Goal: Information Seeking & Learning: Learn about a topic

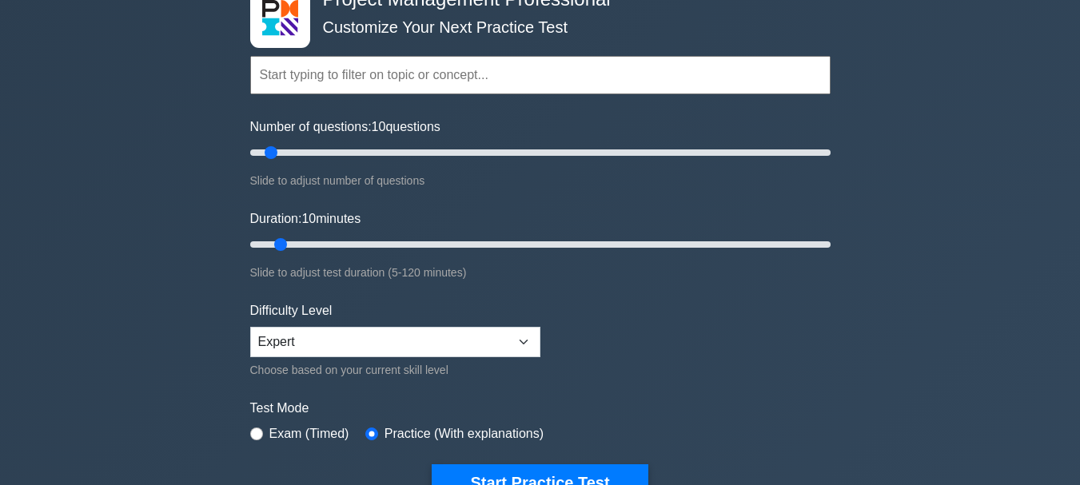
scroll to position [320, 0]
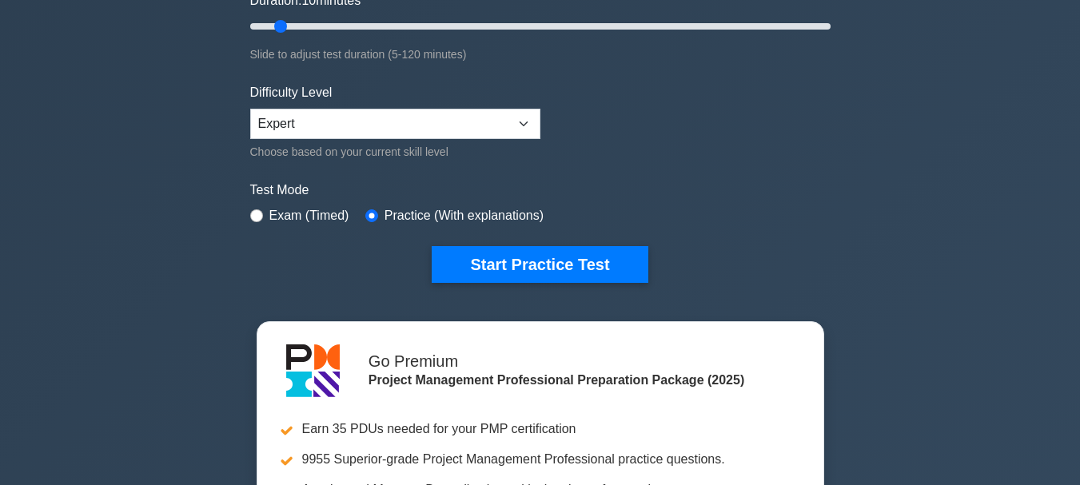
click at [309, 208] on label "Exam (Timed)" at bounding box center [309, 215] width 80 height 19
click at [283, 209] on label "Exam (Timed)" at bounding box center [309, 215] width 80 height 19
click at [260, 214] on input "radio" at bounding box center [256, 215] width 13 height 13
radio input "true"
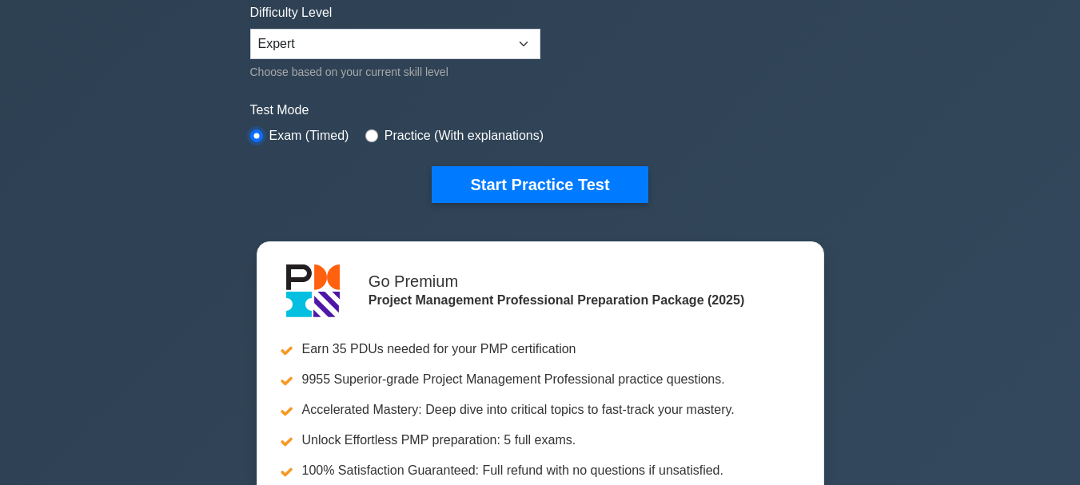
scroll to position [480, 0]
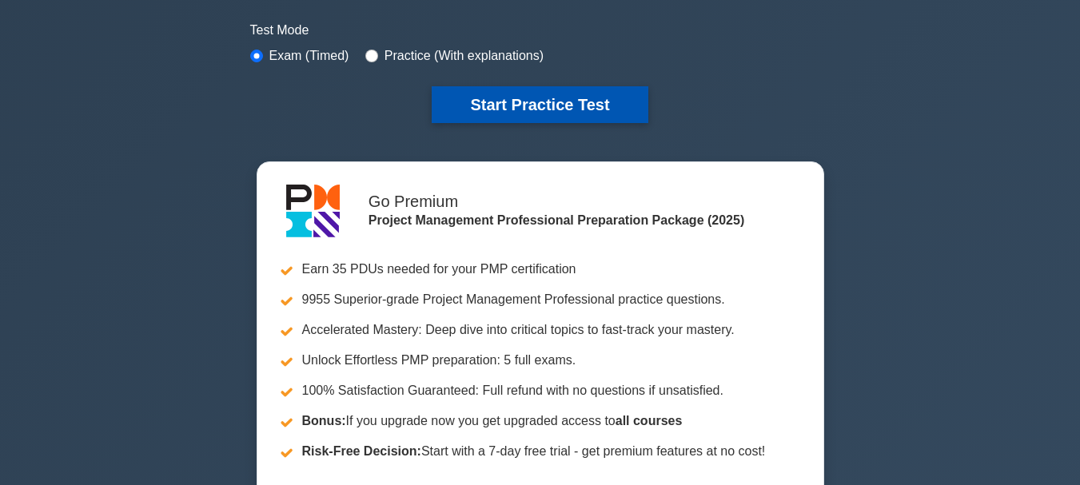
click at [525, 104] on button "Start Practice Test" at bounding box center [540, 104] width 216 height 37
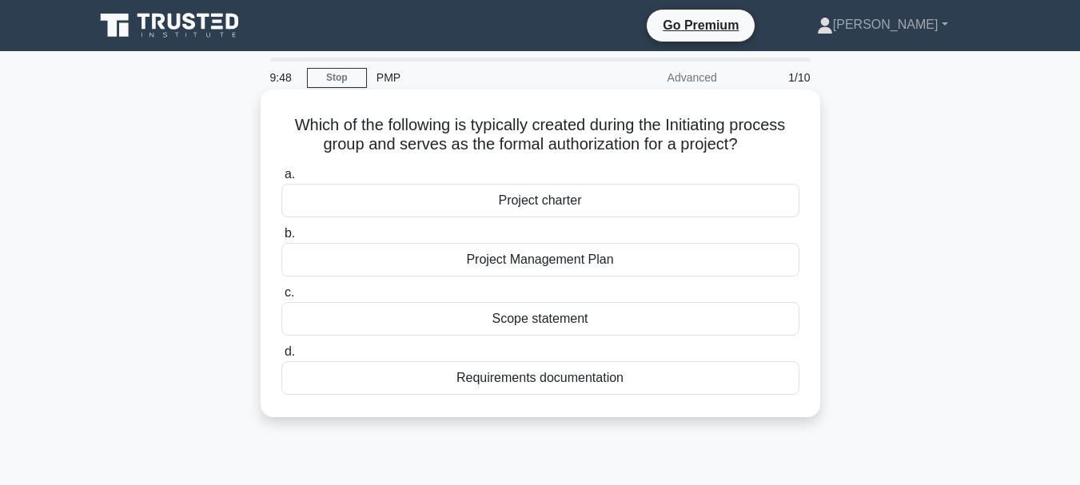
click at [556, 206] on div "Project charter" at bounding box center [540, 201] width 518 height 34
click at [281, 180] on input "a. Project charter" at bounding box center [281, 174] width 0 height 10
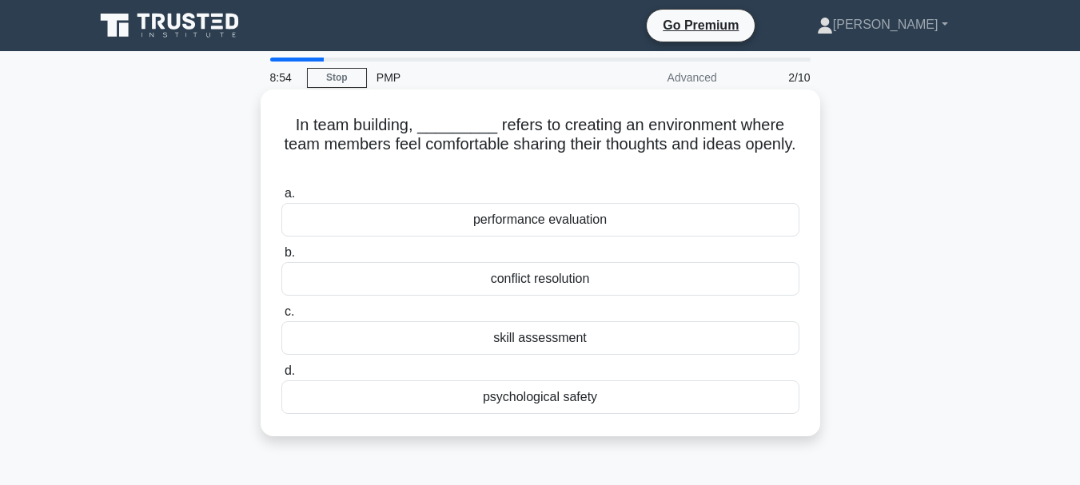
click at [512, 274] on div "conflict resolution" at bounding box center [540, 279] width 518 height 34
click at [281, 258] on input "b. conflict resolution" at bounding box center [281, 253] width 0 height 10
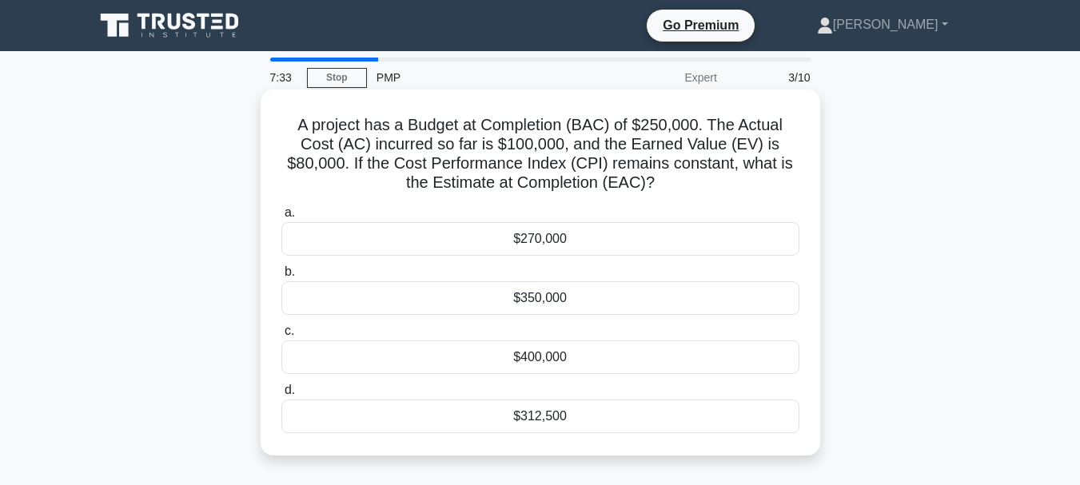
click at [551, 418] on div "$312,500" at bounding box center [540, 417] width 518 height 34
click at [281, 396] on input "d. $312,500" at bounding box center [281, 390] width 0 height 10
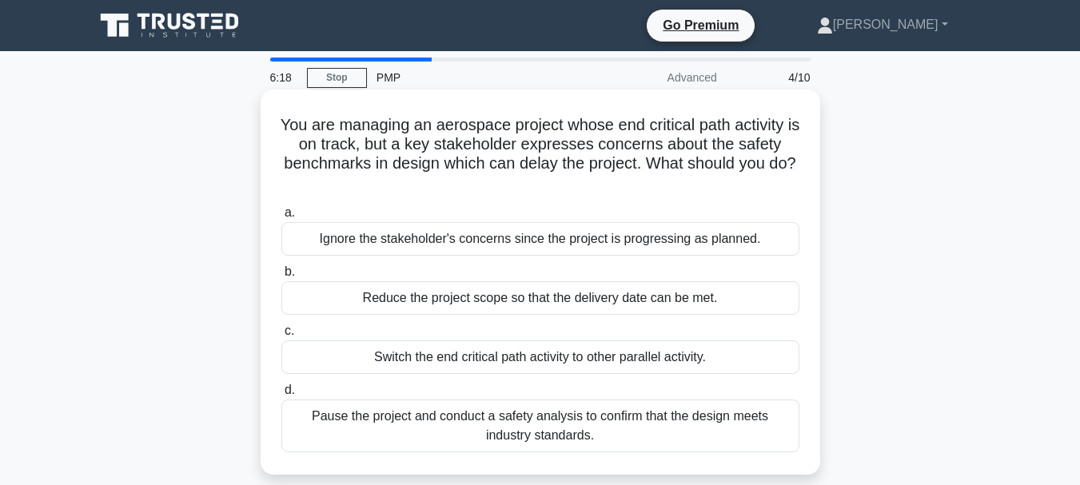
click at [680, 421] on div "Pause the project and conduct a safety analysis to confirm that the design meet…" at bounding box center [540, 426] width 518 height 53
click at [281, 396] on input "d. Pause the project and conduct a safety analysis to confirm that the design m…" at bounding box center [281, 390] width 0 height 10
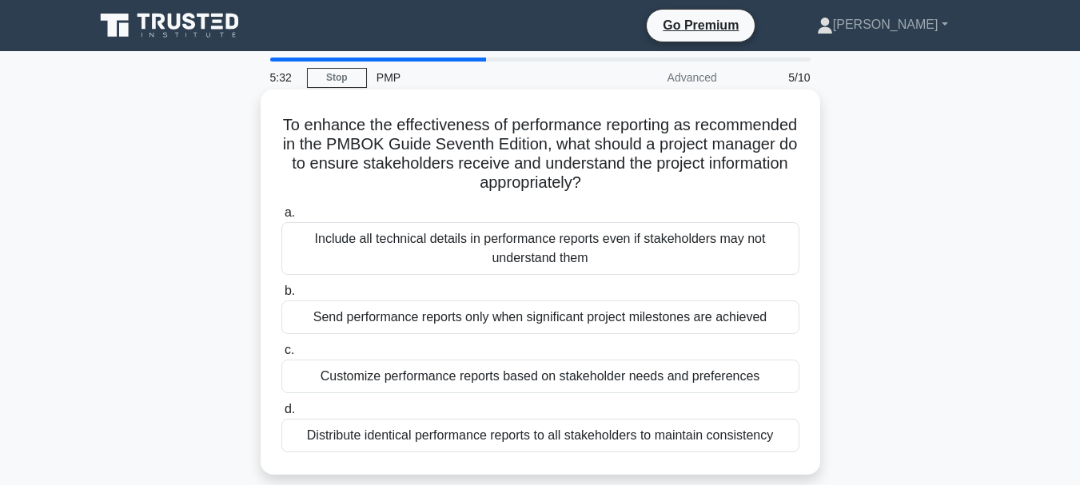
click at [529, 375] on div "Customize performance reports based on stakeholder needs and preferences" at bounding box center [540, 377] width 518 height 34
click at [281, 356] on input "c. Customize performance reports based on stakeholder needs and preferences" at bounding box center [281, 350] width 0 height 10
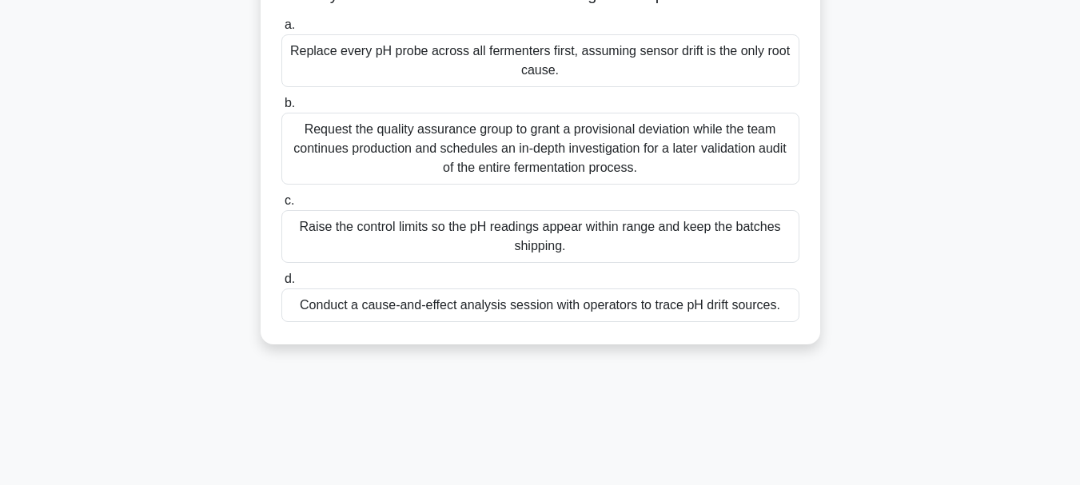
scroll to position [240, 0]
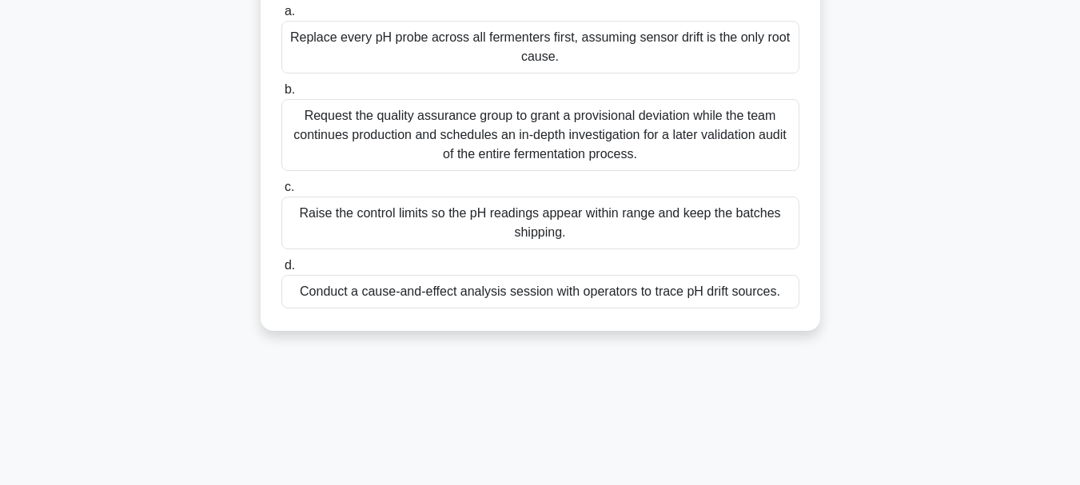
click at [548, 167] on div "Request the quality assurance group to grant a provisional deviation while the …" at bounding box center [540, 135] width 518 height 72
click at [281, 95] on input "b. Request the quality assurance group to grant a provisional deviation while t…" at bounding box center [281, 90] width 0 height 10
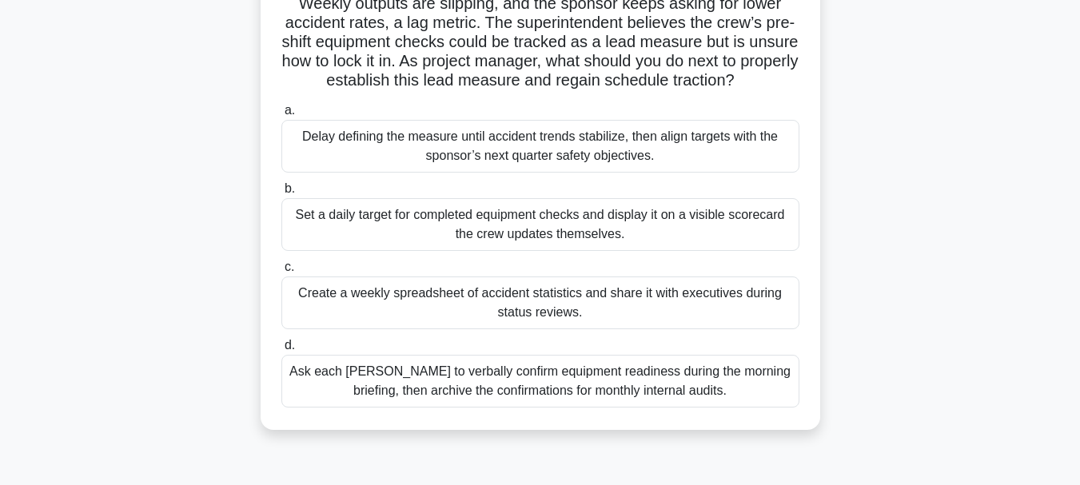
scroll to position [160, 0]
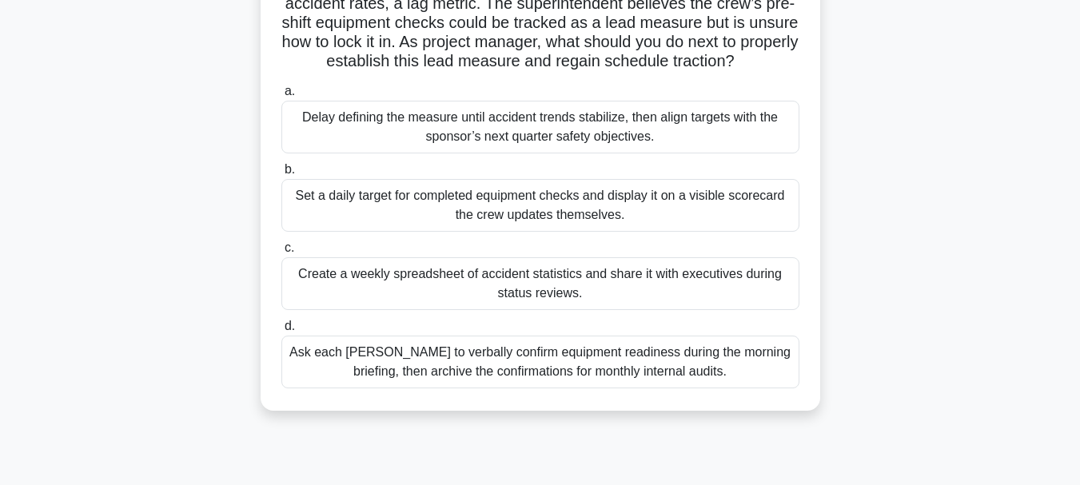
click at [556, 231] on div "Set a daily target for completed equipment checks and display it on a visible s…" at bounding box center [540, 205] width 518 height 53
click at [281, 175] on input "b. Set a daily target for completed equipment checks and display it on a visibl…" at bounding box center [281, 170] width 0 height 10
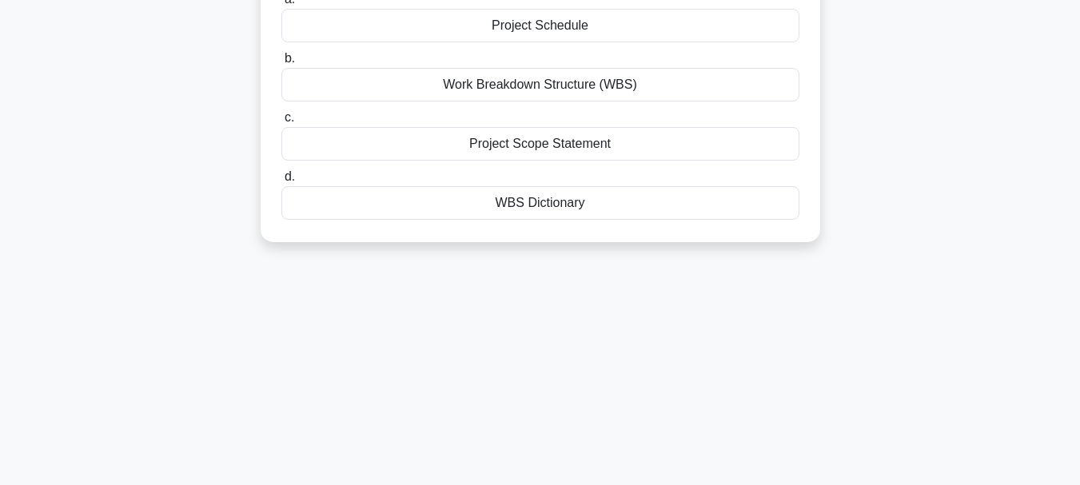
scroll to position [0, 0]
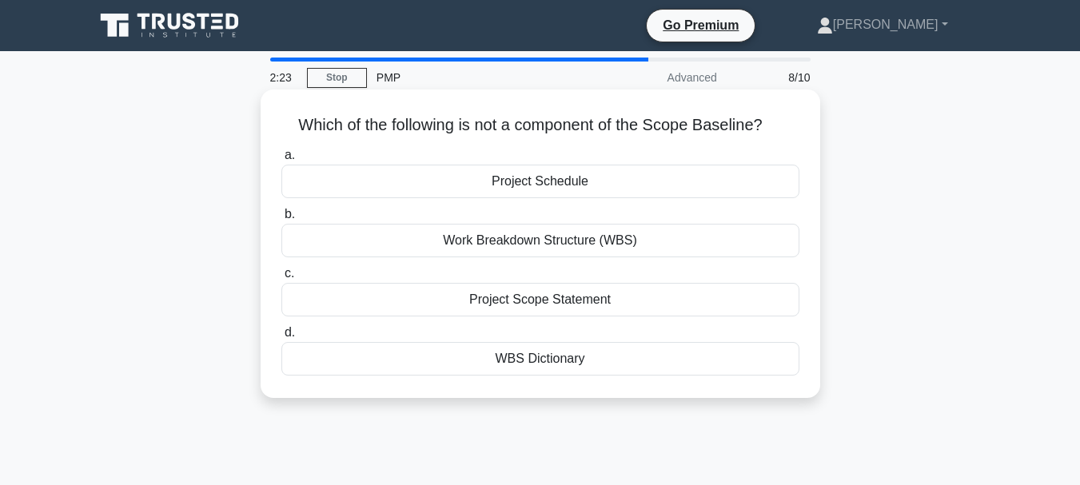
click at [544, 181] on div "Project Schedule" at bounding box center [540, 182] width 518 height 34
click at [281, 161] on input "a. Project Schedule" at bounding box center [281, 155] width 0 height 10
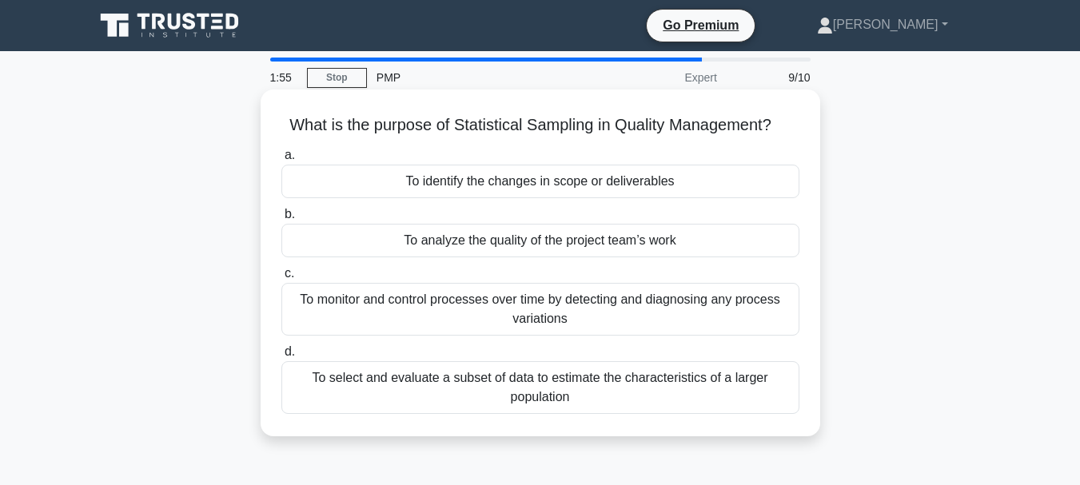
click at [620, 390] on div "To select and evaluate a subset of data to estimate the characteristics of a la…" at bounding box center [540, 387] width 518 height 53
click at [281, 357] on input "d. To select and evaluate a subset of data to estimate the characteristics of a…" at bounding box center [281, 352] width 0 height 10
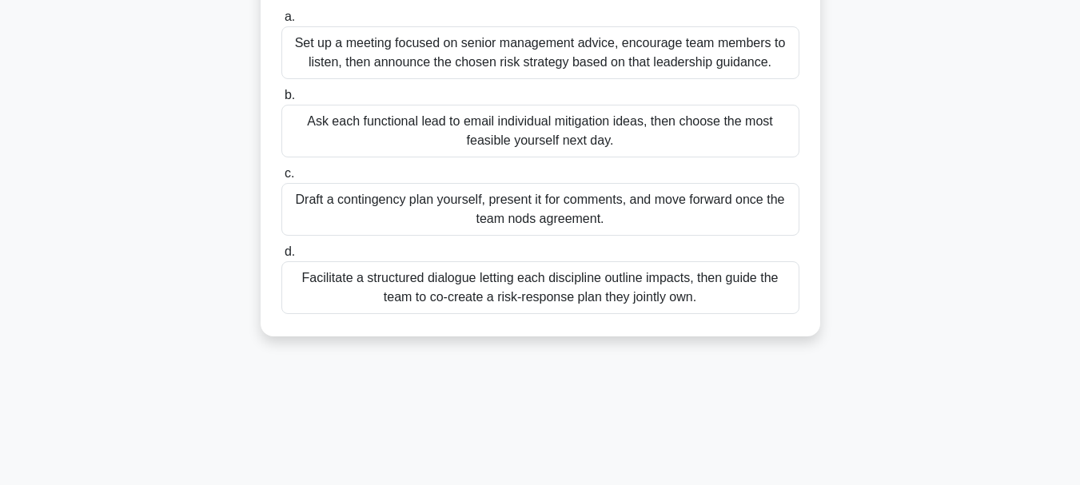
scroll to position [240, 0]
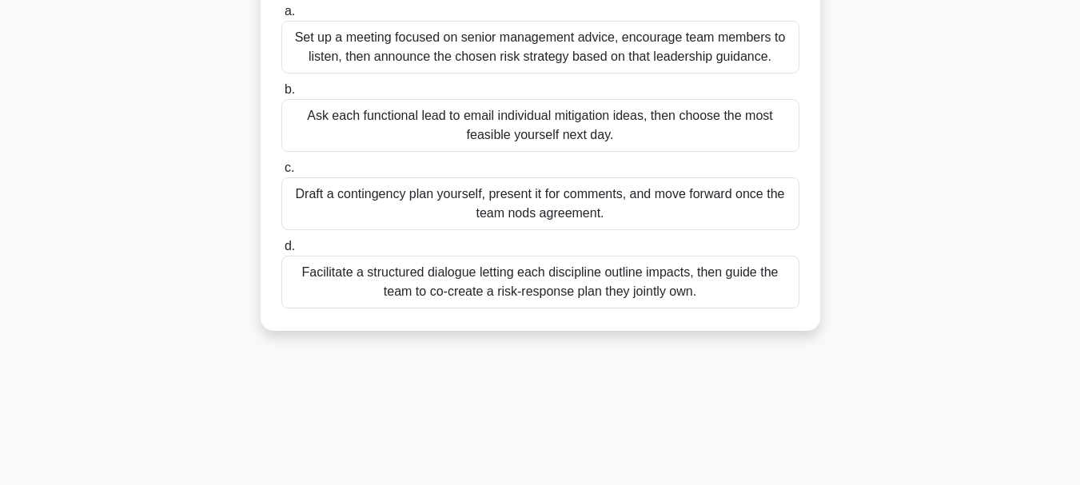
click at [478, 284] on div "Facilitate a structured dialogue letting each discipline outline impacts, then …" at bounding box center [540, 282] width 518 height 53
click at [370, 278] on div "Facilitate a structured dialogue letting each discipline outline impacts, then …" at bounding box center [540, 282] width 518 height 53
click at [281, 252] on input "d. Facilitate a structured dialogue letting each discipline outline impacts, th…" at bounding box center [281, 246] width 0 height 10
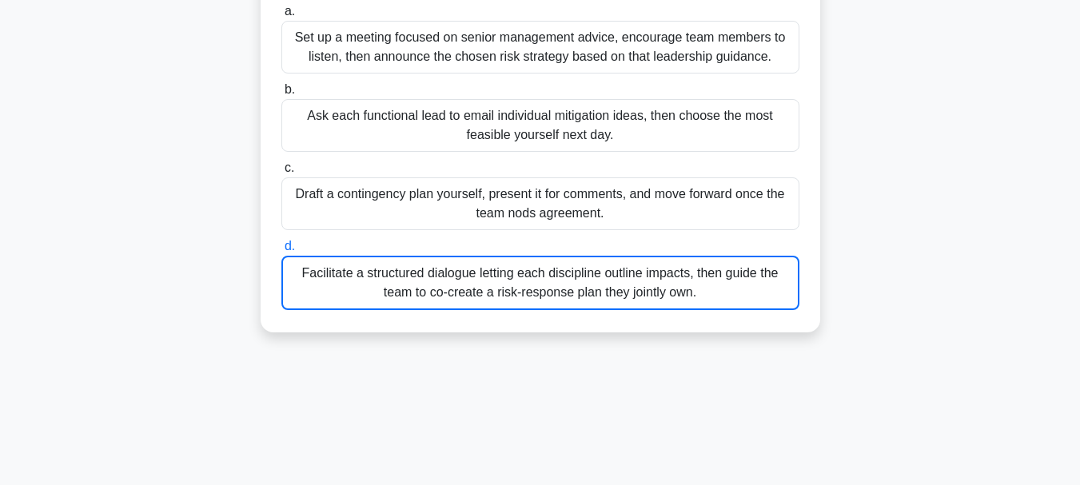
click at [448, 285] on div "Facilitate a structured dialogue letting each discipline outline impacts, then …" at bounding box center [540, 283] width 518 height 54
click at [281, 252] on input "d. Facilitate a structured dialogue letting each discipline outline impacts, th…" at bounding box center [281, 246] width 0 height 10
click at [346, 270] on div "Facilitate a structured dialogue letting each discipline outline impacts, then …" at bounding box center [540, 283] width 518 height 54
click at [281, 252] on input "d. Facilitate a structured dialogue letting each discipline outline impacts, th…" at bounding box center [281, 246] width 0 height 10
click at [556, 288] on div "Facilitate a structured dialogue letting each discipline outline impacts, then …" at bounding box center [540, 283] width 518 height 54
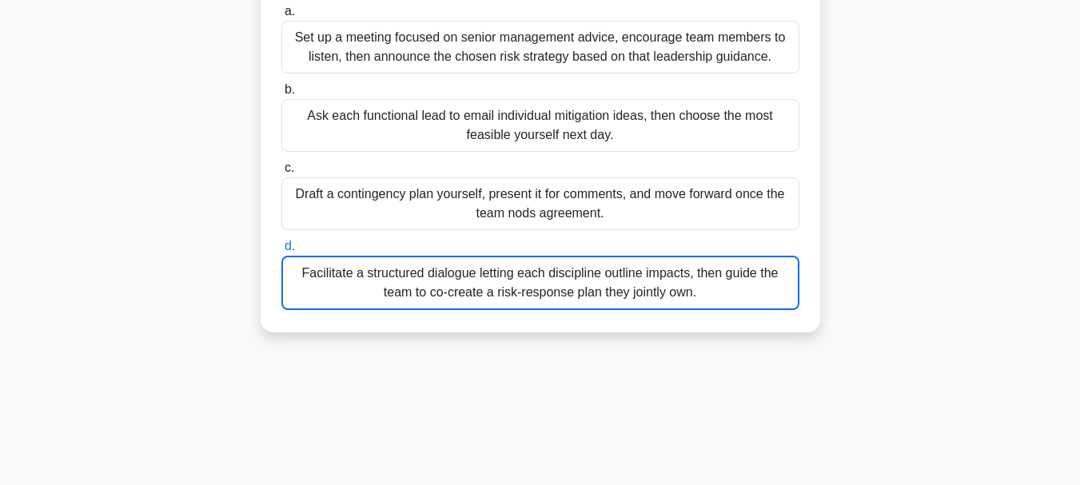
click at [281, 252] on input "d. Facilitate a structured dialogue letting each discipline outline impacts, th…" at bounding box center [281, 246] width 0 height 10
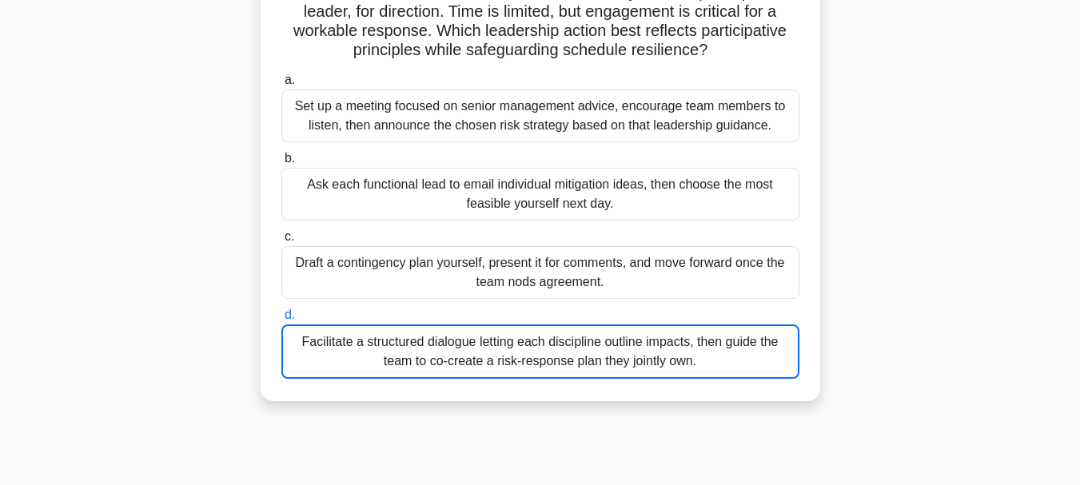
scroll to position [0, 0]
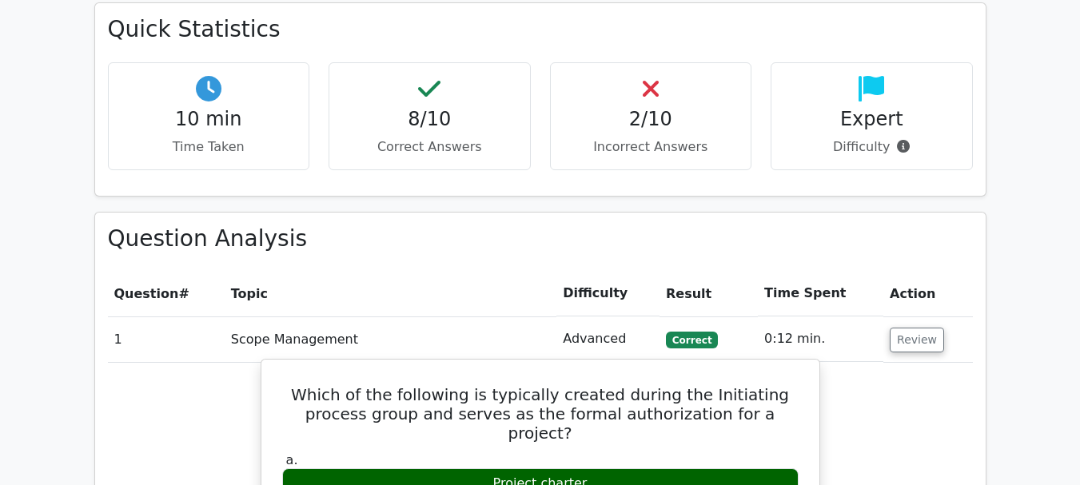
scroll to position [1279, 0]
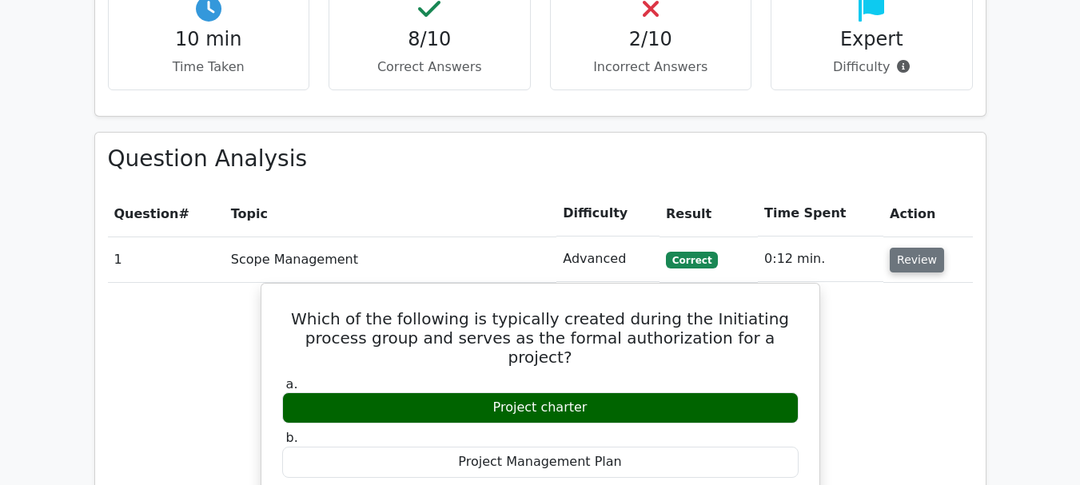
click at [919, 248] on button "Review" at bounding box center [917, 260] width 54 height 25
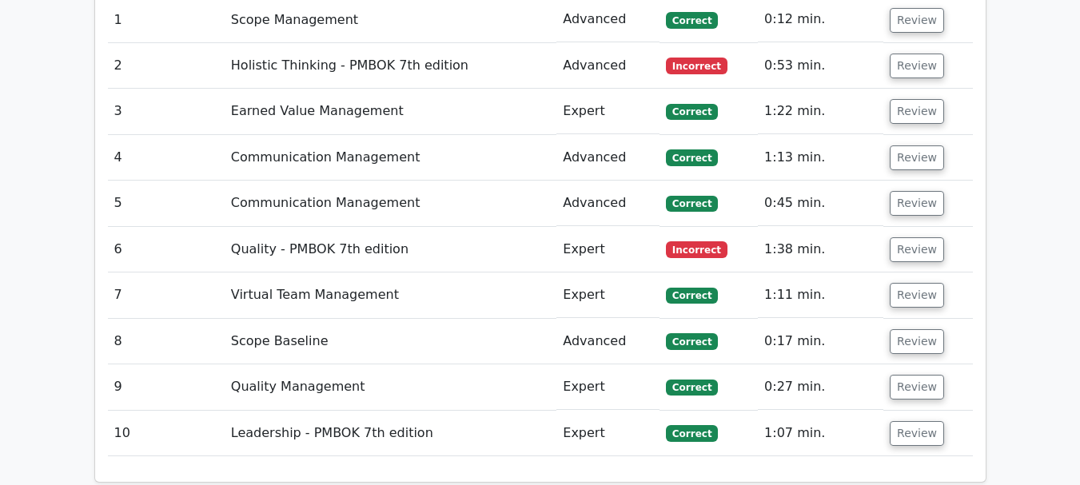
scroll to position [1439, 0]
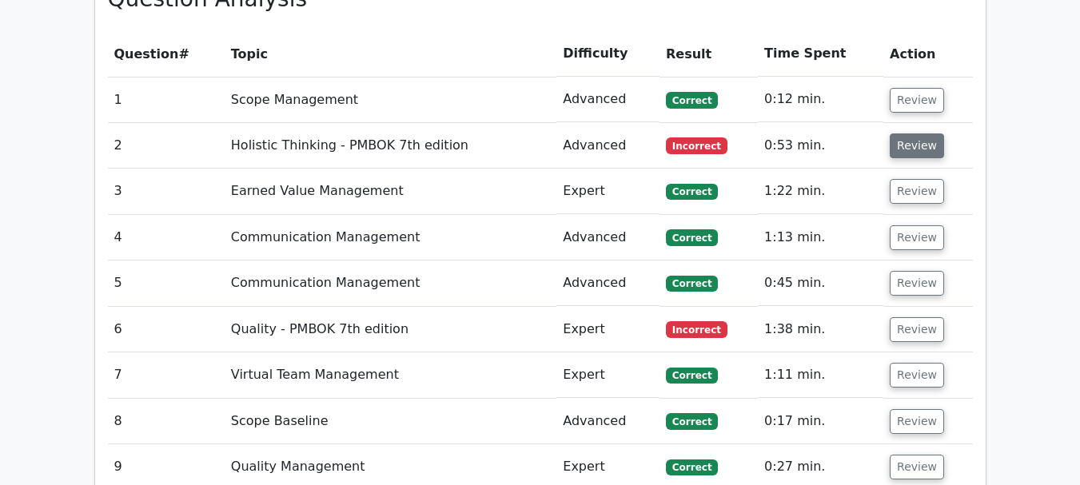
click at [917, 133] on button "Review" at bounding box center [917, 145] width 54 height 25
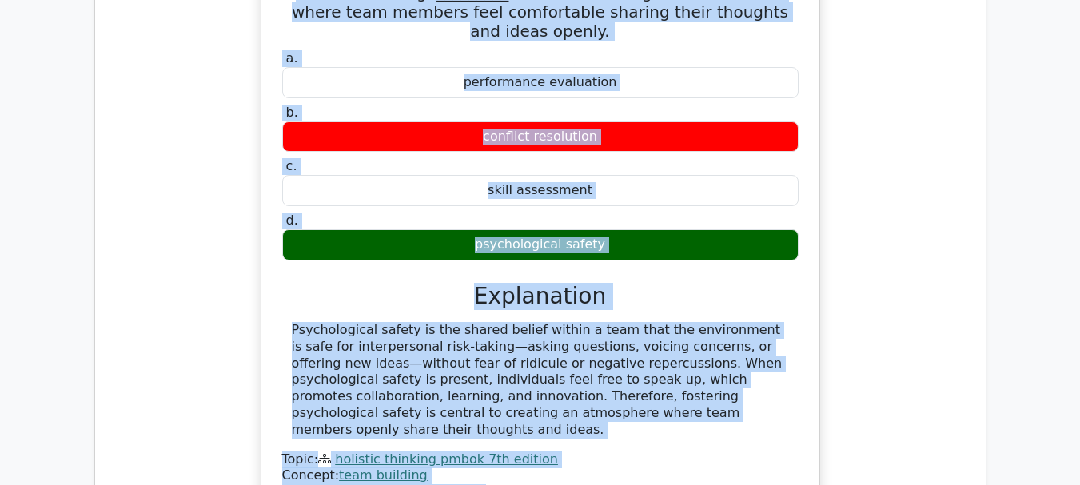
scroll to position [1669, 0]
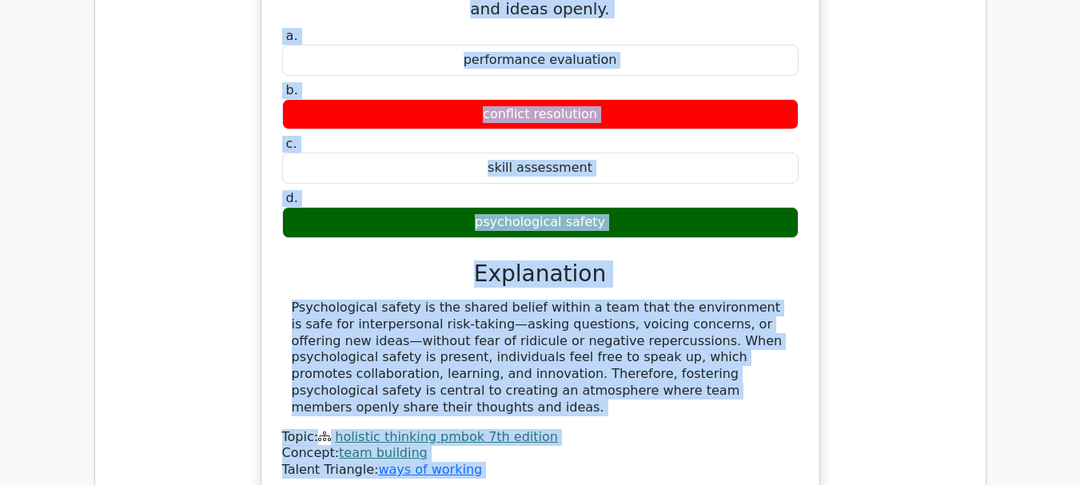
drag, startPoint x: 300, startPoint y: 124, endPoint x: 739, endPoint y: 145, distance: 440.1
click at [739, 145] on div "In team building, _________ refers to creating an environment where team member…" at bounding box center [540, 217] width 545 height 550
copy div "In team building, _________ refers to creating an environment where team member…"
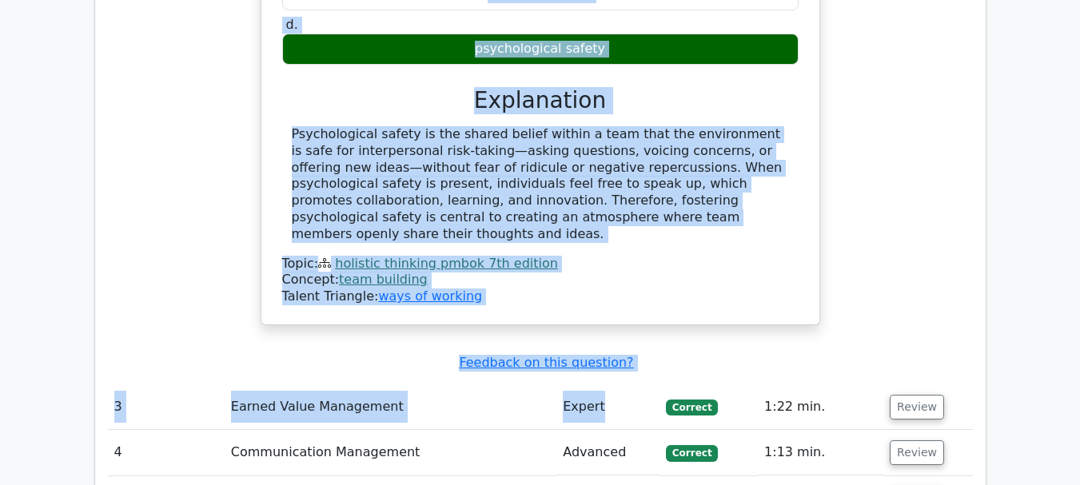
scroll to position [2149, 0]
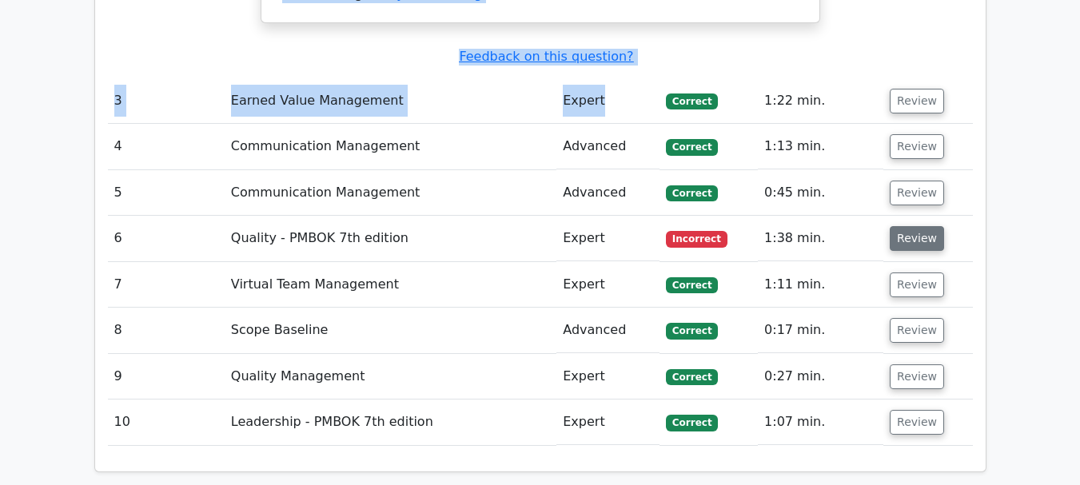
click at [902, 226] on button "Review" at bounding box center [917, 238] width 54 height 25
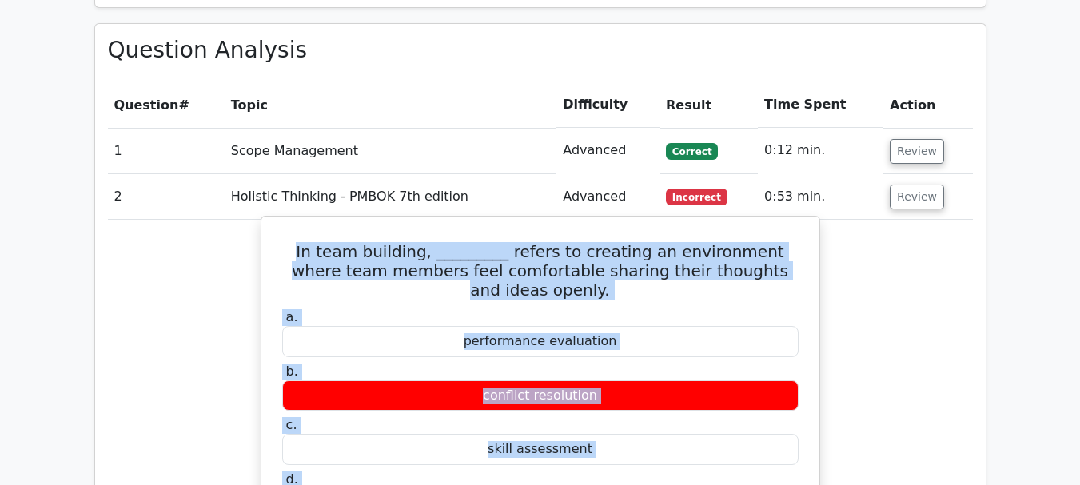
scroll to position [1349, 0]
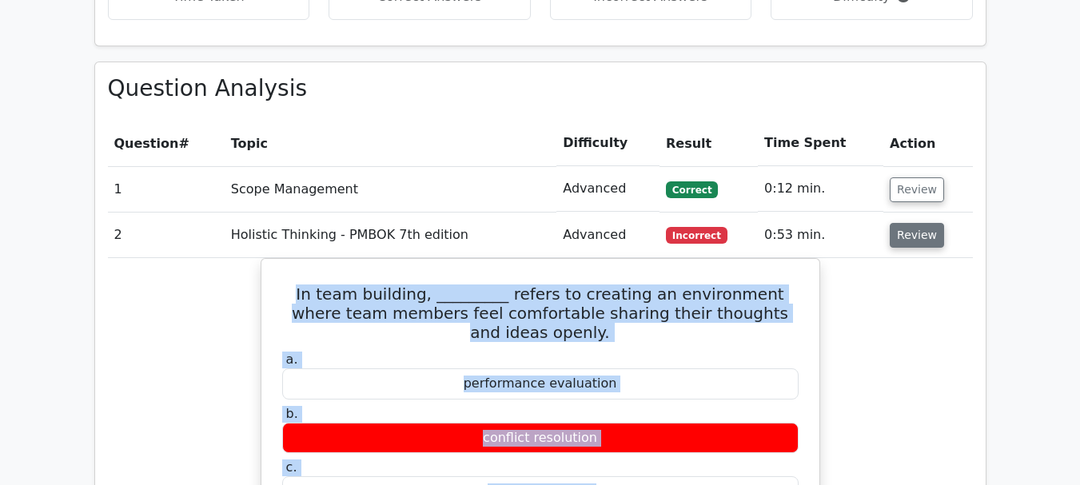
click at [916, 223] on button "Review" at bounding box center [917, 235] width 54 height 25
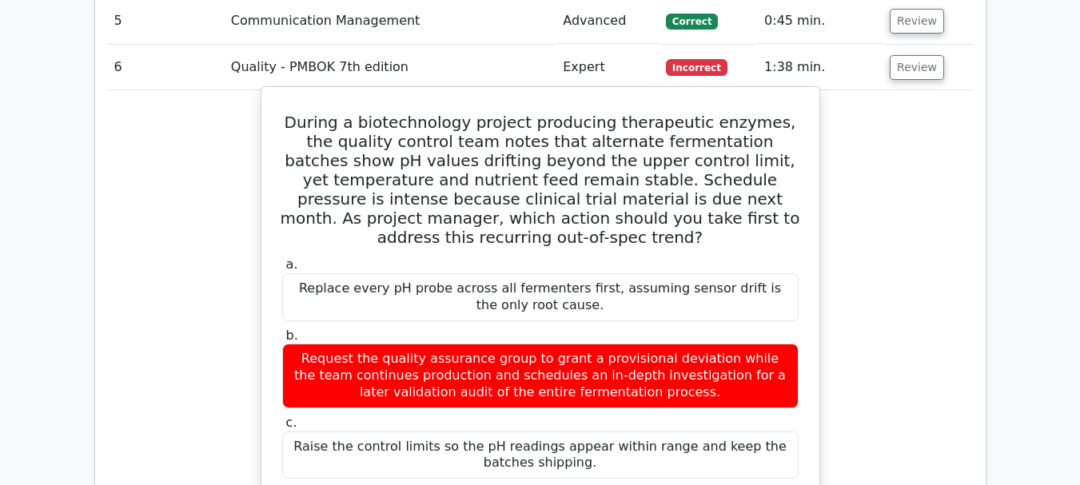
scroll to position [1669, 0]
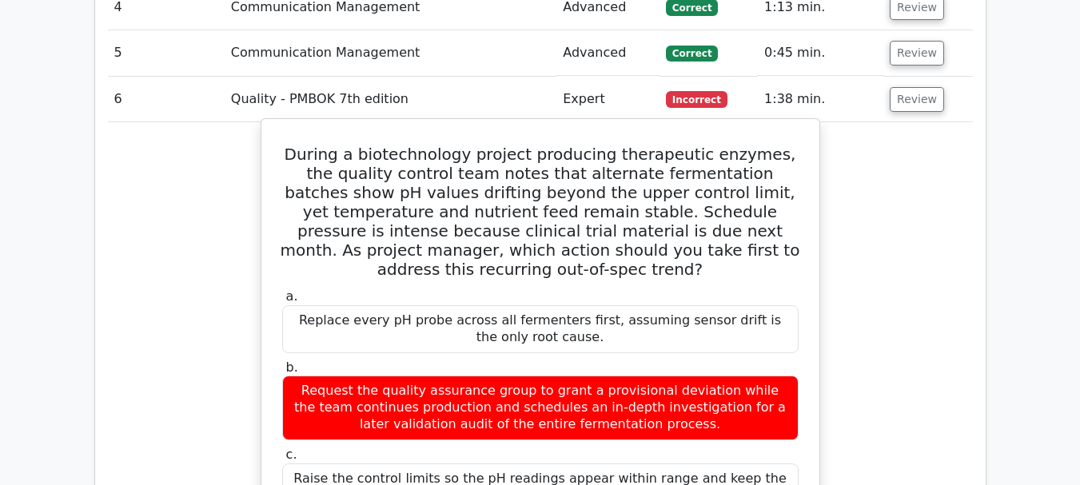
drag, startPoint x: 295, startPoint y: 72, endPoint x: 580, endPoint y: 396, distance: 432.2
copy div "During a biotechnology project producing therapeutic enzymes, the quality contr…"
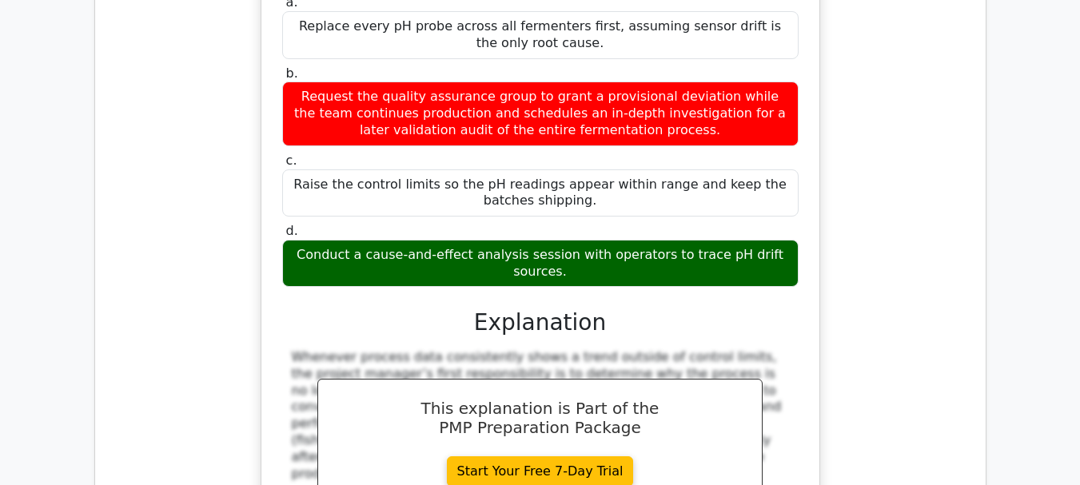
scroll to position [2069, 0]
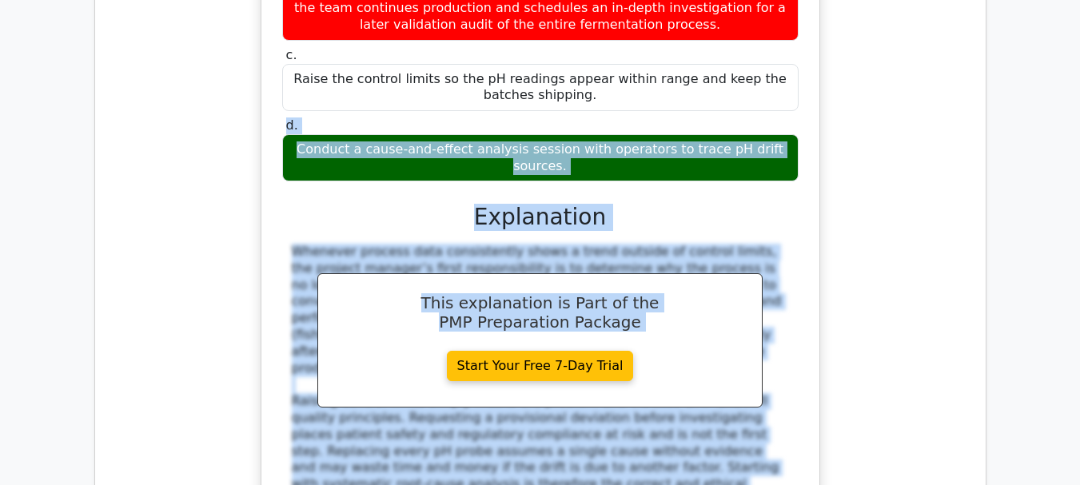
drag, startPoint x: 287, startPoint y: 30, endPoint x: 493, endPoint y: 426, distance: 446.2
click at [493, 426] on div "a. Replace every pH probe across all fermenters first, assuming sensor drift is…" at bounding box center [541, 229] width 520 height 687
copy div "d. Conduct a cause-and-effect analysis session with operators to trace pH drift…"
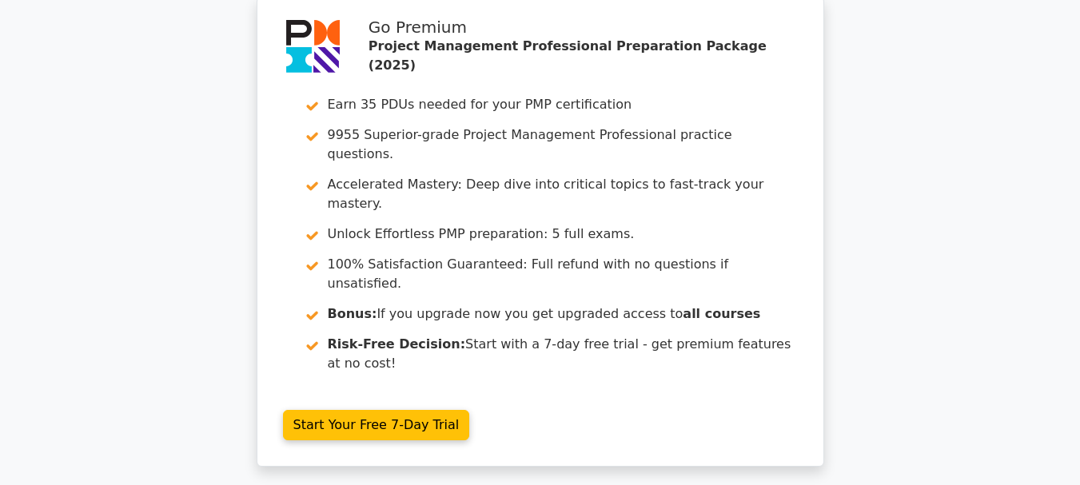
scroll to position [3002, 0]
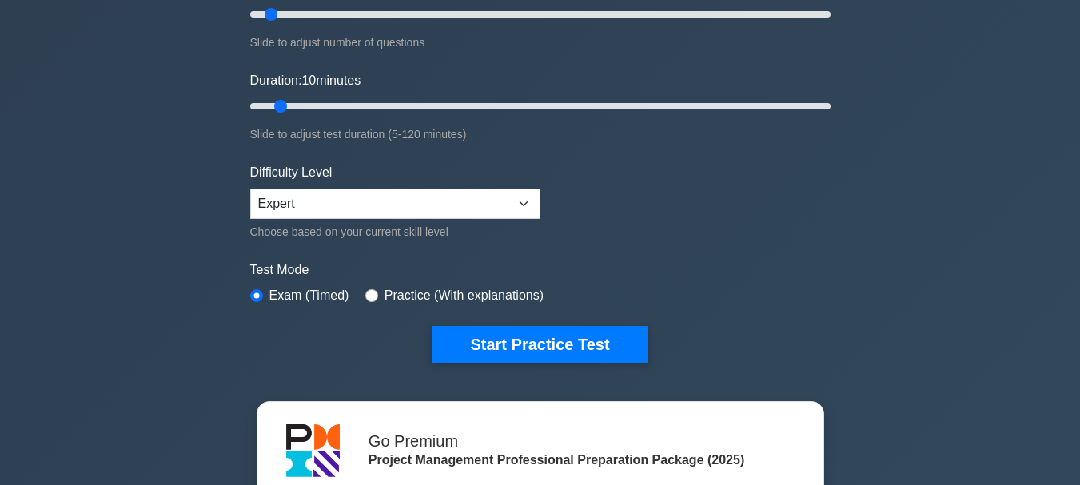
scroll to position [160, 0]
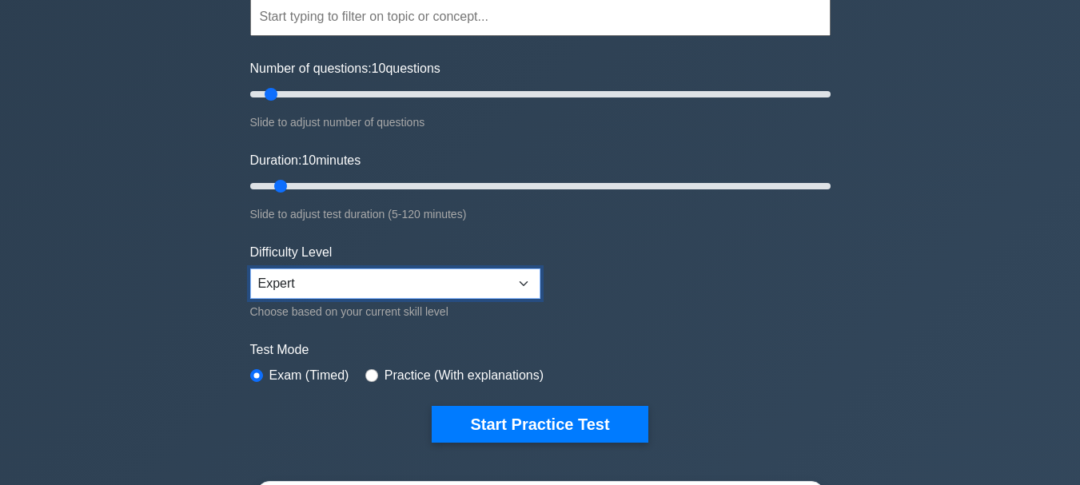
click at [487, 285] on select "Beginner Intermediate Expert" at bounding box center [395, 284] width 290 height 30
click at [250, 269] on select "Beginner Intermediate Expert" at bounding box center [395, 284] width 290 height 30
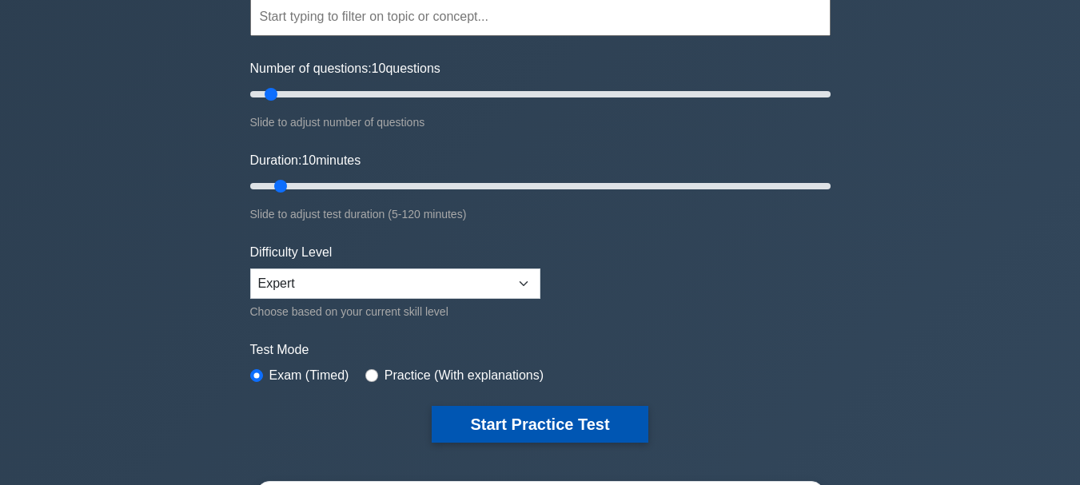
click at [521, 428] on button "Start Practice Test" at bounding box center [540, 424] width 216 height 37
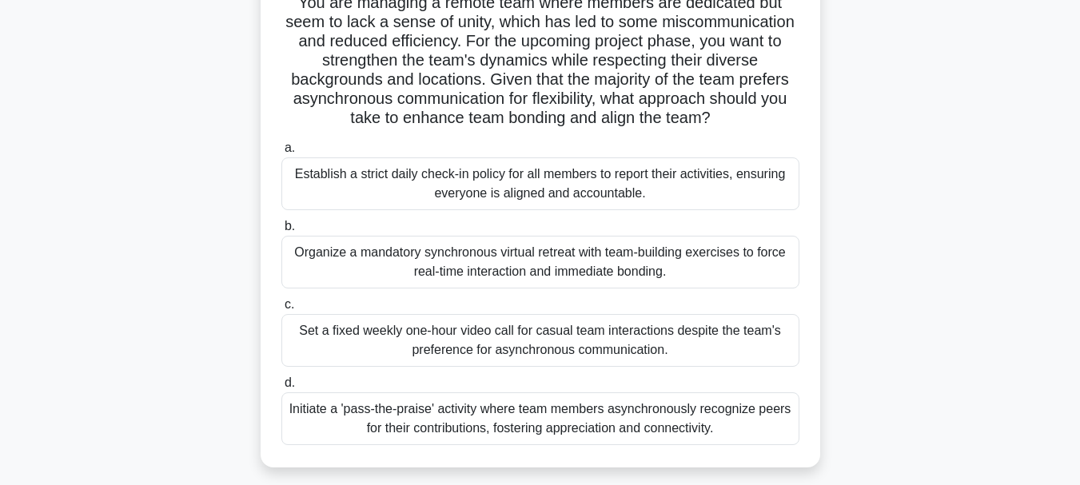
scroll to position [160, 0]
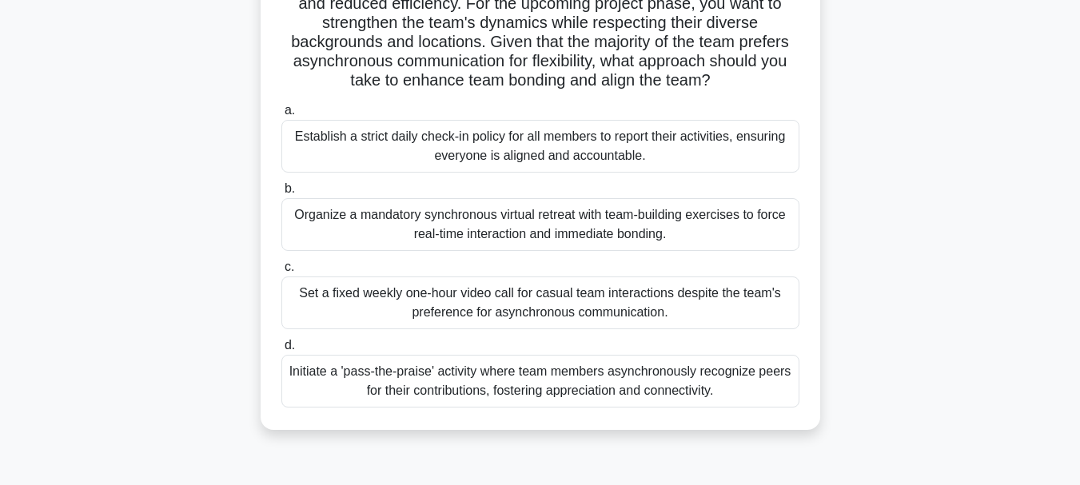
click at [483, 221] on div "Organize a mandatory synchronous virtual retreat with team-building exercises t…" at bounding box center [540, 224] width 518 height 53
click at [281, 194] on input "b. Organize a mandatory synchronous virtual retreat with team-building exercise…" at bounding box center [281, 189] width 0 height 10
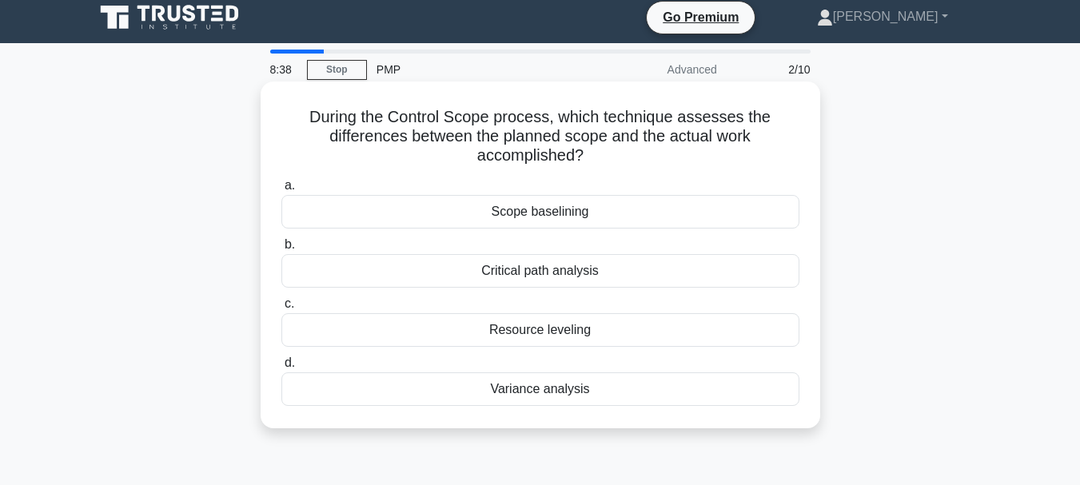
scroll to position [0, 0]
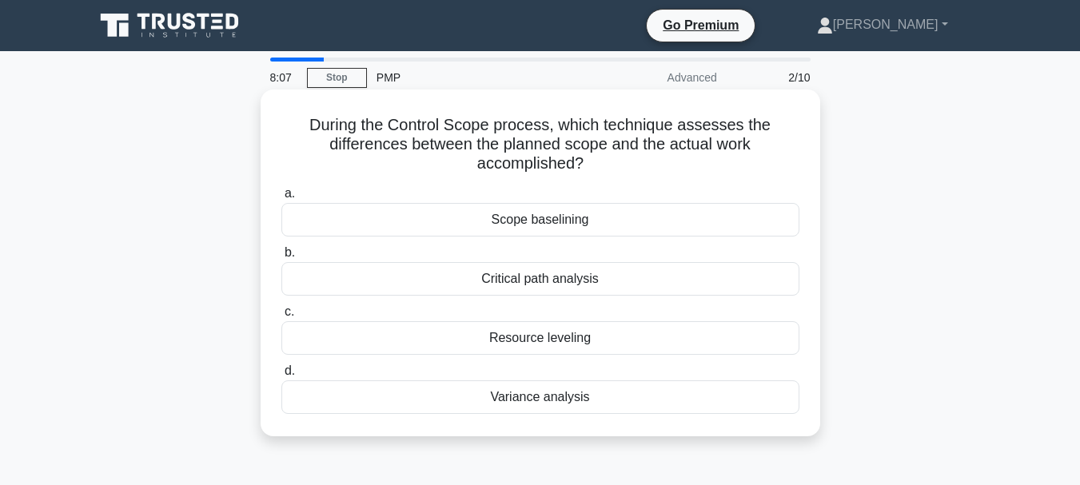
click at [566, 400] on div "Variance analysis" at bounding box center [540, 397] width 518 height 34
click at [544, 398] on div "Variance analysis" at bounding box center [540, 397] width 518 height 34
click at [281, 376] on input "d. Variance analysis" at bounding box center [281, 371] width 0 height 10
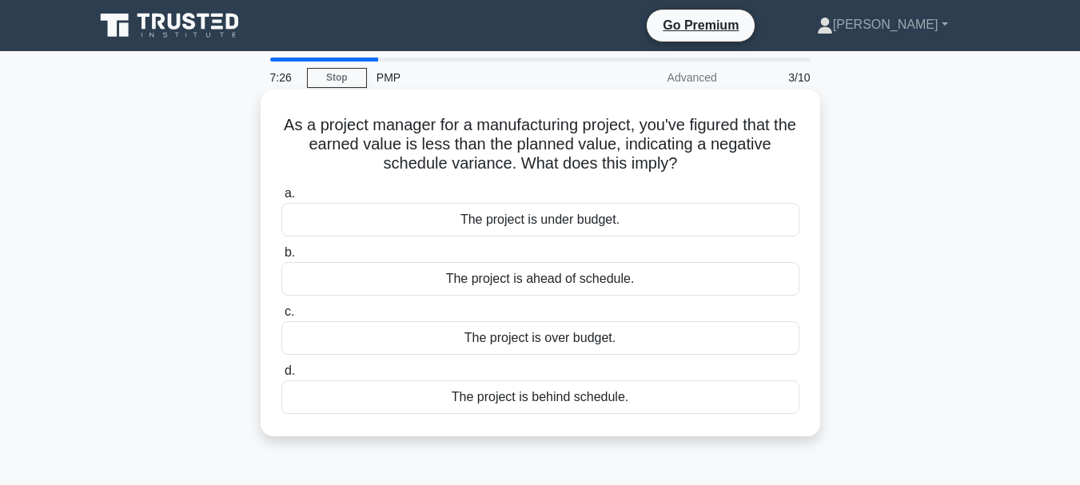
click at [556, 396] on div "The project is behind schedule." at bounding box center [540, 397] width 518 height 34
click at [281, 376] on input "d. The project is behind schedule." at bounding box center [281, 371] width 0 height 10
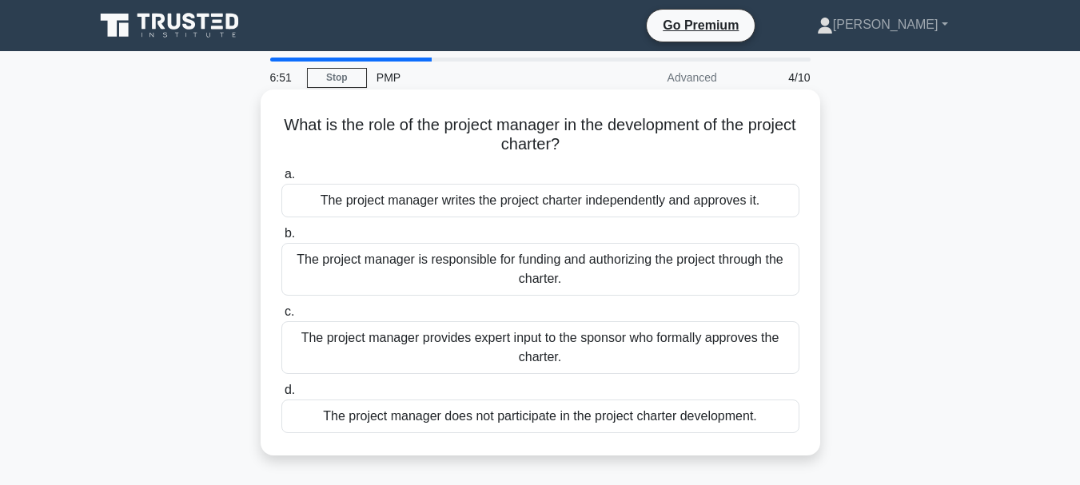
click at [542, 337] on div "The project manager provides expert input to the sponsor who formally approves …" at bounding box center [540, 347] width 518 height 53
click at [281, 317] on input "c. The project manager provides expert input to the sponsor who formally approv…" at bounding box center [281, 312] width 0 height 10
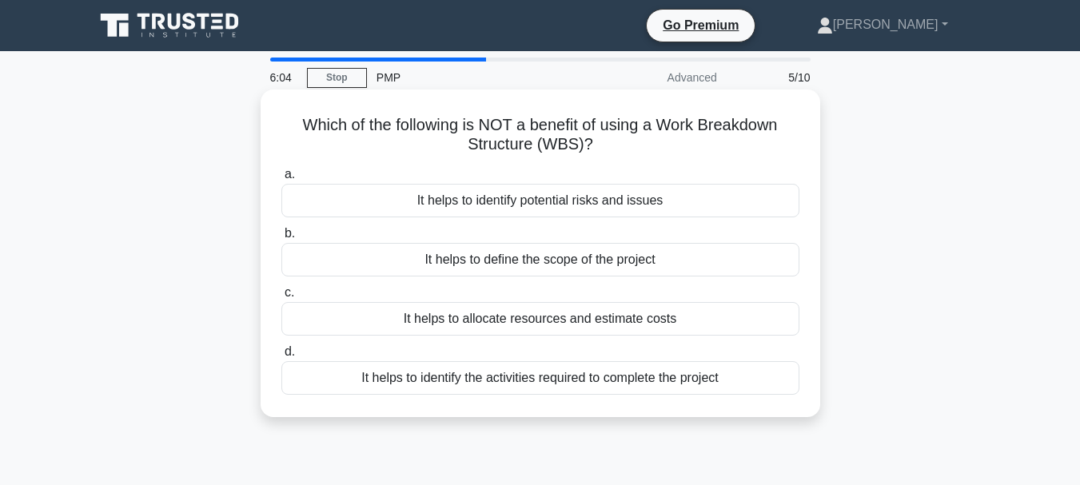
click at [549, 263] on div "It helps to define the scope of the project" at bounding box center [540, 260] width 518 height 34
click at [281, 239] on input "b. It helps to define the scope of the project" at bounding box center [281, 234] width 0 height 10
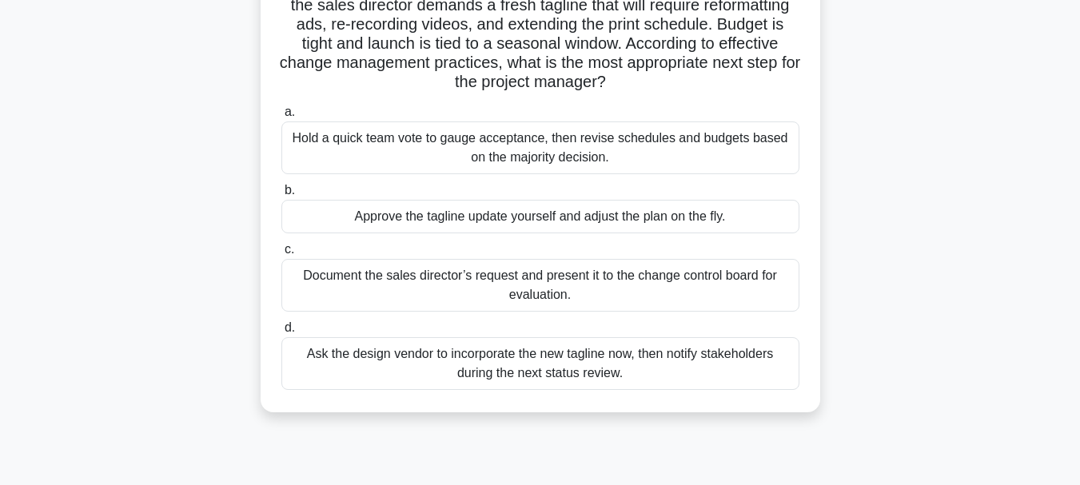
scroll to position [160, 0]
click at [533, 282] on div "Document the sales director’s request and present it to the change control boar…" at bounding box center [540, 283] width 518 height 53
click at [281, 253] on input "c. Document the sales director’s request and present it to the change control b…" at bounding box center [281, 248] width 0 height 10
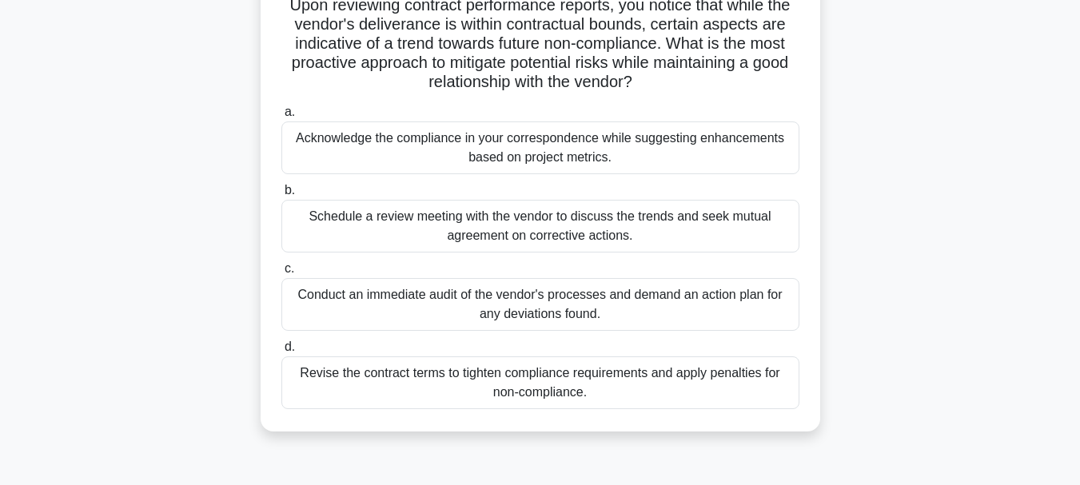
scroll to position [80, 0]
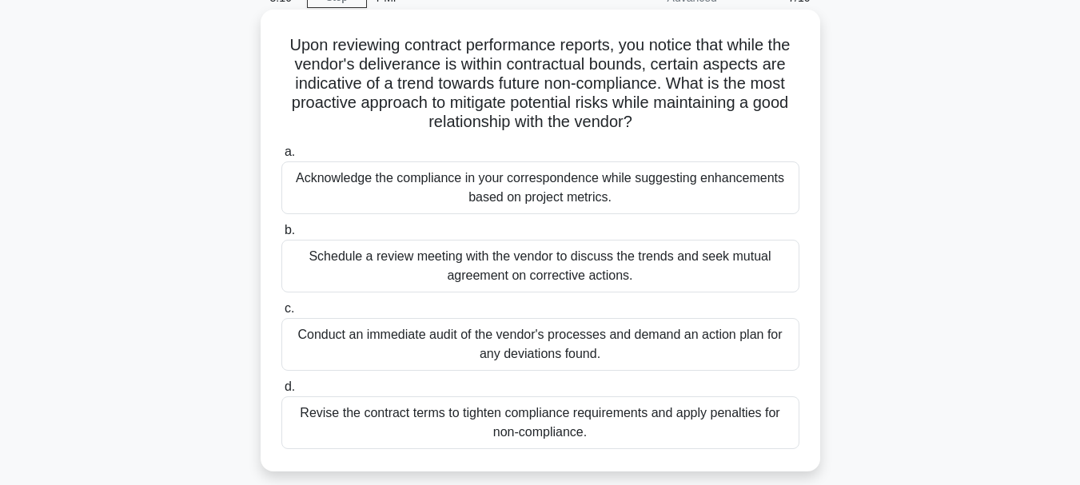
click at [534, 262] on div "Schedule a review meeting with the vendor to discuss the trends and seek mutual…" at bounding box center [540, 266] width 518 height 53
click at [281, 236] on input "b. Schedule a review meeting with the vendor to discuss the trends and seek mut…" at bounding box center [281, 230] width 0 height 10
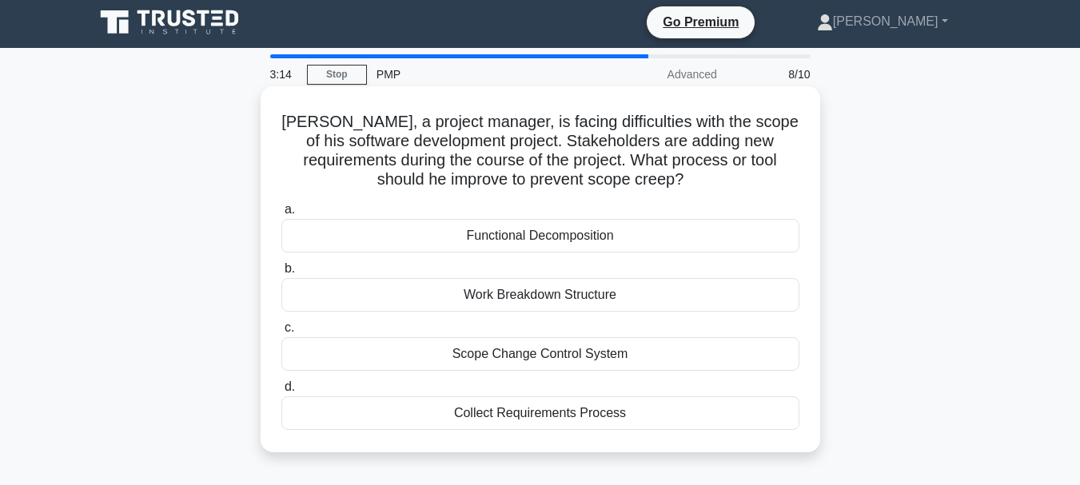
scroll to position [0, 0]
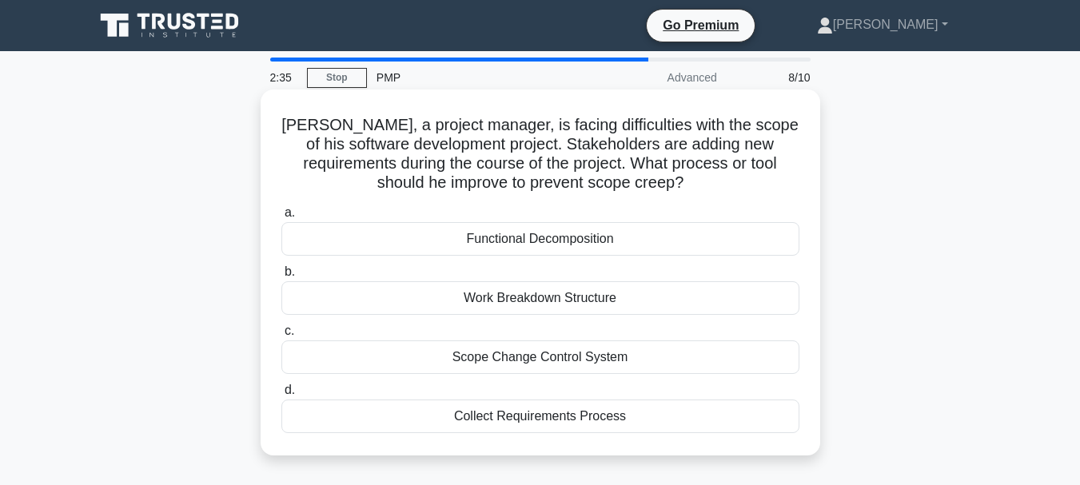
click at [603, 361] on div "Scope Change Control System" at bounding box center [540, 358] width 518 height 34
click at [281, 337] on input "c. Scope Change Control System" at bounding box center [281, 331] width 0 height 10
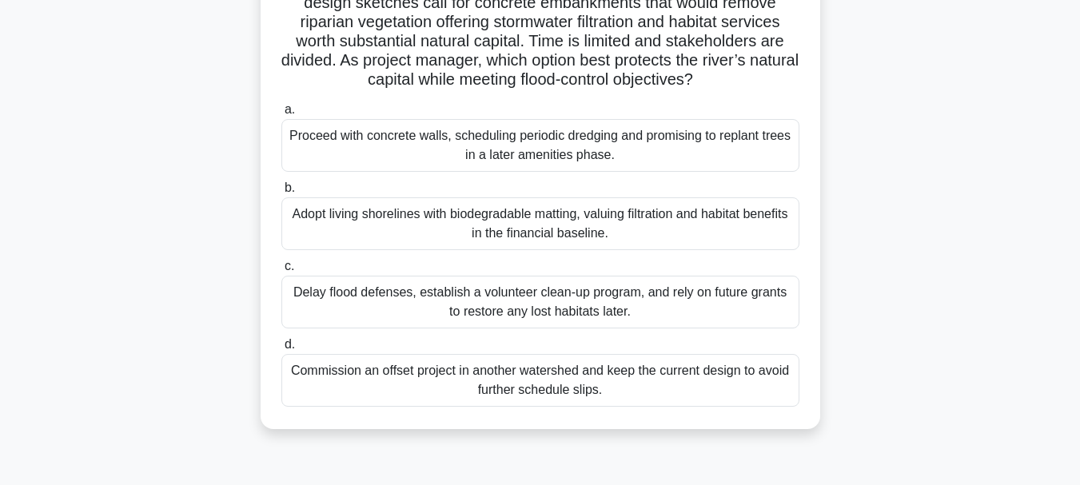
scroll to position [240, 0]
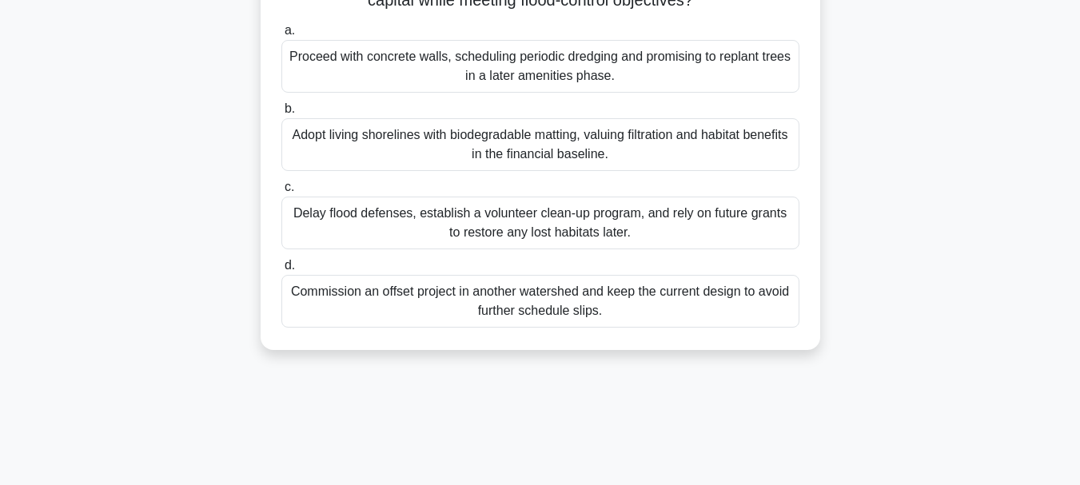
click at [495, 141] on div "Adopt living shorelines with biodegradable matting, valuing filtration and habi…" at bounding box center [540, 144] width 518 height 53
click at [281, 114] on input "b. Adopt living shorelines with biodegradable matting, valuing filtration and h…" at bounding box center [281, 109] width 0 height 10
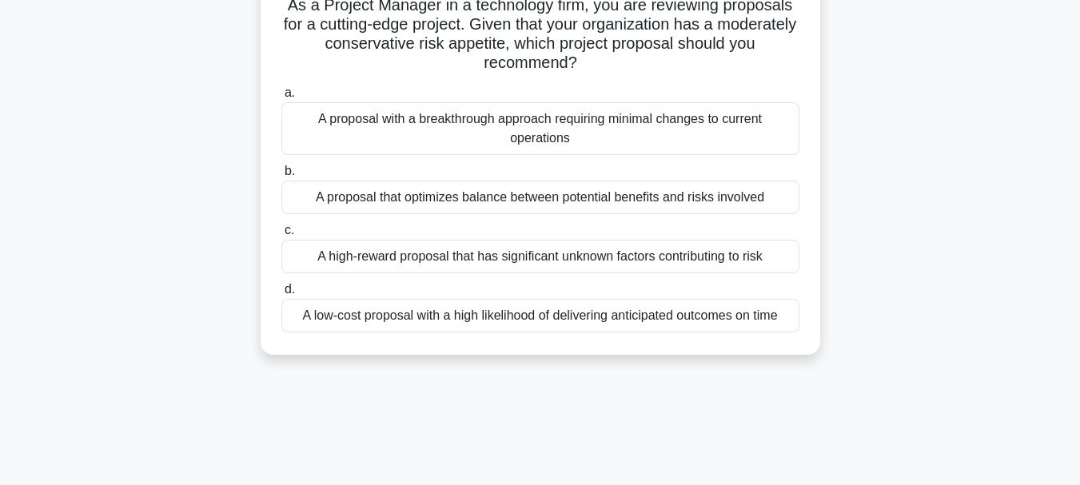
scroll to position [160, 0]
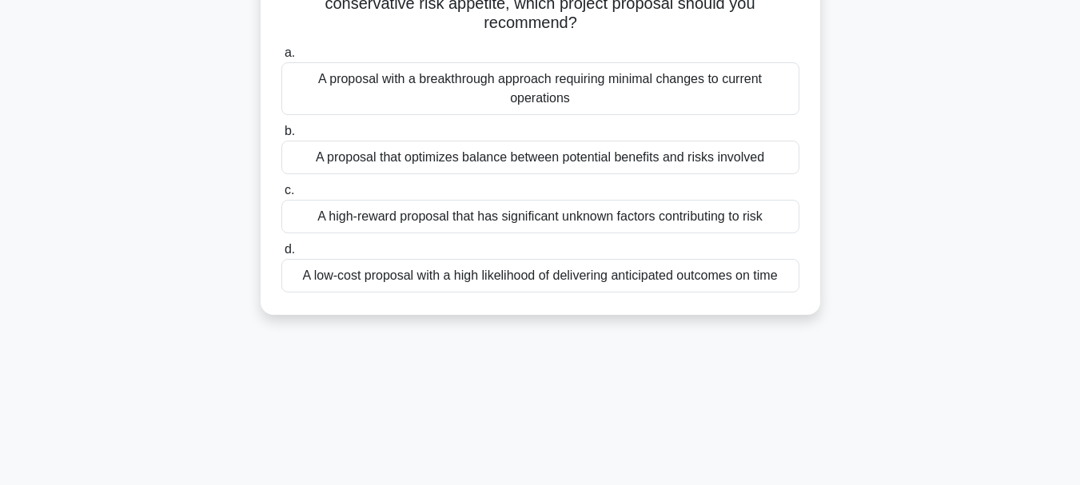
click at [455, 276] on div "A low-cost proposal with a high likelihood of delivering anticipated outcomes o…" at bounding box center [540, 276] width 518 height 34
click at [281, 255] on input "d. A low-cost proposal with a high likelihood of delivering anticipated outcome…" at bounding box center [281, 250] width 0 height 10
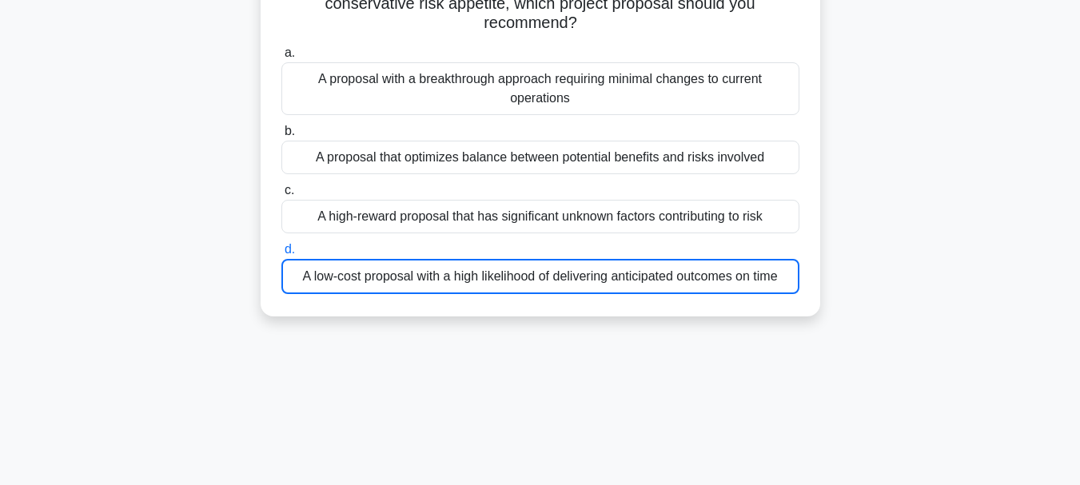
click at [455, 279] on div "A low-cost proposal with a high likelihood of delivering anticipated outcomes o…" at bounding box center [540, 276] width 518 height 35
click at [281, 255] on input "d. A low-cost proposal with a high likelihood of delivering anticipated outcome…" at bounding box center [281, 250] width 0 height 10
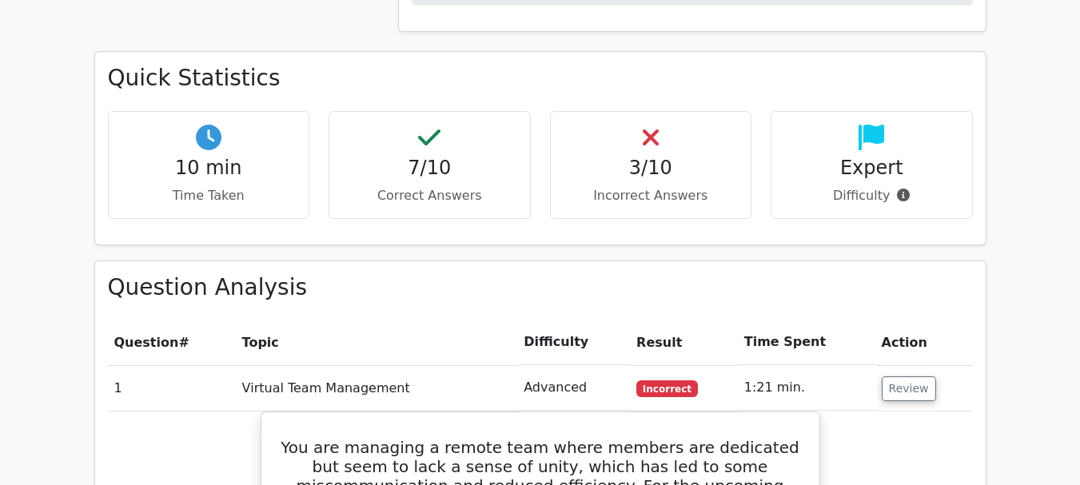
scroll to position [1199, 0]
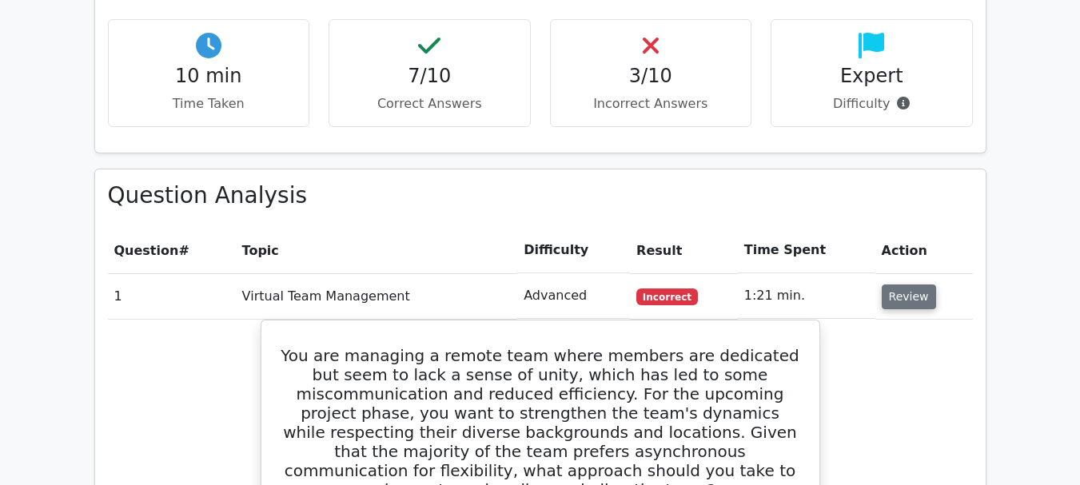
click at [908, 285] on button "Review" at bounding box center [909, 297] width 54 height 25
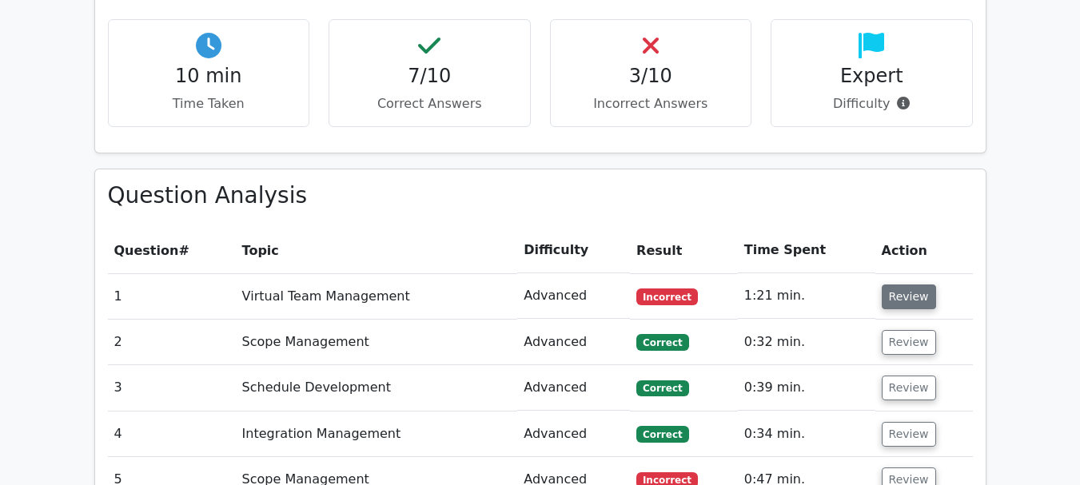
click at [909, 285] on button "Review" at bounding box center [909, 297] width 54 height 25
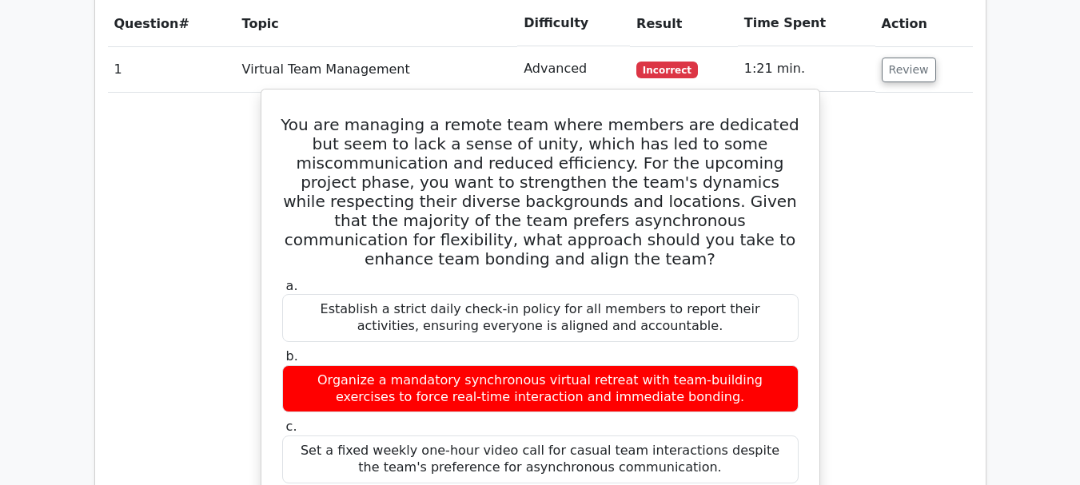
scroll to position [1439, 0]
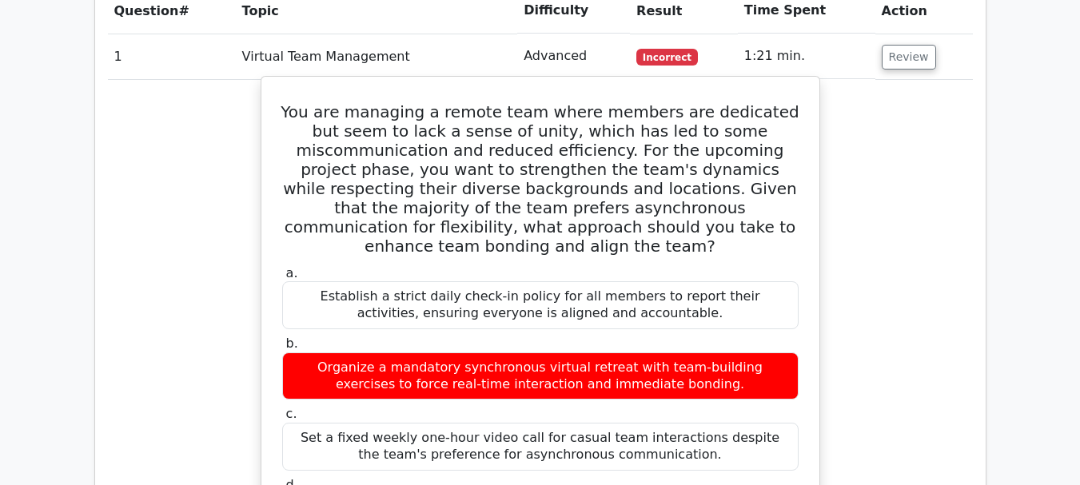
drag, startPoint x: 628, startPoint y: 412, endPoint x: 773, endPoint y: 432, distance: 145.9
copy div "asynchronously recognize"
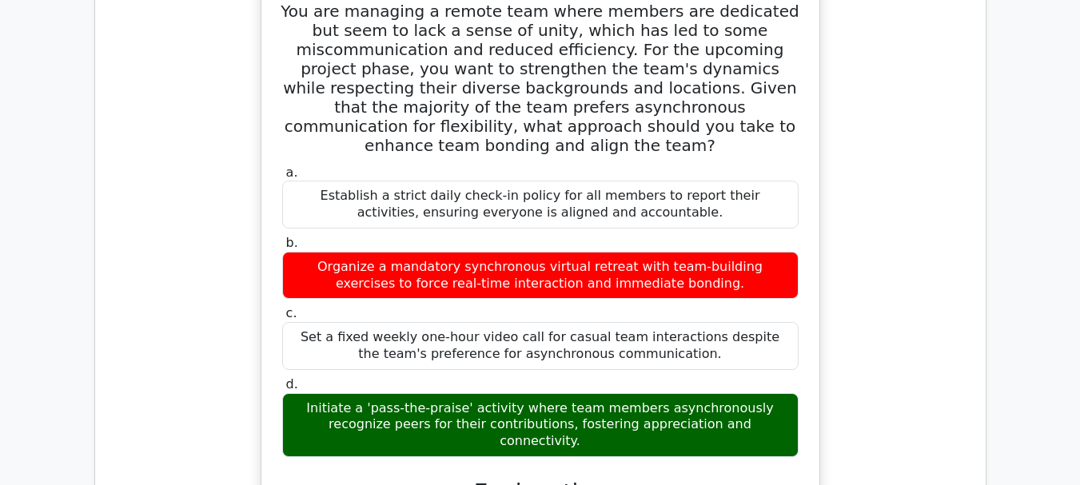
scroll to position [1599, 0]
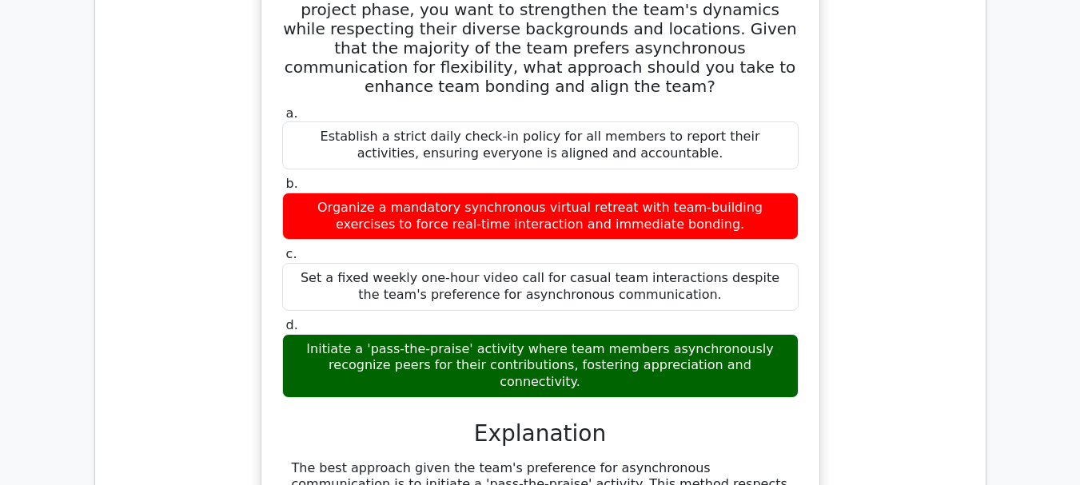
drag, startPoint x: 289, startPoint y: 251, endPoint x: 755, endPoint y: 271, distance: 466.4
click at [755, 334] on div "Initiate a 'pass-the-praise' activity where team members asynchronously recogni…" at bounding box center [540, 366] width 516 height 64
copy div "Initiate a 'pass-the-praise' activity where team members asynchronously recogni…"
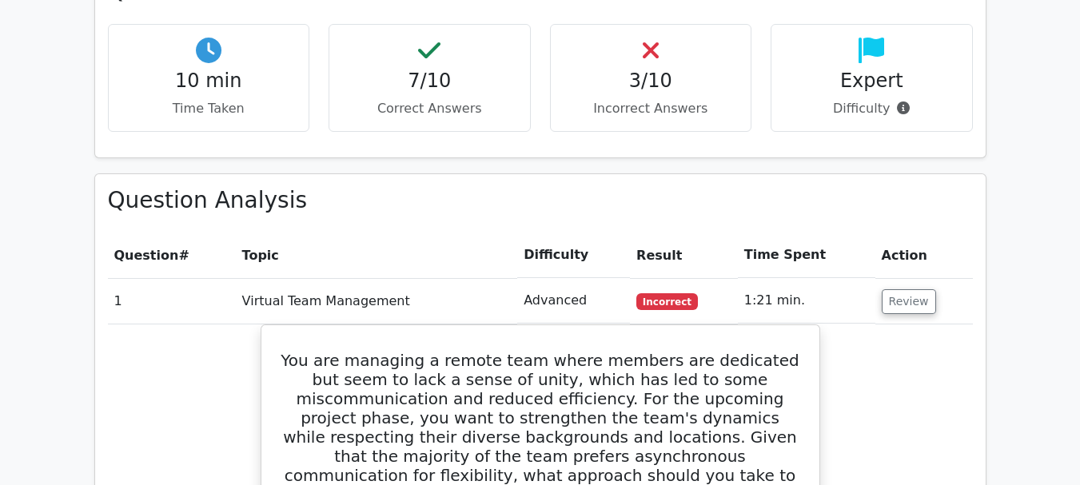
scroll to position [1199, 0]
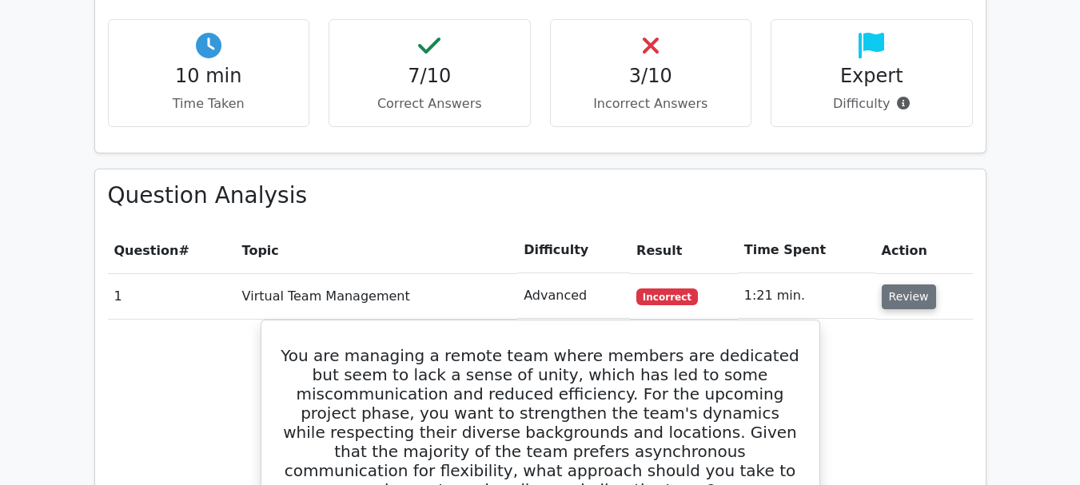
click at [902, 285] on button "Review" at bounding box center [909, 297] width 54 height 25
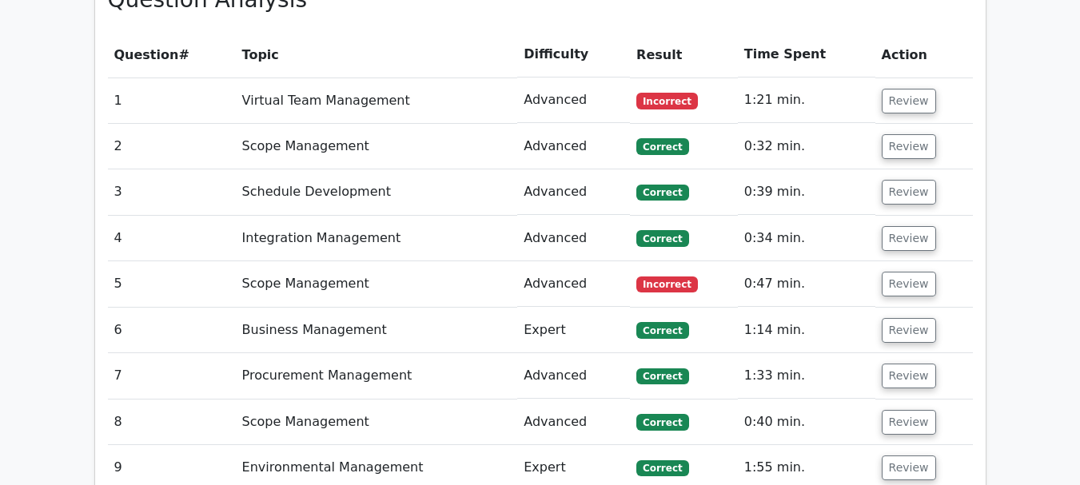
scroll to position [1359, 0]
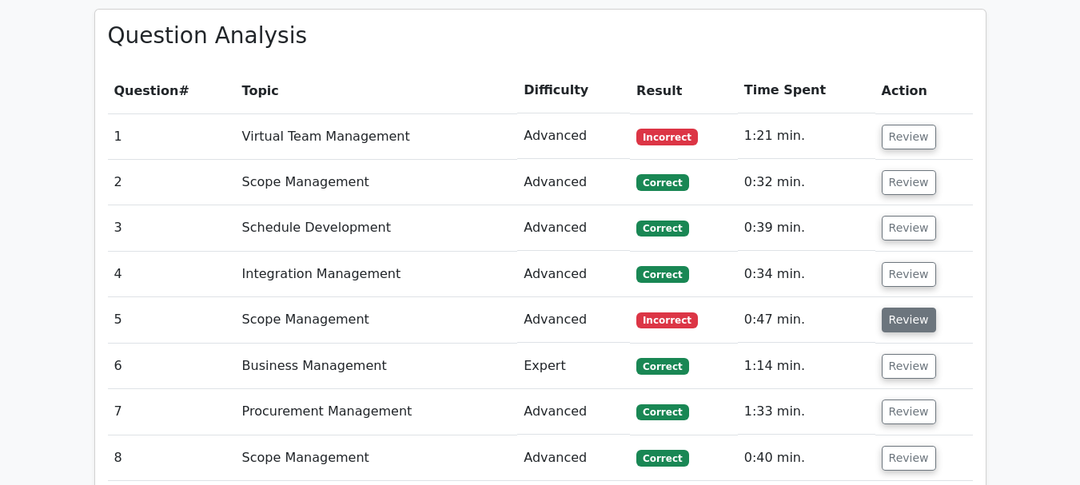
click at [901, 308] on button "Review" at bounding box center [909, 320] width 54 height 25
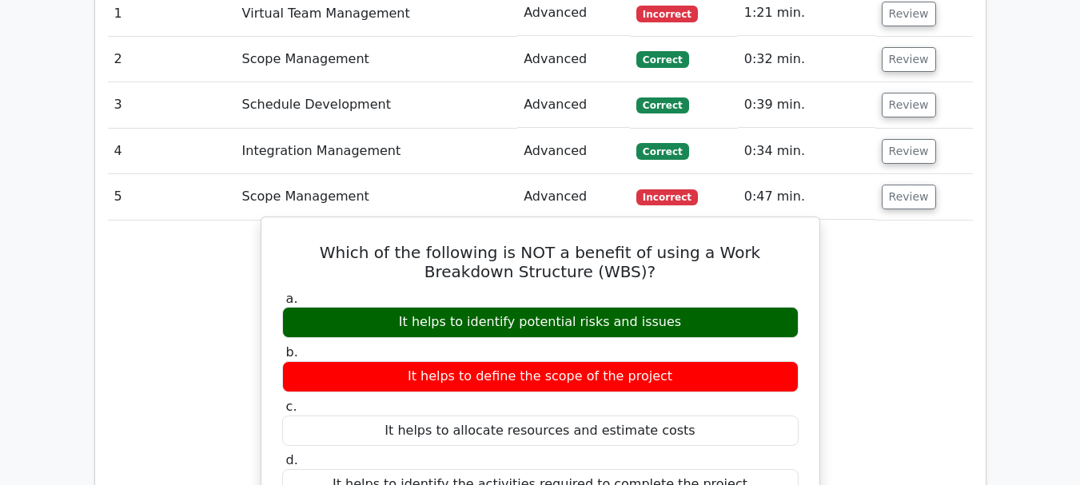
scroll to position [1519, 0]
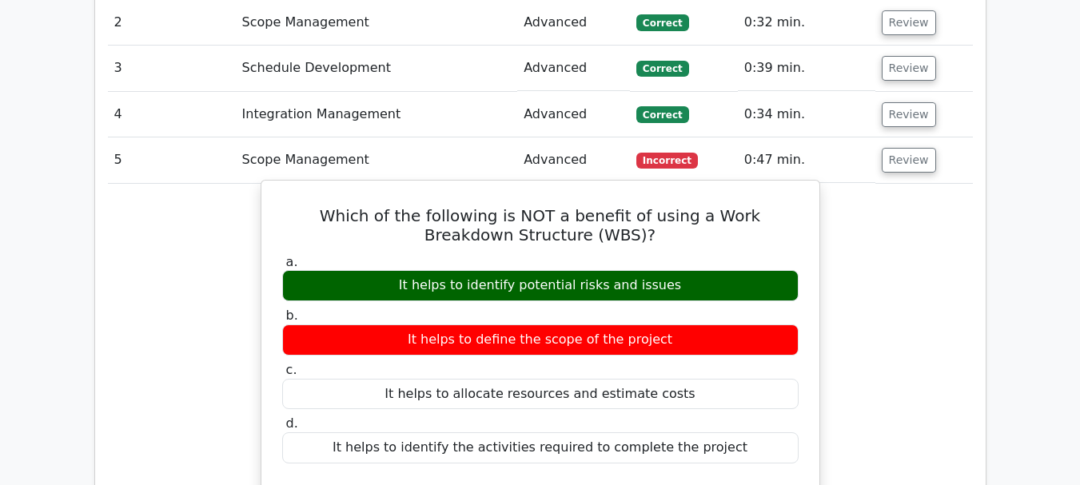
drag, startPoint x: 295, startPoint y: 129, endPoint x: 739, endPoint y: 376, distance: 507.8
click at [739, 376] on div "Which of the following is NOT a benefit of using a Work Breakdown Structure (WB…" at bounding box center [540, 452] width 545 height 531
copy div "Which of the following is NOT a benefit of using a Work Breakdown Structure (WB…"
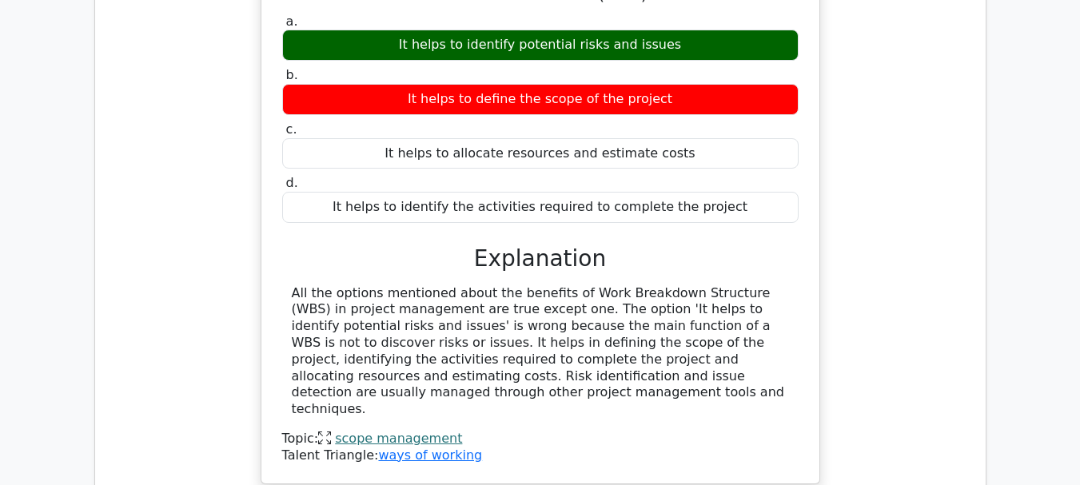
scroll to position [1759, 0]
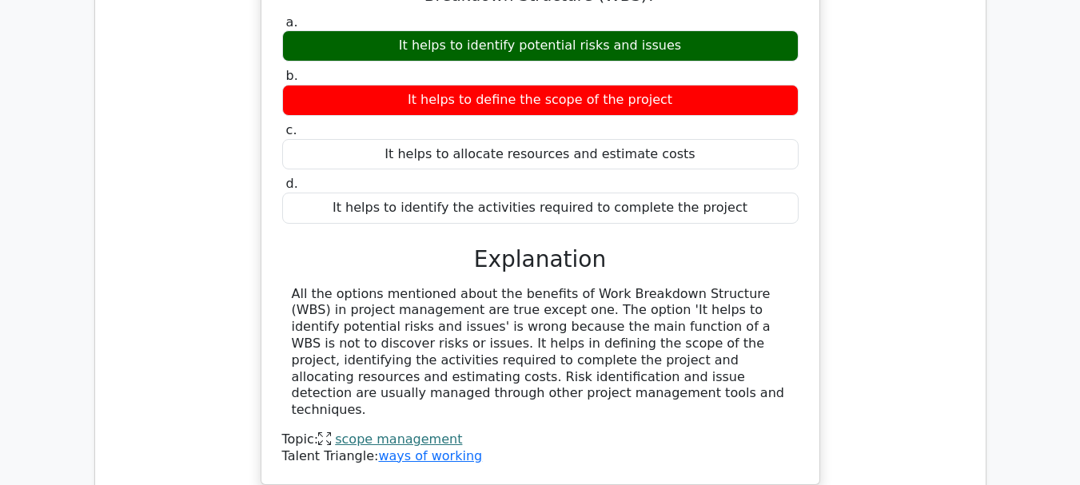
click at [426, 246] on h3 "Explanation" at bounding box center [540, 259] width 497 height 27
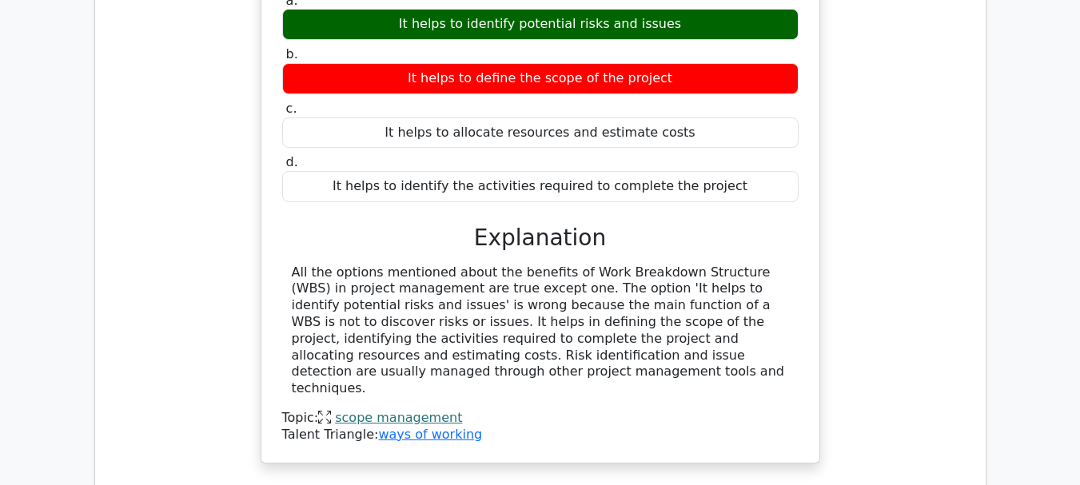
scroll to position [1838, 0]
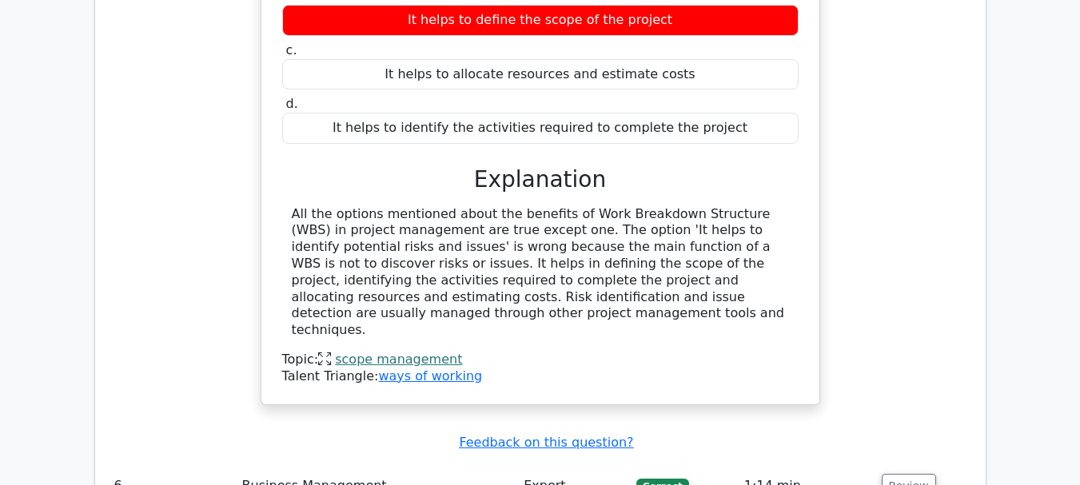
drag, startPoint x: 485, startPoint y: 106, endPoint x: 527, endPoint y: 242, distance: 142.1
click at [527, 242] on div "a. It helps to identify potential risks and issues b. It helps to define the sc…" at bounding box center [541, 158] width 520 height 454
copy div "Explanation All the options mentioned about the benefits of Work Breakdown Stru…"
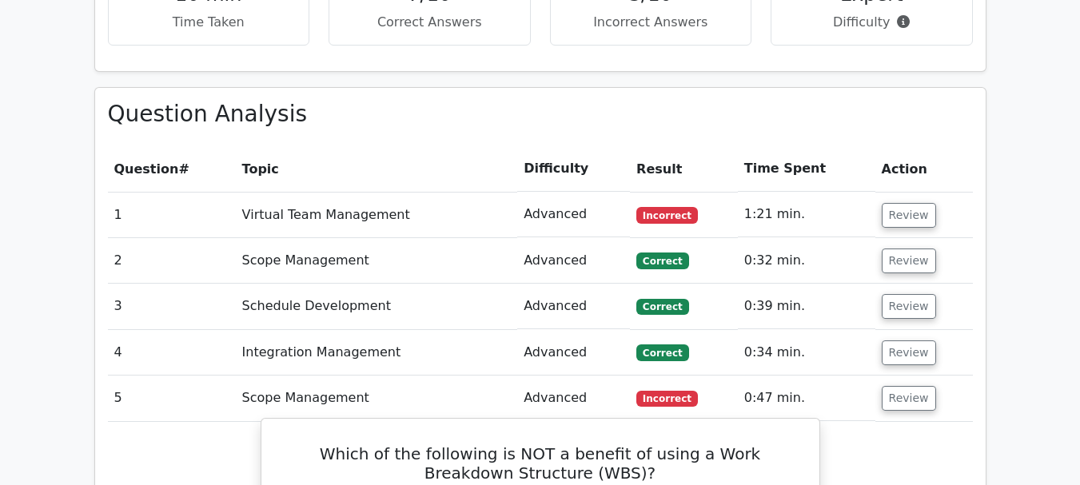
scroll to position [1279, 0]
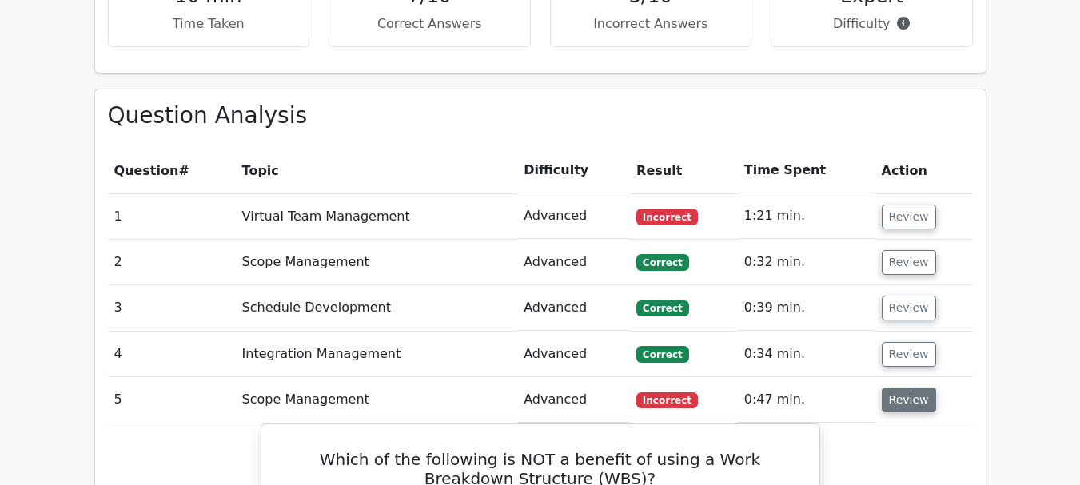
click at [906, 388] on button "Review" at bounding box center [909, 400] width 54 height 25
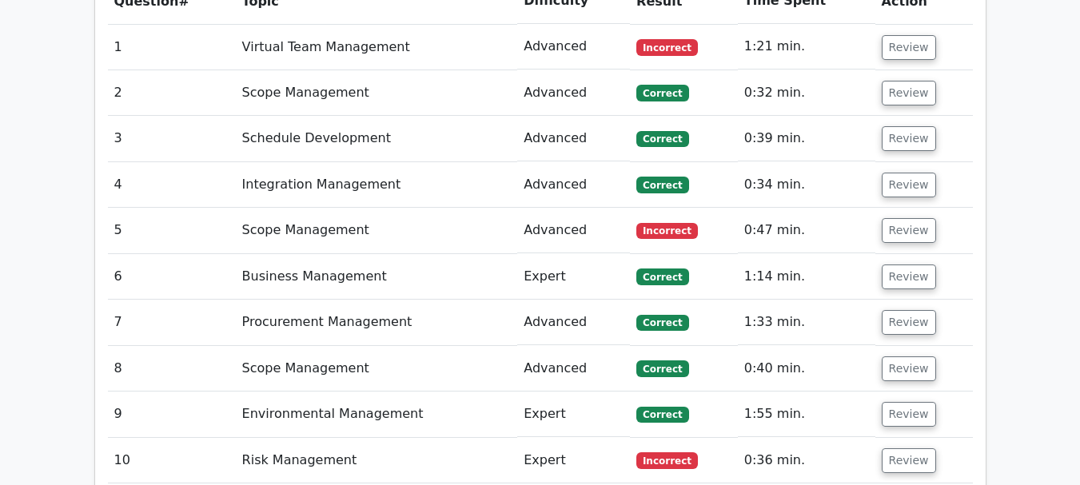
scroll to position [1519, 0]
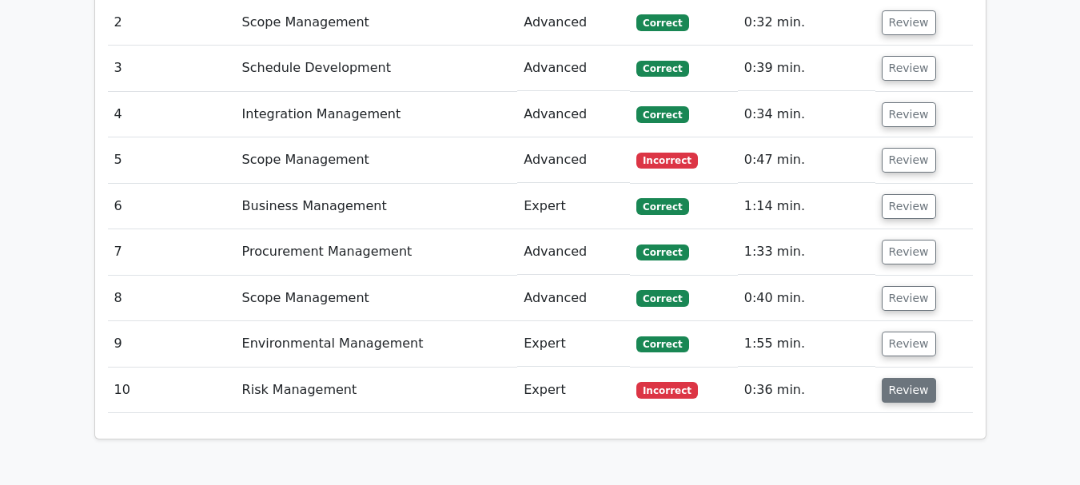
click at [902, 378] on button "Review" at bounding box center [909, 390] width 54 height 25
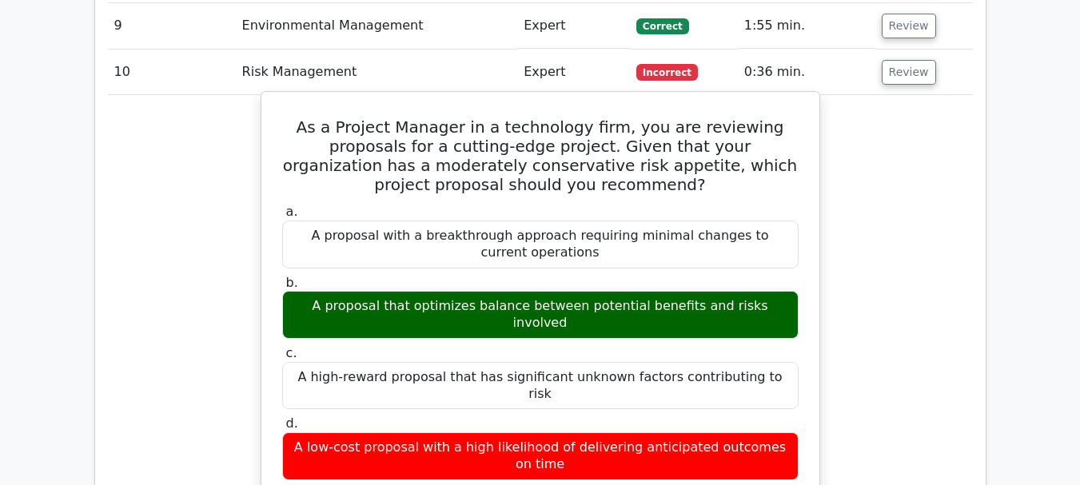
scroll to position [1838, 0]
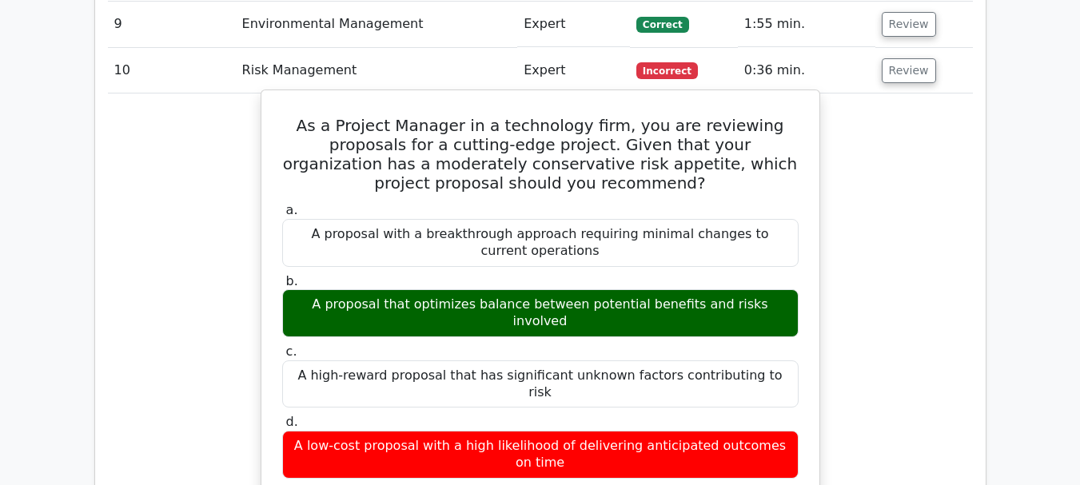
drag, startPoint x: 283, startPoint y: 43, endPoint x: 816, endPoint y: 331, distance: 605.9
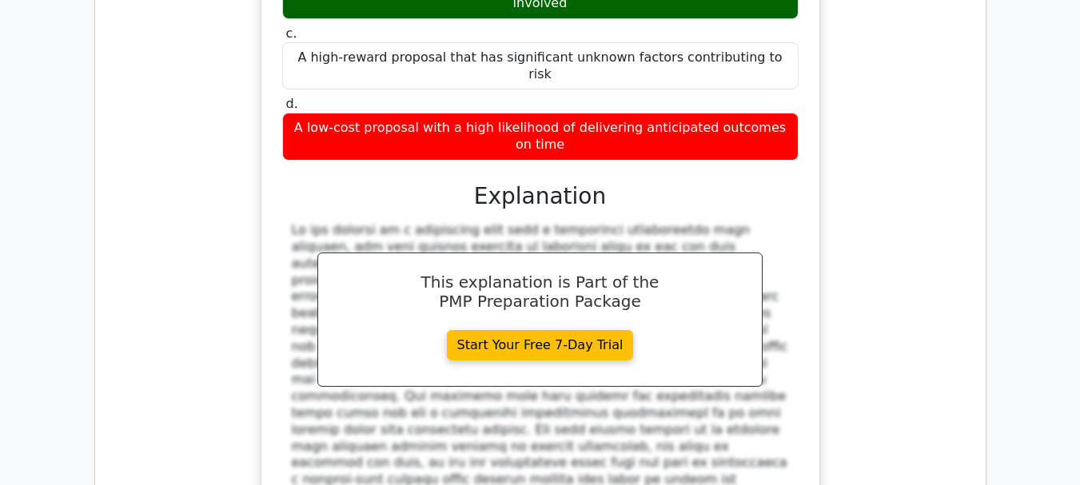
scroll to position [2158, 0]
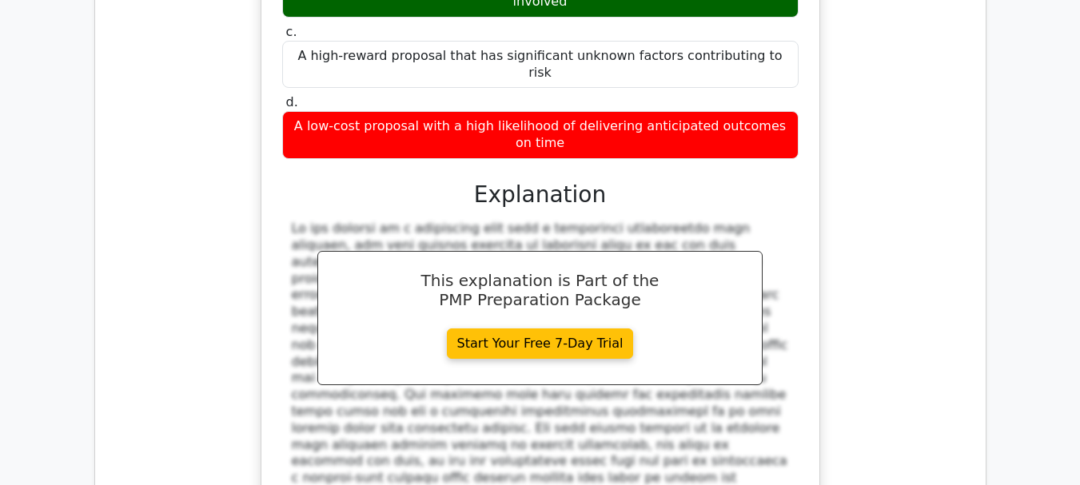
copy div "As a Project Manager in a technology firm, you are reviewing proposals for a cu…"
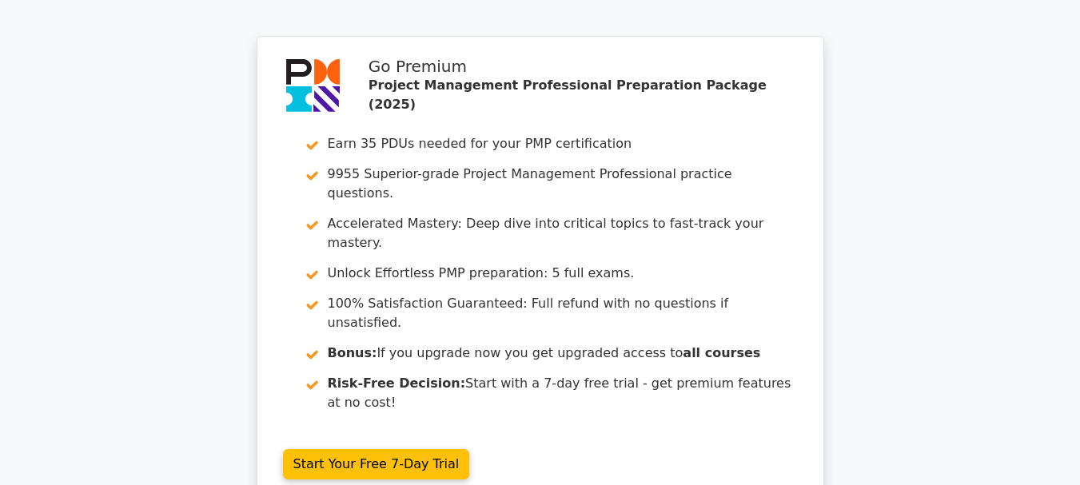
scroll to position [2950, 0]
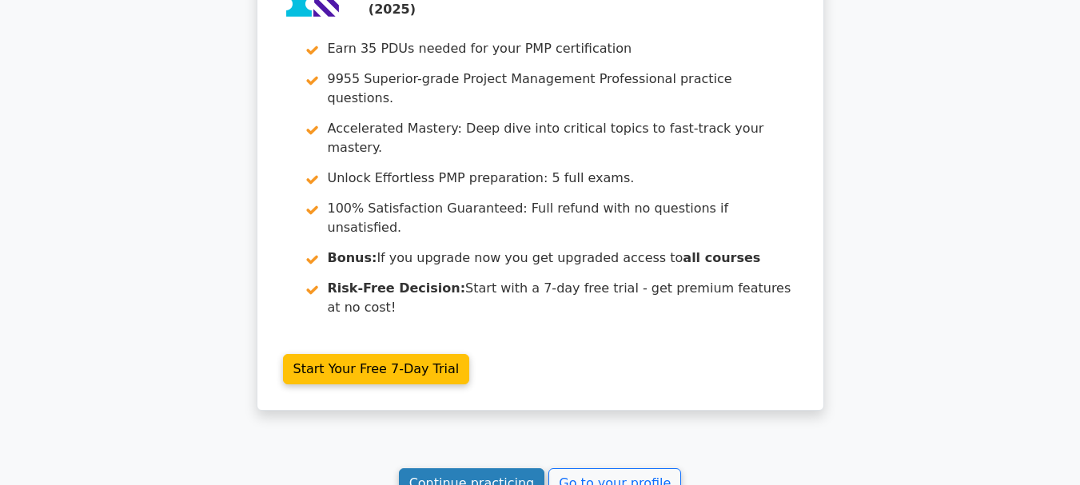
click at [485, 468] on link "Continue practicing" at bounding box center [472, 483] width 146 height 30
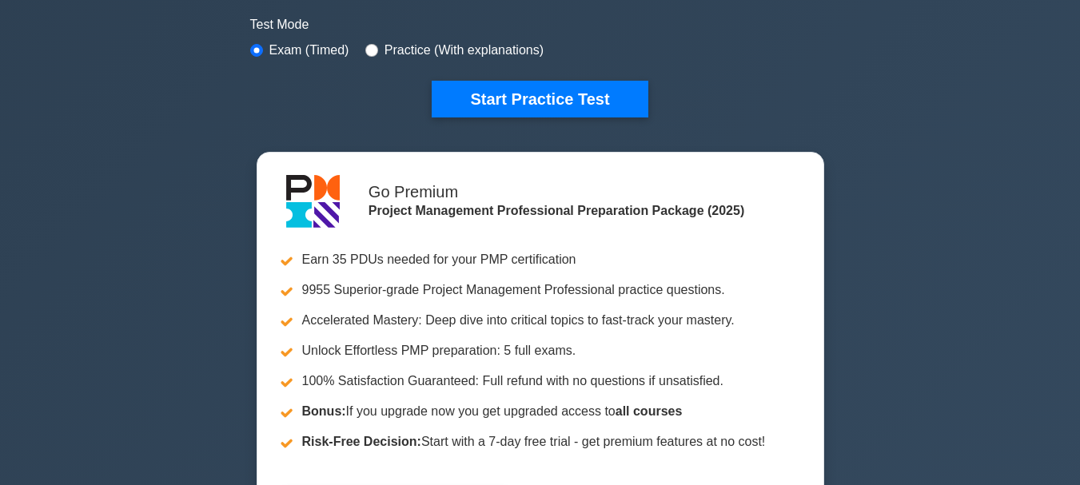
scroll to position [480, 0]
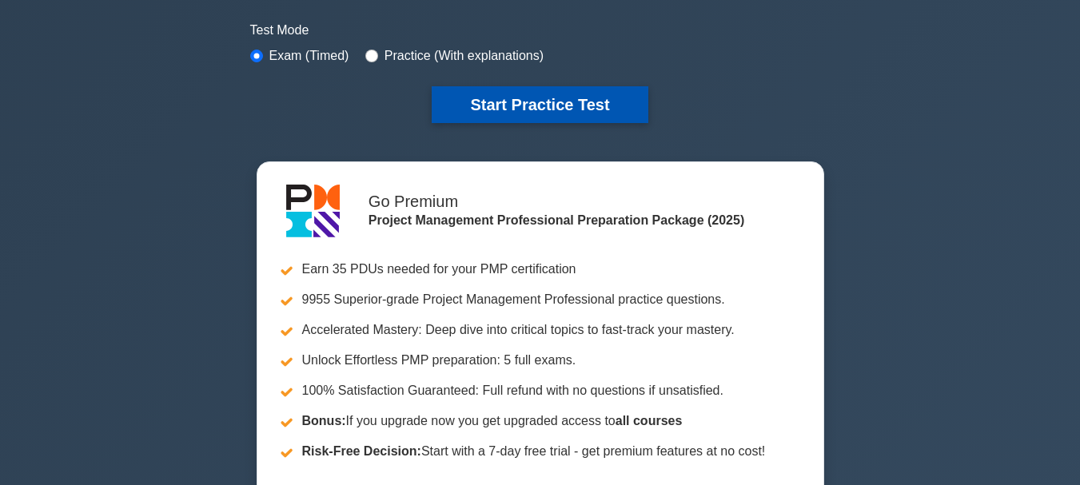
click at [534, 114] on button "Start Practice Test" at bounding box center [540, 104] width 216 height 37
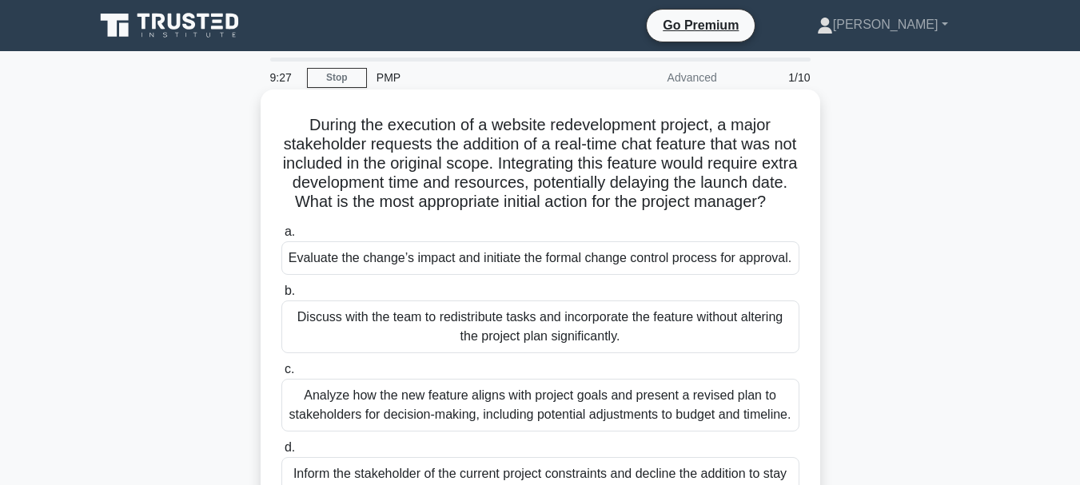
click at [629, 275] on div "Evaluate the change’s impact and initiate the formal change control process for…" at bounding box center [540, 258] width 518 height 34
click at [281, 237] on input "a. Evaluate the change’s impact and initiate the formal change control process …" at bounding box center [281, 232] width 0 height 10
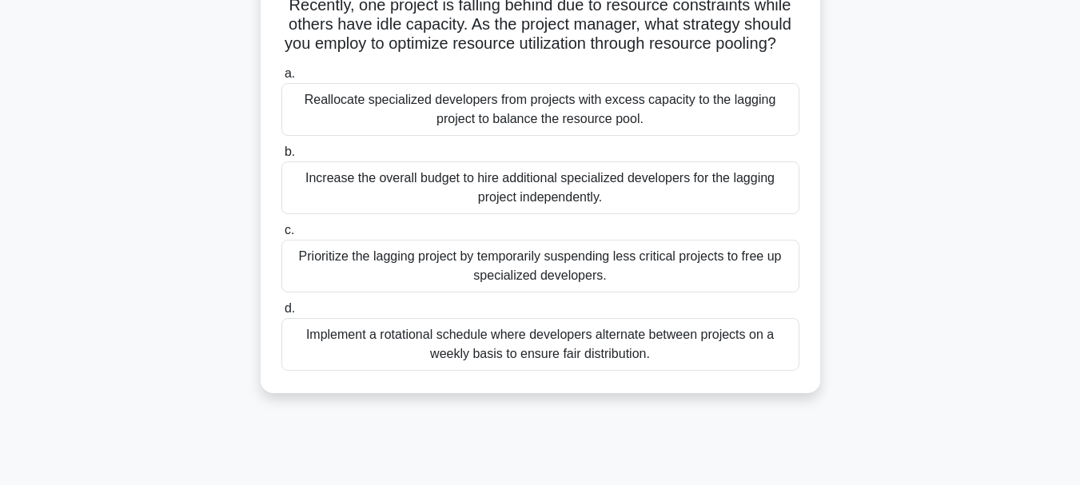
scroll to position [160, 0]
click at [650, 130] on div "Reallocate specialized developers from projects with excess capacity to the lag…" at bounding box center [540, 108] width 518 height 53
click at [281, 78] on input "a. Reallocate specialized developers from projects with excess capacity to the …" at bounding box center [281, 72] width 0 height 10
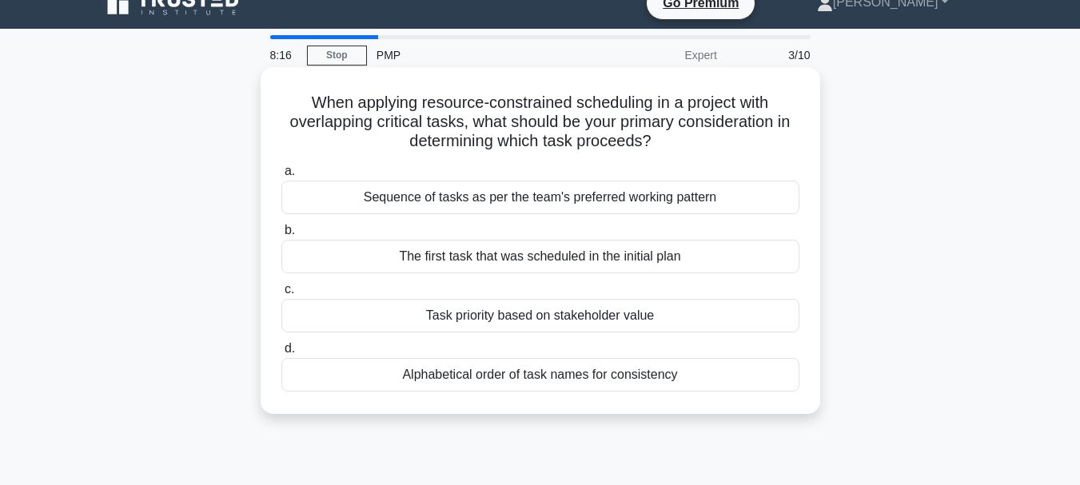
scroll to position [0, 0]
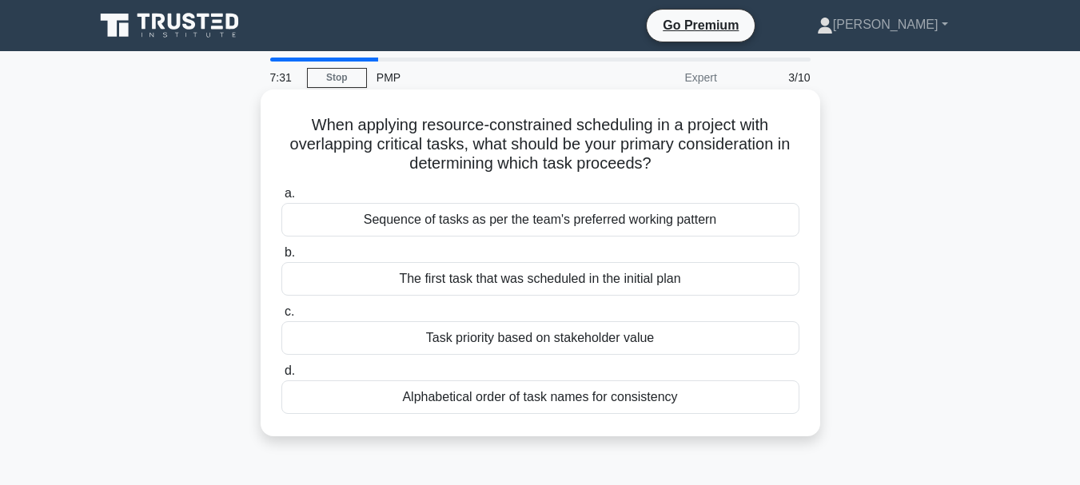
click at [512, 336] on div "Task priority based on stakeholder value" at bounding box center [540, 338] width 518 height 34
click at [281, 317] on input "c. Task priority based on stakeholder value" at bounding box center [281, 312] width 0 height 10
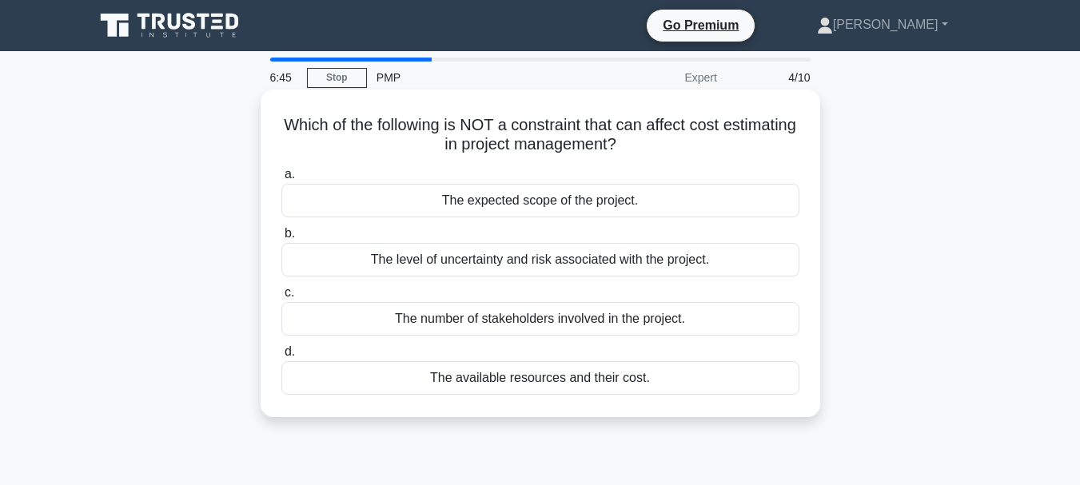
click at [494, 322] on div "The number of stakeholders involved in the project." at bounding box center [540, 319] width 518 height 34
click at [281, 298] on input "c. The number of stakeholders involved in the project." at bounding box center [281, 293] width 0 height 10
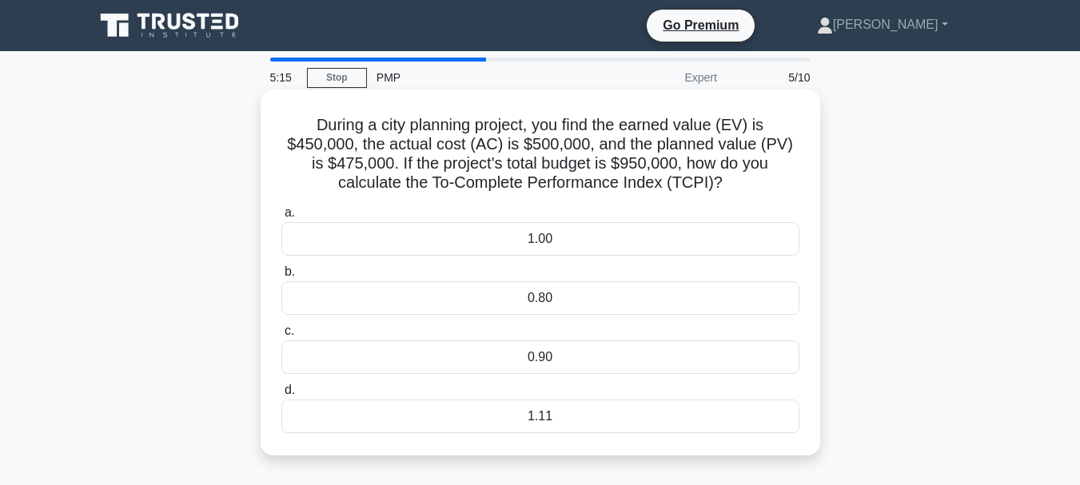
click at [558, 295] on div "0.80" at bounding box center [540, 298] width 518 height 34
click at [281, 277] on input "b. 0.80" at bounding box center [281, 272] width 0 height 10
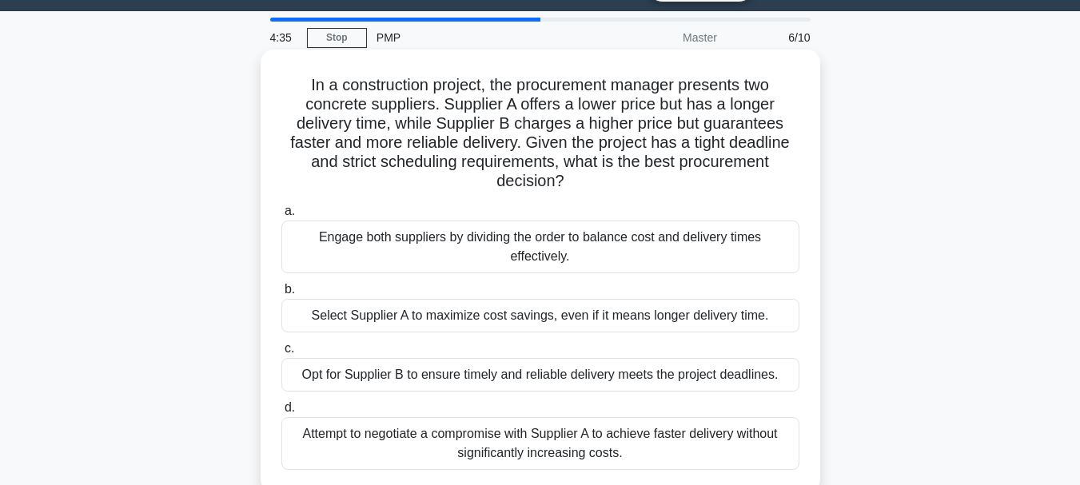
scroll to position [80, 0]
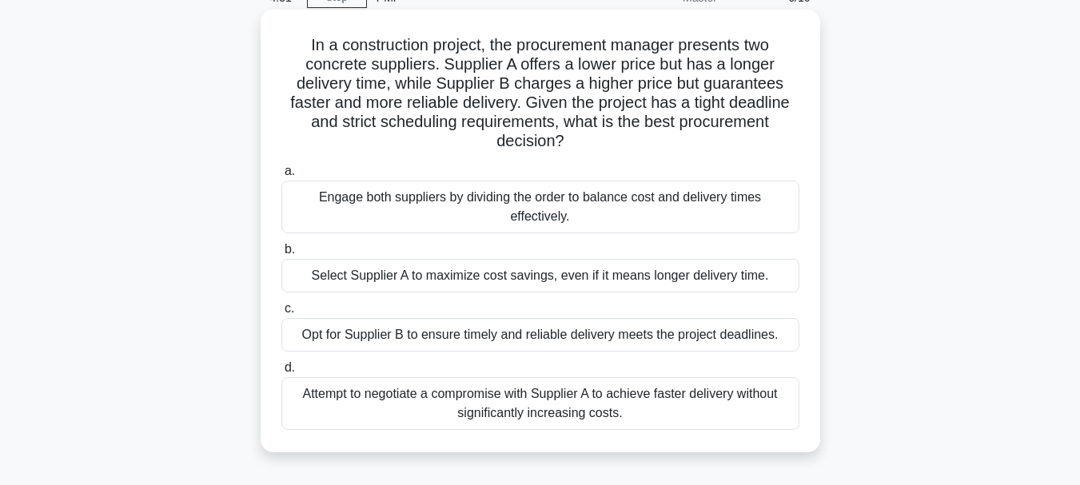
click at [422, 339] on div "Opt for Supplier B to ensure timely and reliable delivery meets the project dea…" at bounding box center [540, 335] width 518 height 34
click at [281, 314] on input "c. Opt for Supplier B to ensure timely and reliable delivery meets the project …" at bounding box center [281, 309] width 0 height 10
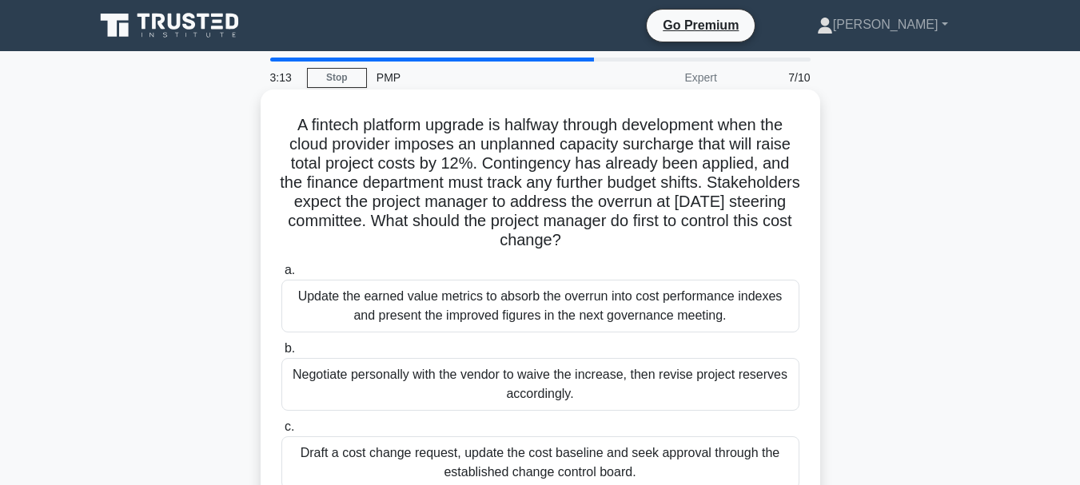
scroll to position [160, 0]
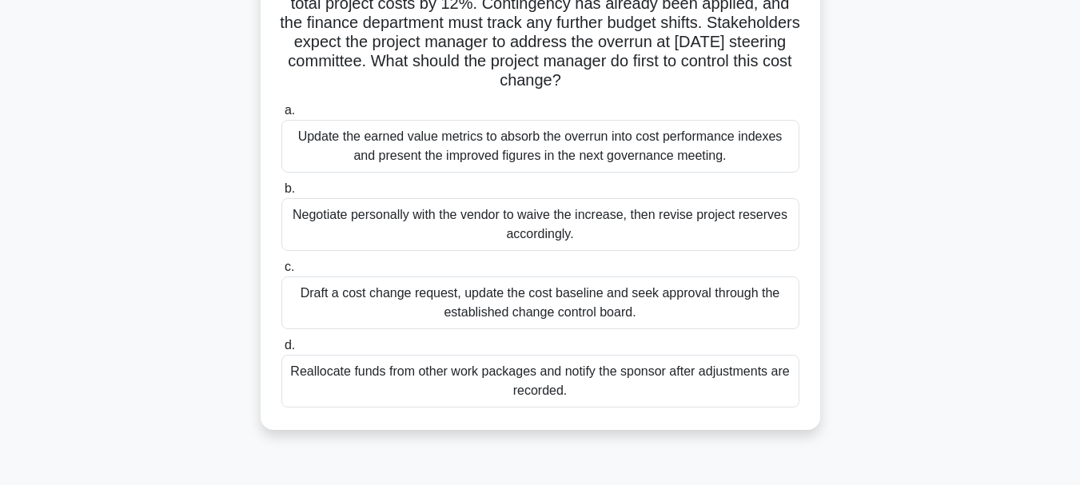
click at [488, 149] on div "Update the earned value metrics to absorb the overrun into cost performance ind…" at bounding box center [540, 146] width 518 height 53
click at [281, 116] on input "a. Update the earned value metrics to absorb the overrun into cost performance …" at bounding box center [281, 111] width 0 height 10
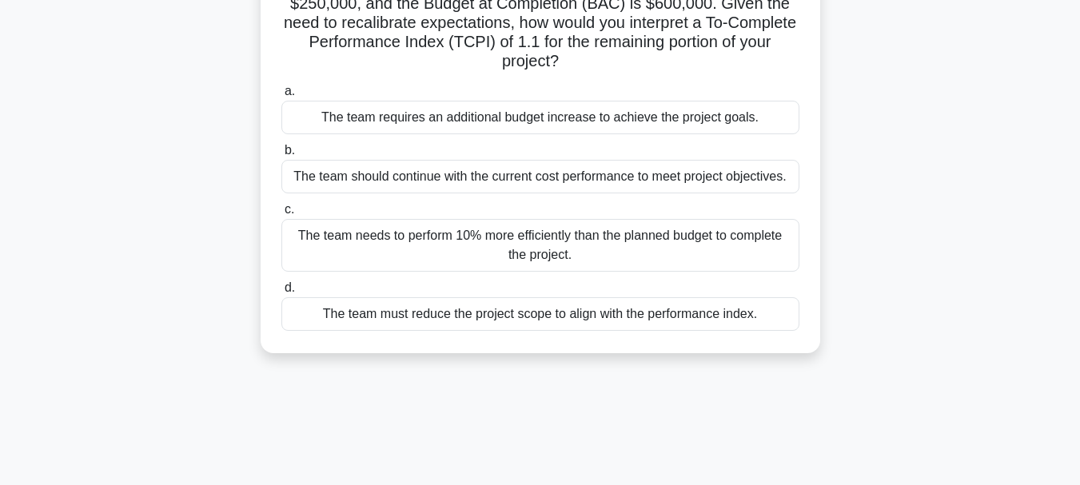
click at [590, 237] on div "The team needs to perform 10% more efficiently than the planned budget to compl…" at bounding box center [540, 245] width 518 height 53
click at [281, 215] on input "c. The team needs to perform 10% more efficiently than the planned budget to co…" at bounding box center [281, 210] width 0 height 10
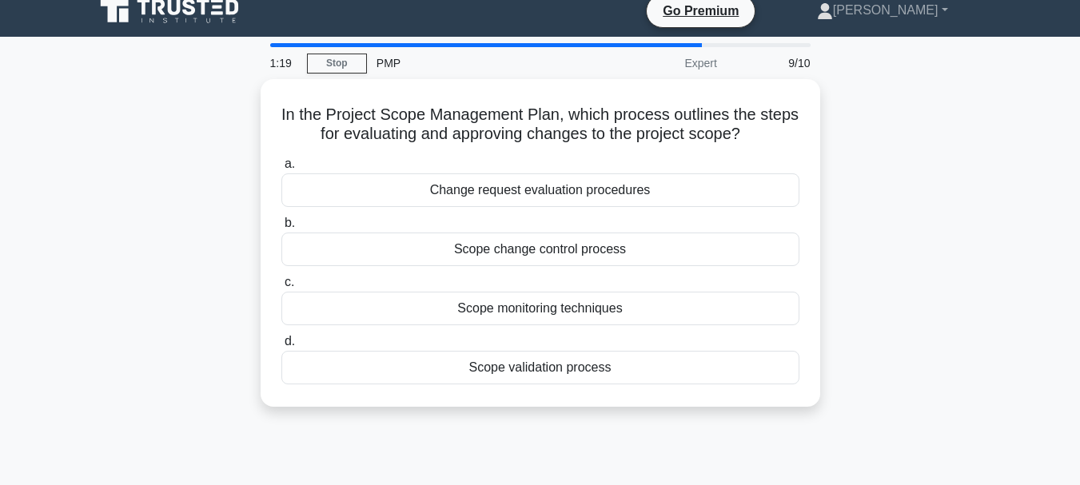
scroll to position [0, 0]
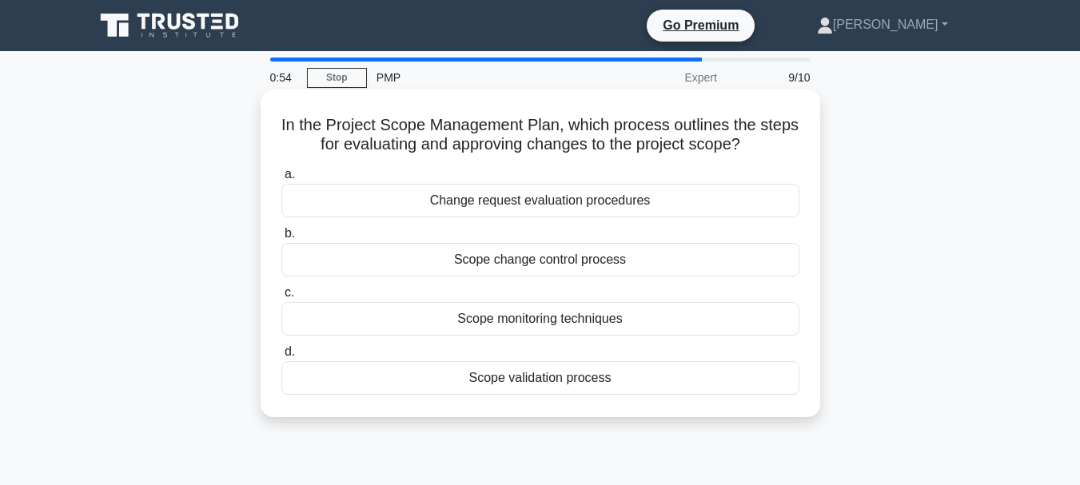
click at [554, 199] on div "Change request evaluation procedures" at bounding box center [540, 201] width 518 height 34
click at [281, 180] on input "a. Change request evaluation procedures" at bounding box center [281, 174] width 0 height 10
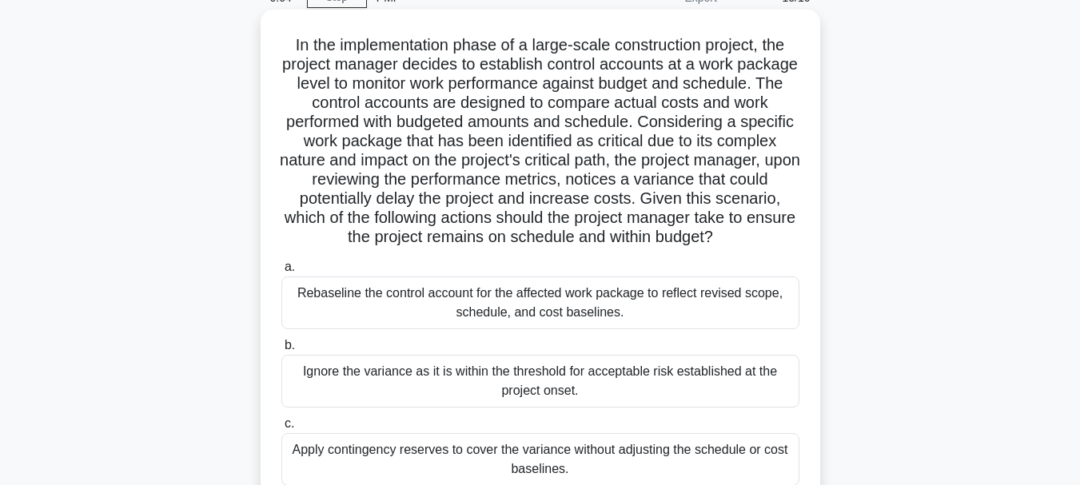
scroll to position [240, 0]
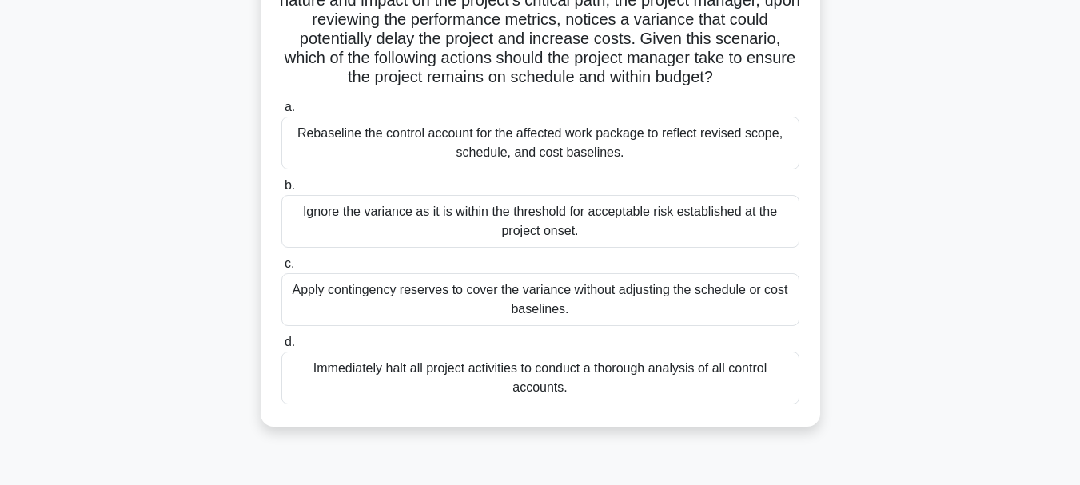
click at [482, 308] on div "Apply contingency reserves to cover the variance without adjusting the schedule…" at bounding box center [540, 299] width 518 height 53
click at [281, 269] on input "c. Apply contingency reserves to cover the variance without adjusting the sched…" at bounding box center [281, 264] width 0 height 10
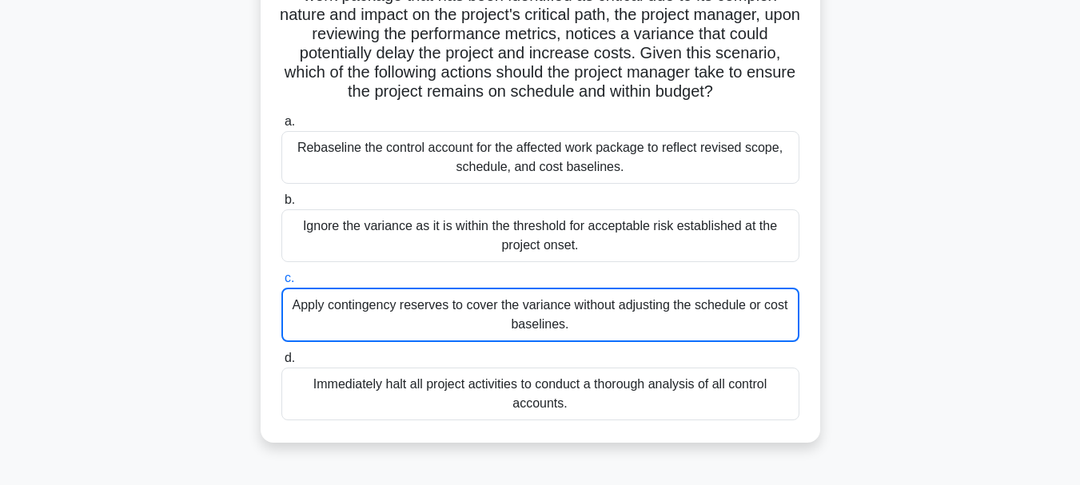
scroll to position [0, 0]
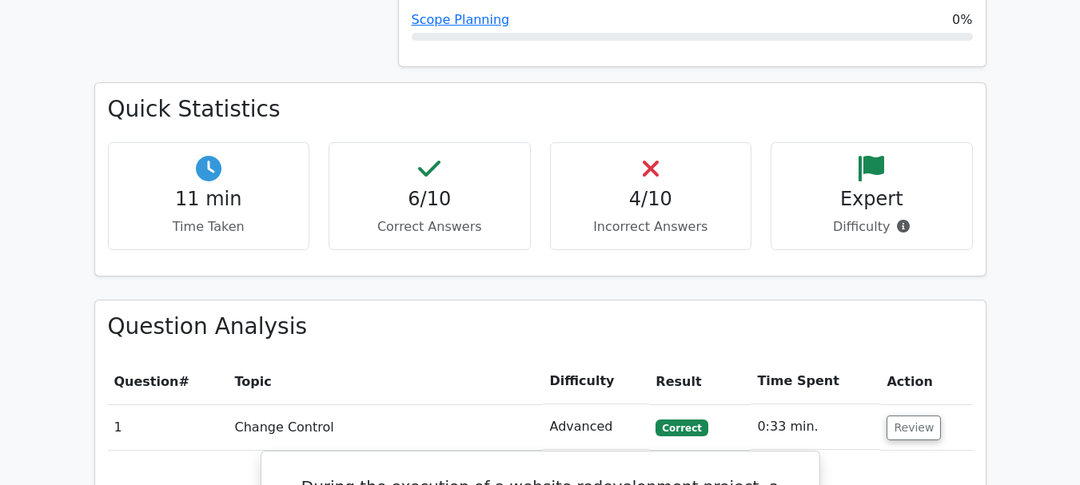
scroll to position [1199, 0]
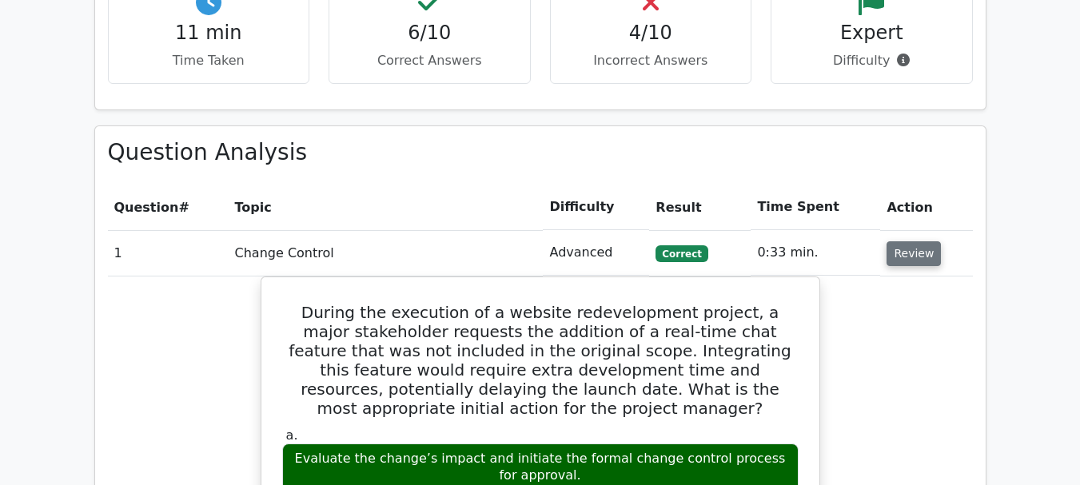
click at [906, 241] on button "Review" at bounding box center [913, 253] width 54 height 25
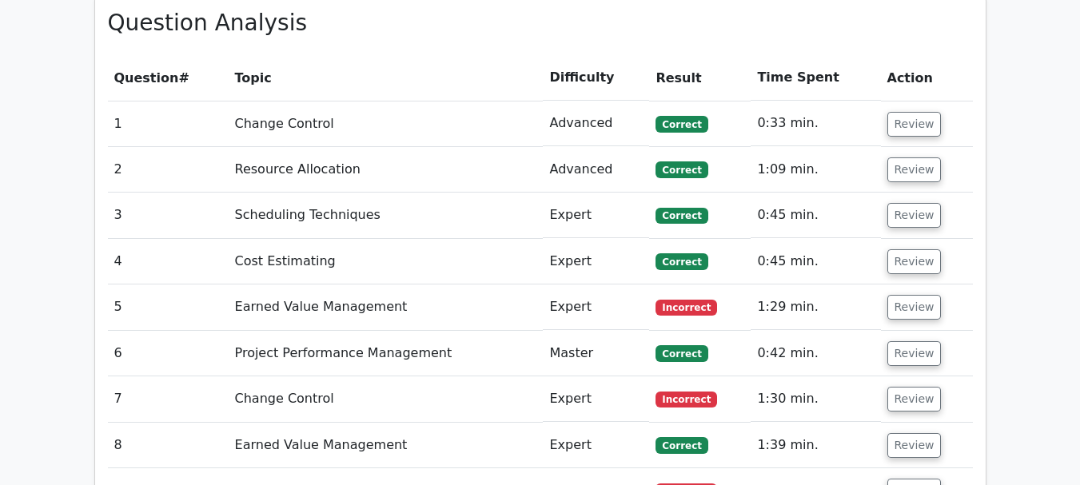
scroll to position [1359, 0]
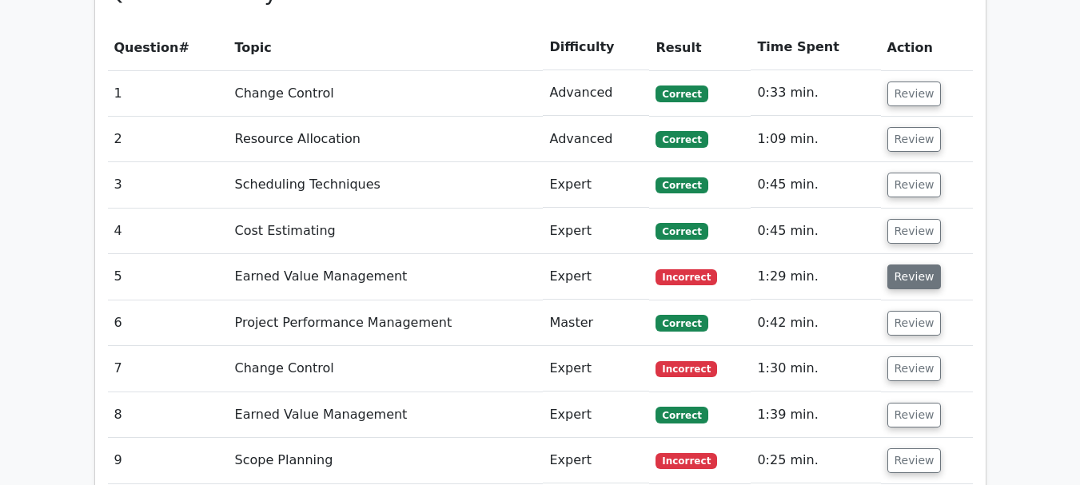
click at [898, 265] on button "Review" at bounding box center [914, 277] width 54 height 25
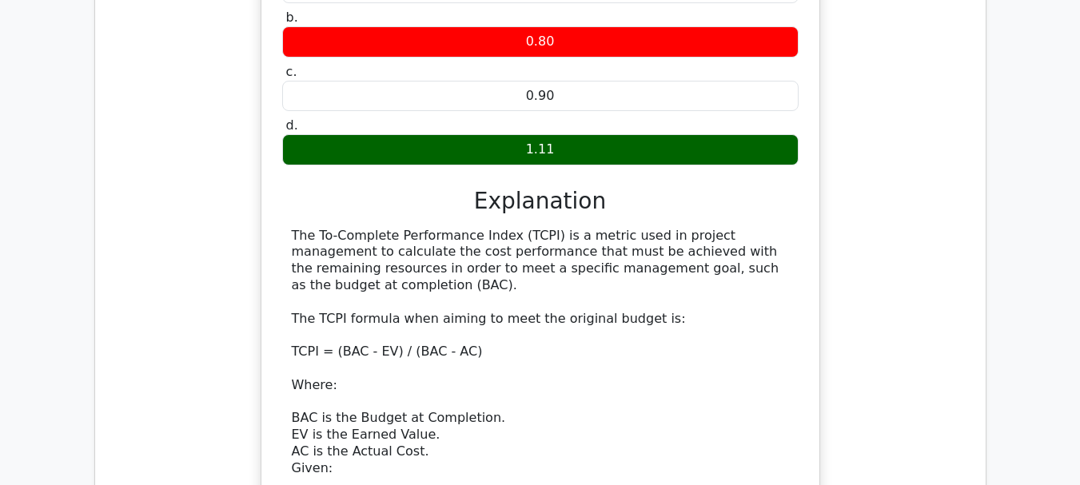
scroll to position [1838, 0]
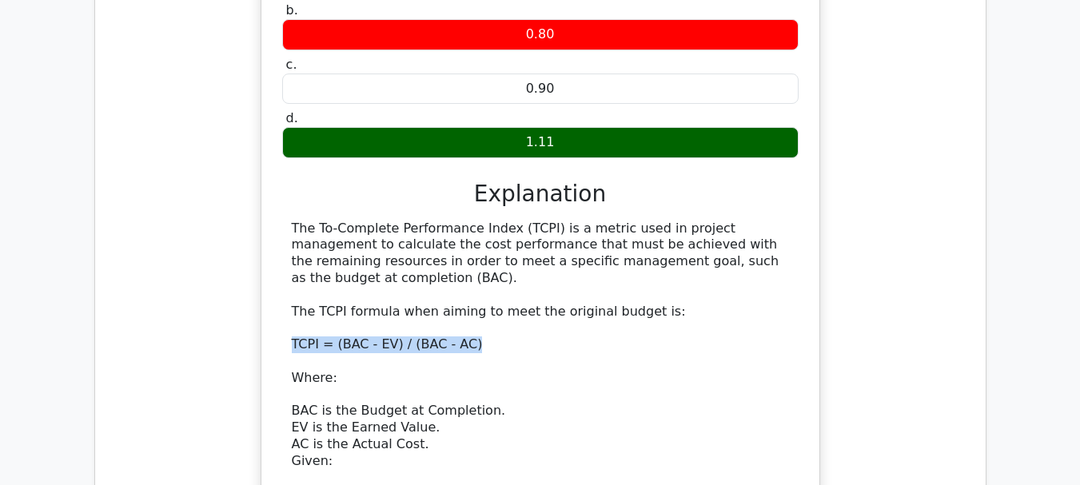
drag, startPoint x: 289, startPoint y: 228, endPoint x: 480, endPoint y: 228, distance: 191.0
click at [480, 228] on div "The To-Complete Performance Index (TCPI) is a metric used in project management…" at bounding box center [540, 453] width 516 height 465
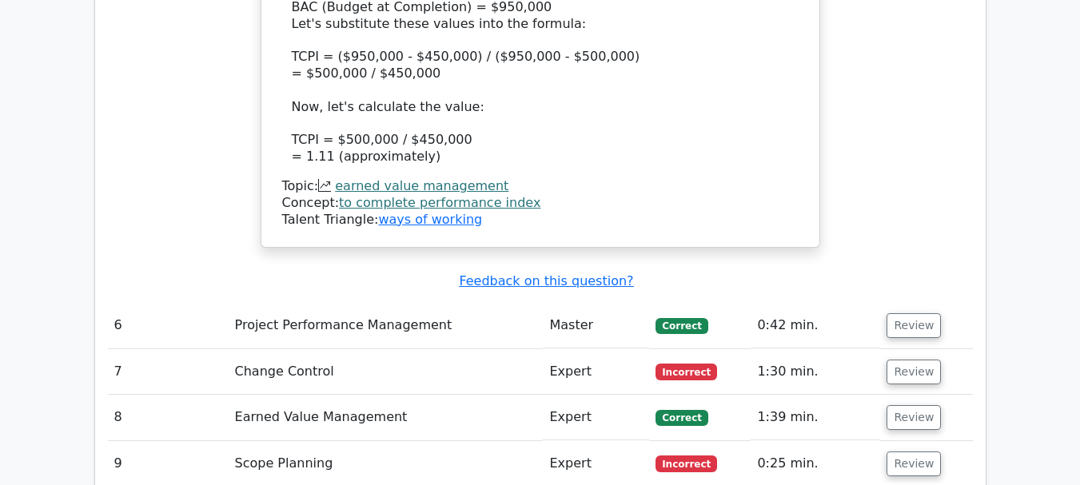
scroll to position [2398, 0]
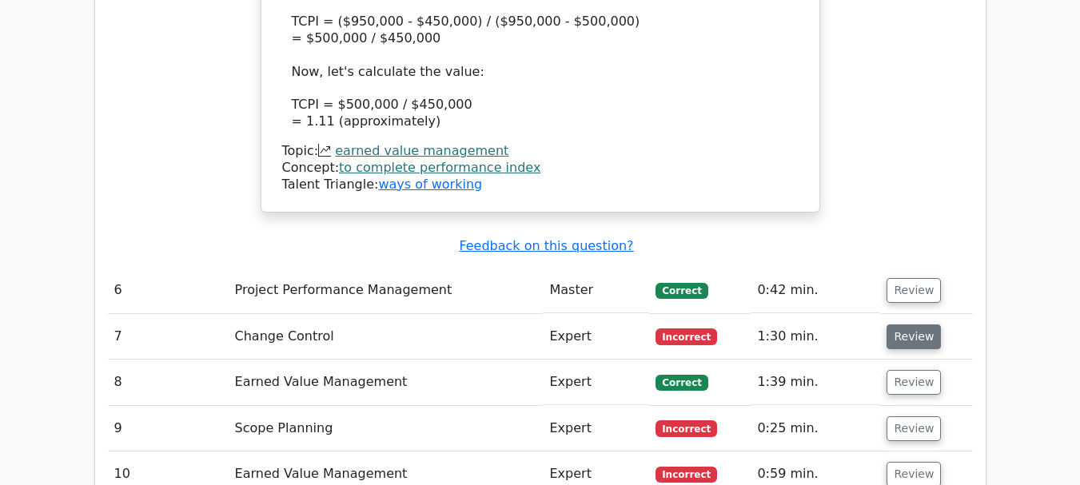
click at [907, 325] on button "Review" at bounding box center [913, 337] width 54 height 25
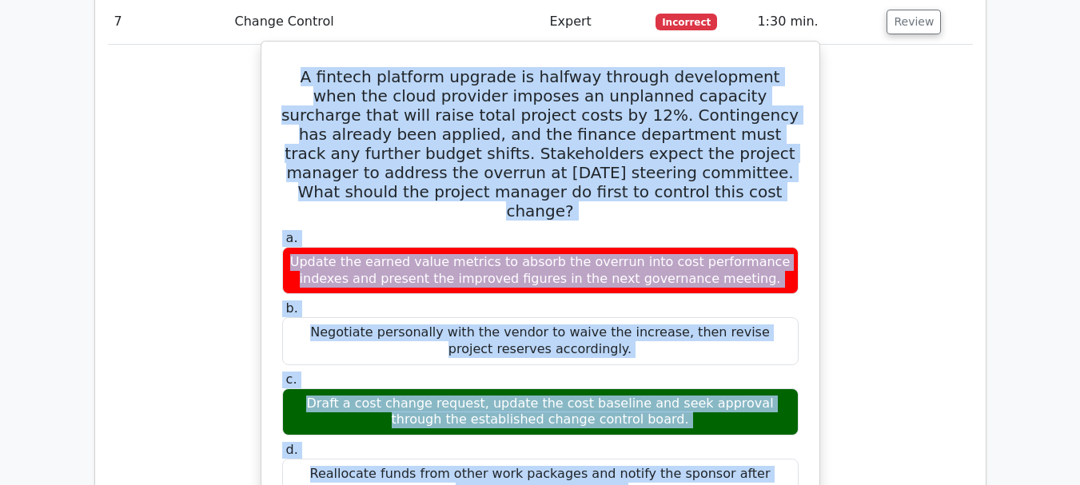
scroll to position [2887, 0]
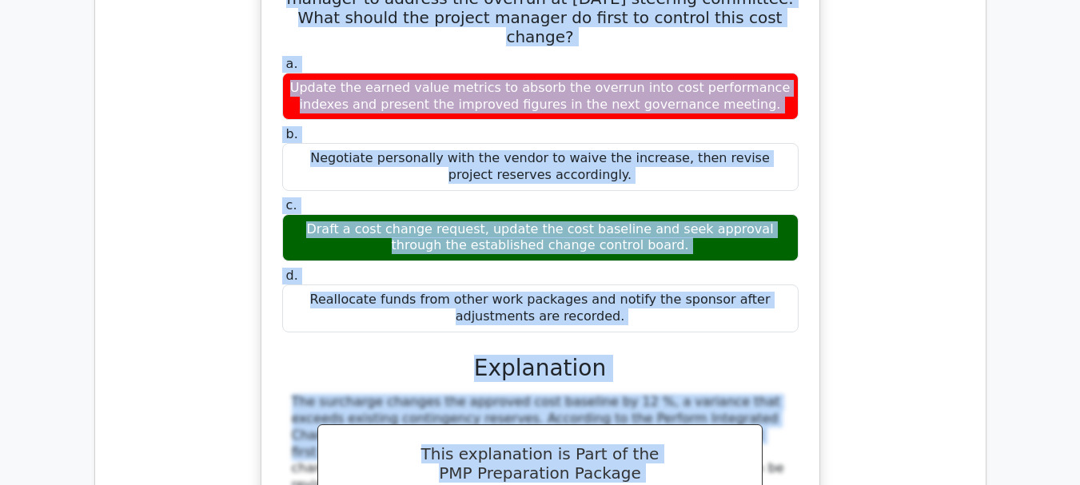
drag, startPoint x: 289, startPoint y: 121, endPoint x: 772, endPoint y: 180, distance: 487.1
click at [772, 180] on div "A fintech platform upgrade is halfway through development when the cloud provid…" at bounding box center [540, 288] width 545 height 829
copy div "L ipsumdo sitametc adipisc el seddoei tempori utlaboreetd magn ali enima minimv…"
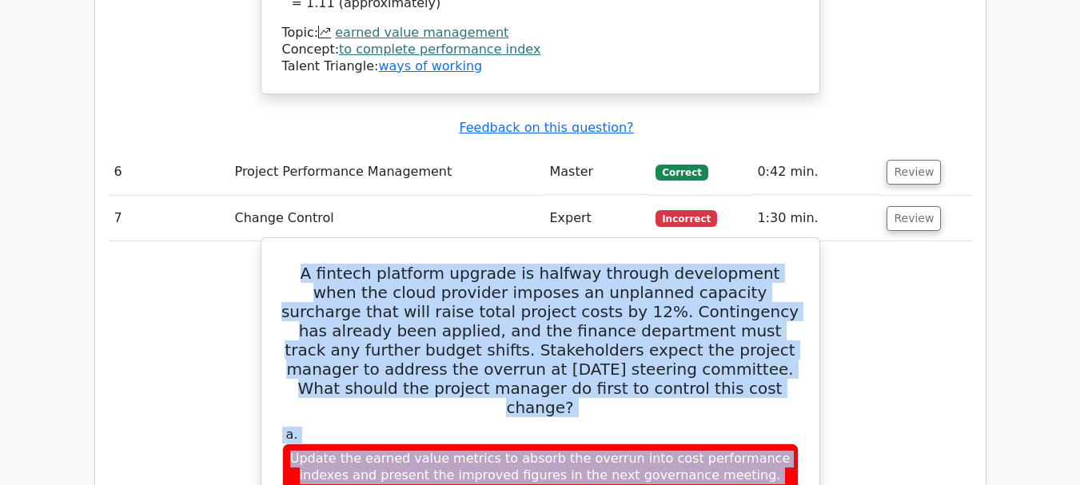
scroll to position [2488, 0]
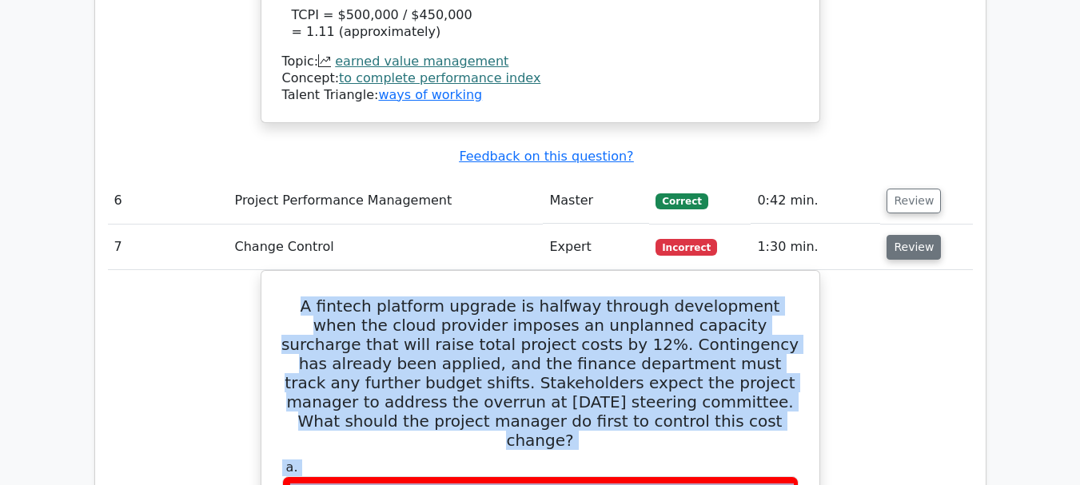
click at [927, 235] on button "Review" at bounding box center [913, 247] width 54 height 25
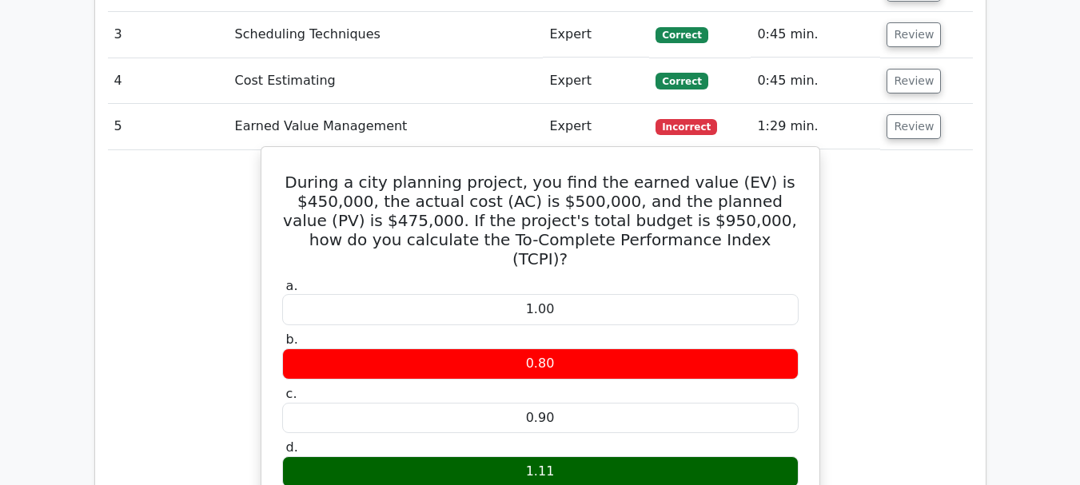
scroll to position [1289, 0]
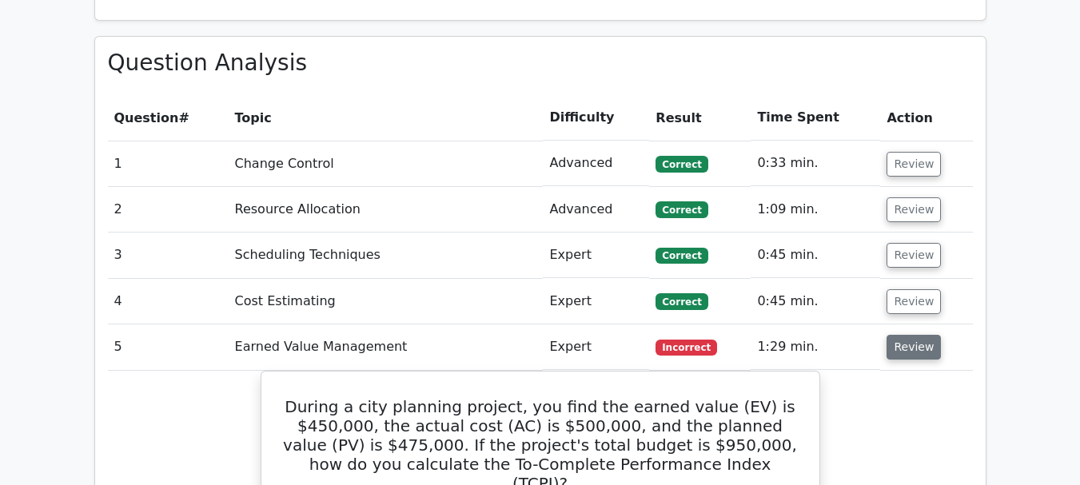
click at [922, 335] on button "Review" at bounding box center [913, 347] width 54 height 25
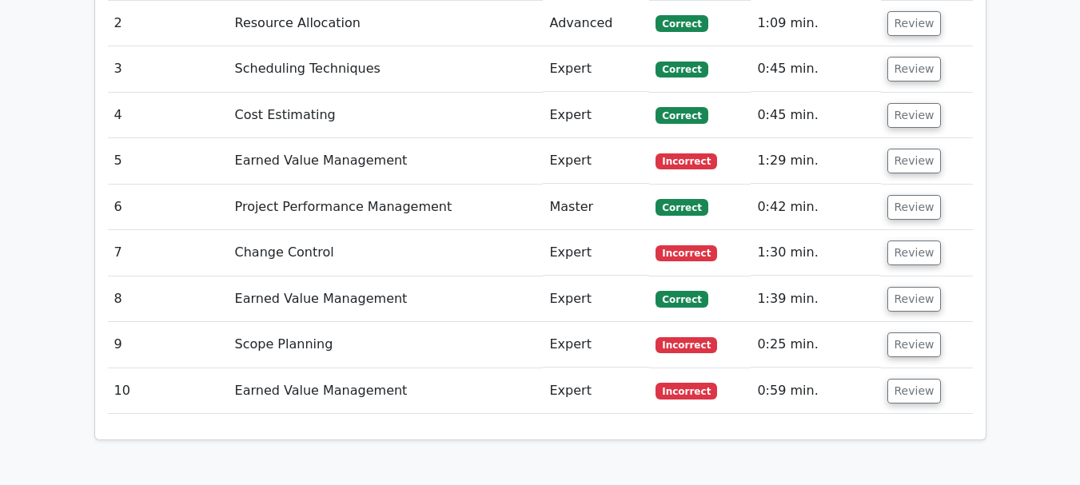
scroll to position [1448, 0]
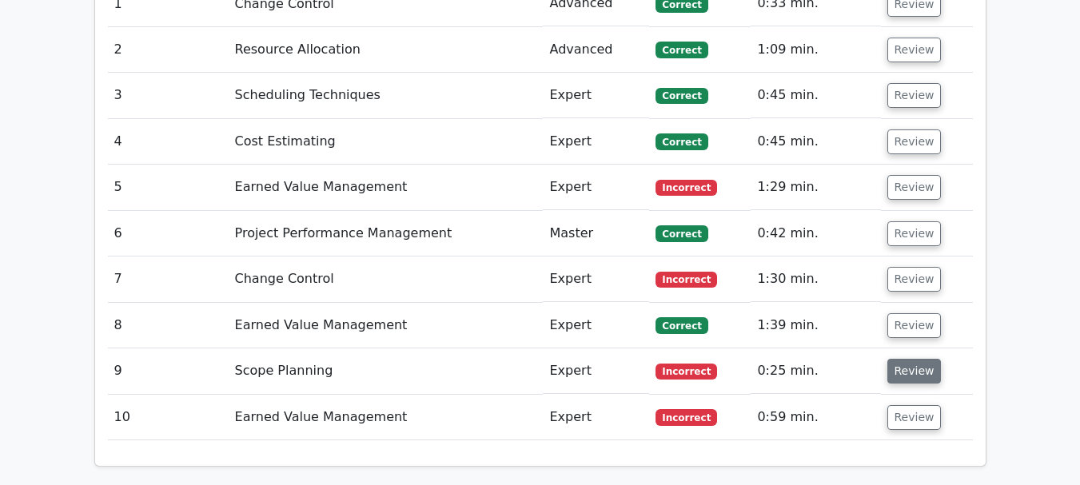
click at [916, 359] on button "Review" at bounding box center [914, 371] width 54 height 25
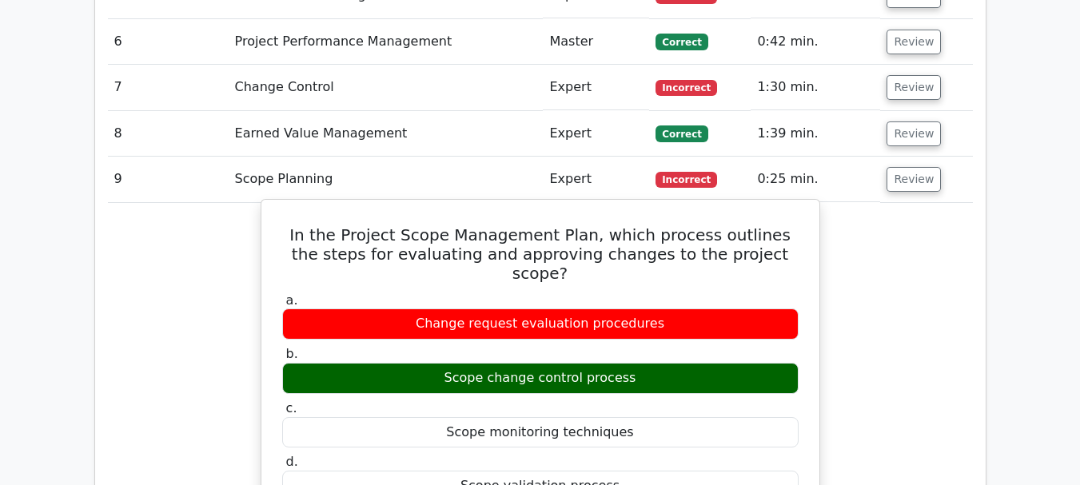
scroll to position [1688, 0]
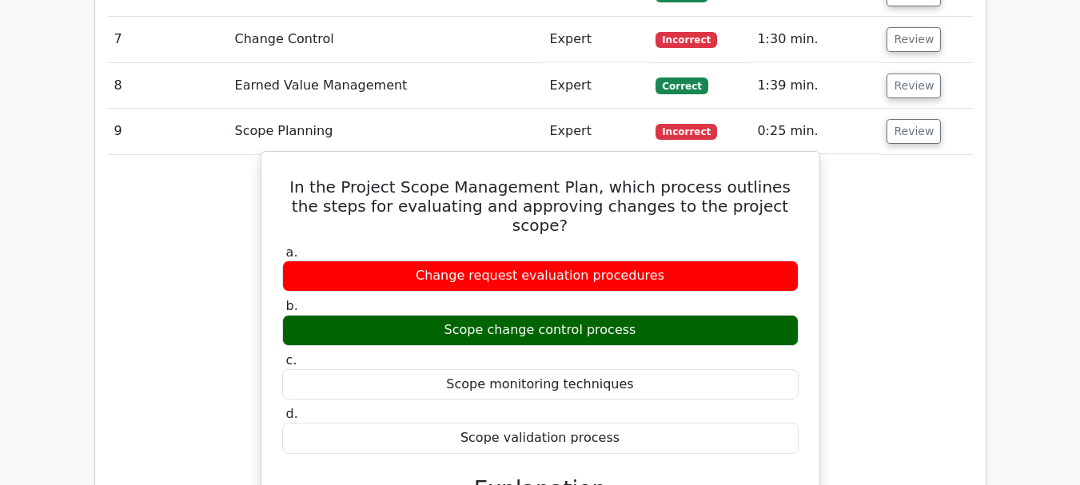
drag, startPoint x: 297, startPoint y: 102, endPoint x: 615, endPoint y: 340, distance: 397.4
click at [615, 340] on div "In the Project Scope Management Plan, which process outlines the steps for eval…" at bounding box center [540, 455] width 545 height 595
copy div "In the Project Scope Management Plan, which process outlines the steps for eval…"
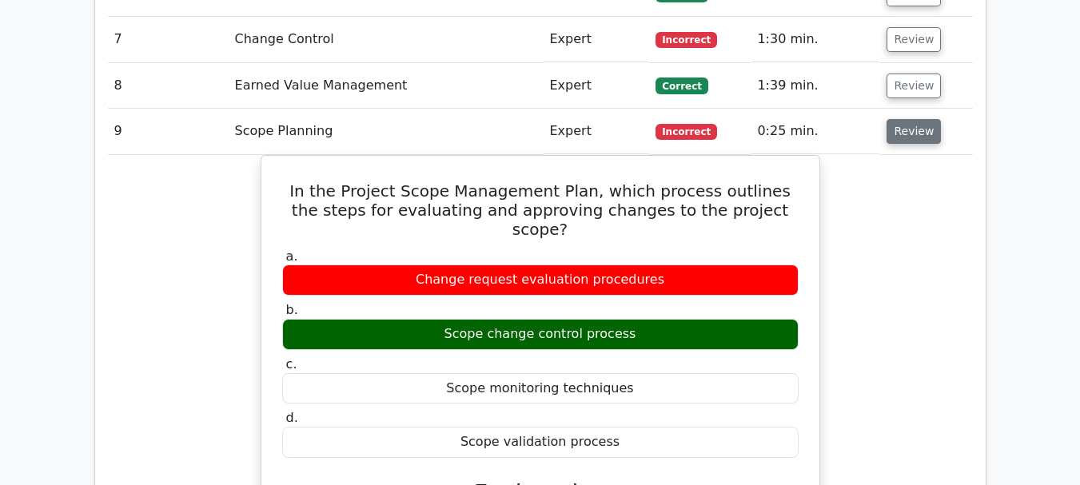
click at [910, 119] on button "Review" at bounding box center [913, 131] width 54 height 25
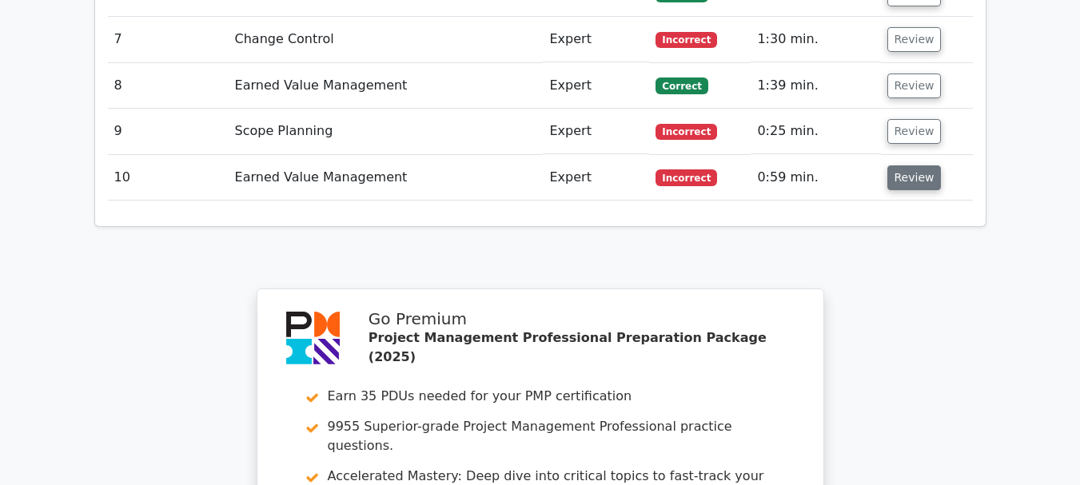
click at [900, 165] on button "Review" at bounding box center [914, 177] width 54 height 25
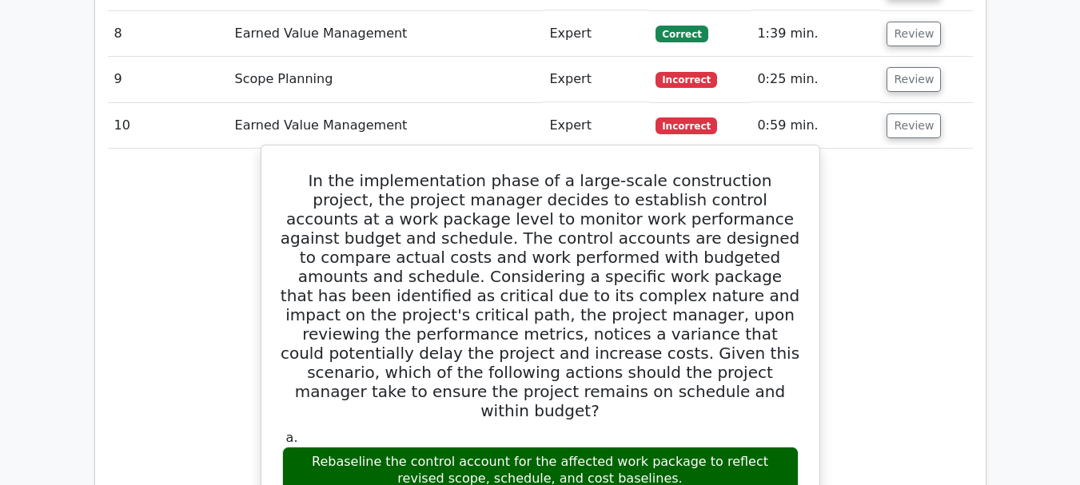
scroll to position [1768, 0]
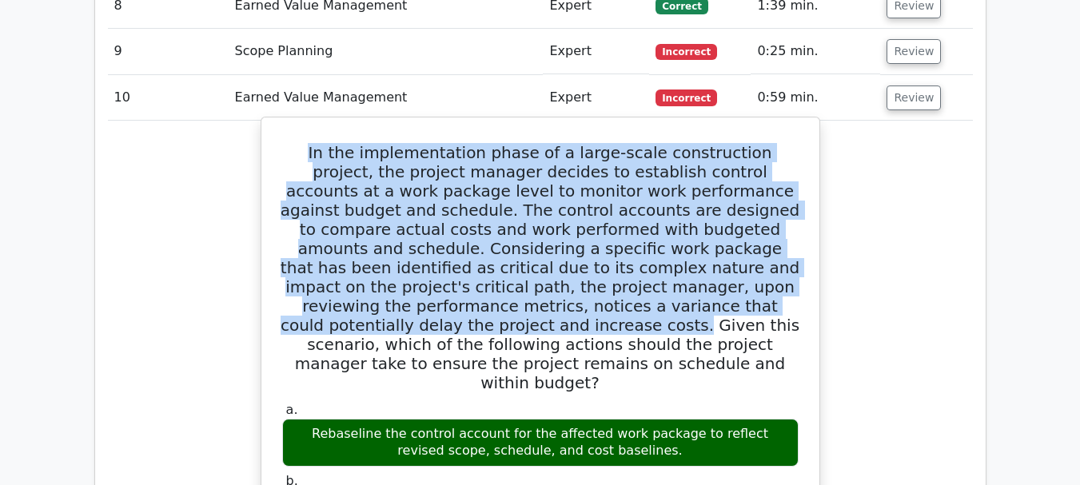
drag, startPoint x: 786, startPoint y: 236, endPoint x: 276, endPoint y: 79, distance: 533.5
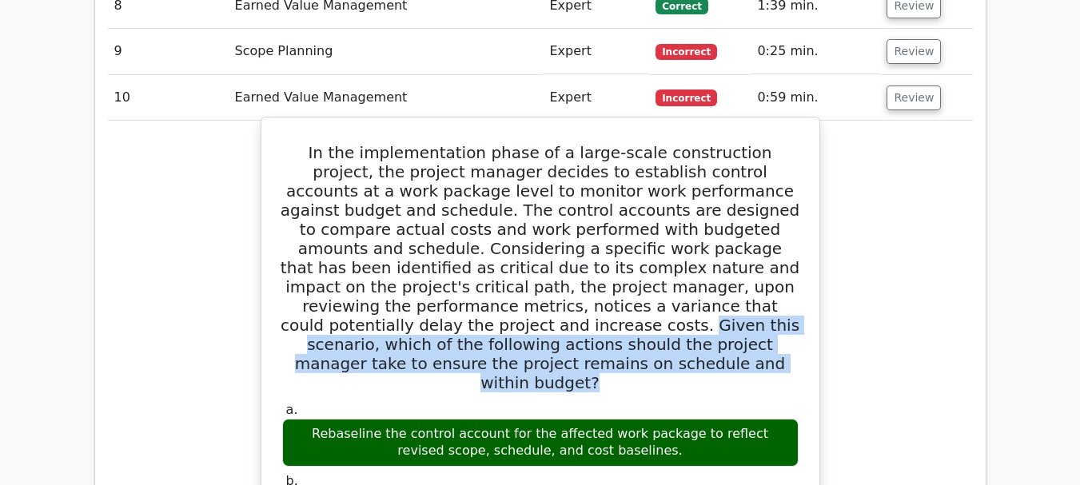
drag, startPoint x: 582, startPoint y: 288, endPoint x: 269, endPoint y: 241, distance: 316.1
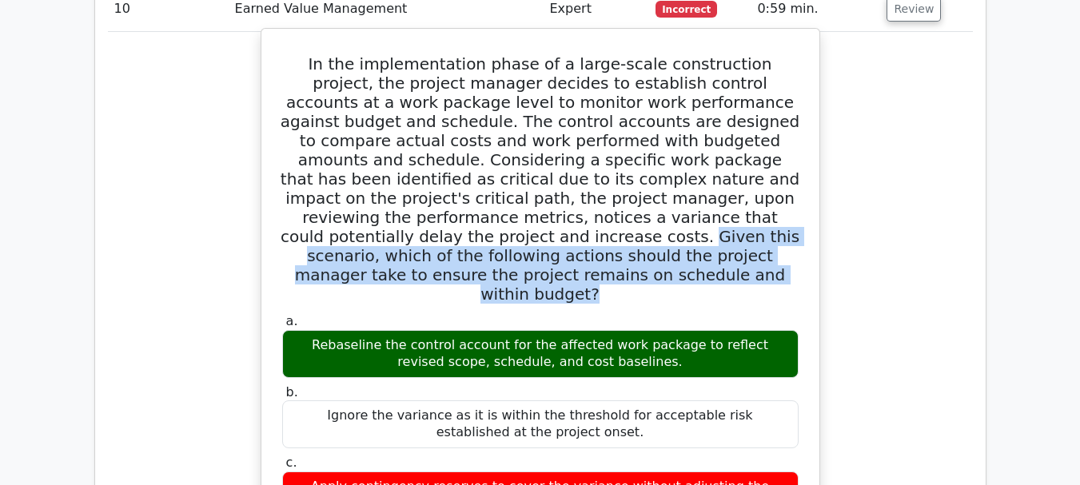
scroll to position [1934, 0]
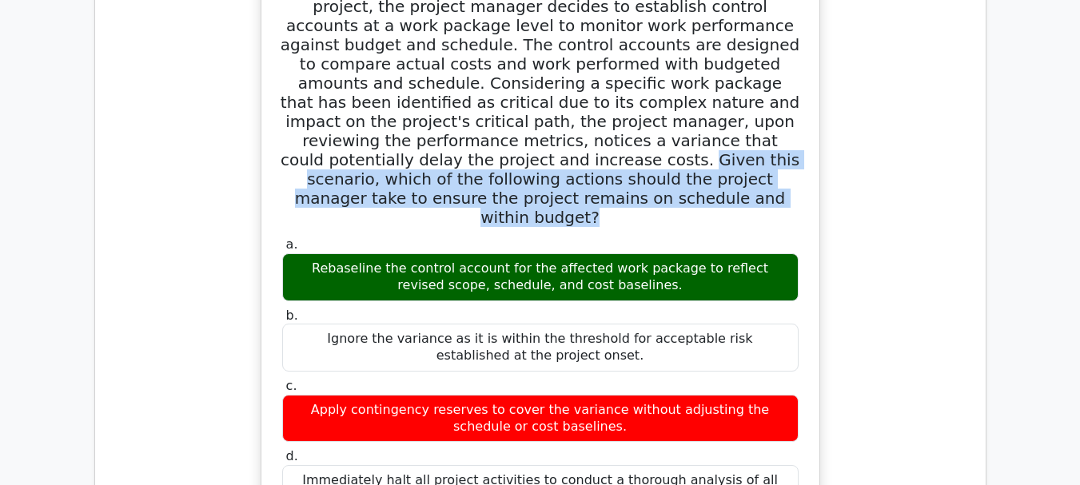
drag, startPoint x: 270, startPoint y: 71, endPoint x: 599, endPoint y: 393, distance: 460.1
click at [599, 396] on div "In the implementation phase of a large-scale construction project, the project …" at bounding box center [540, 478] width 545 height 1041
copy div "In the implementation phase of a large-scale construction project, the project …"
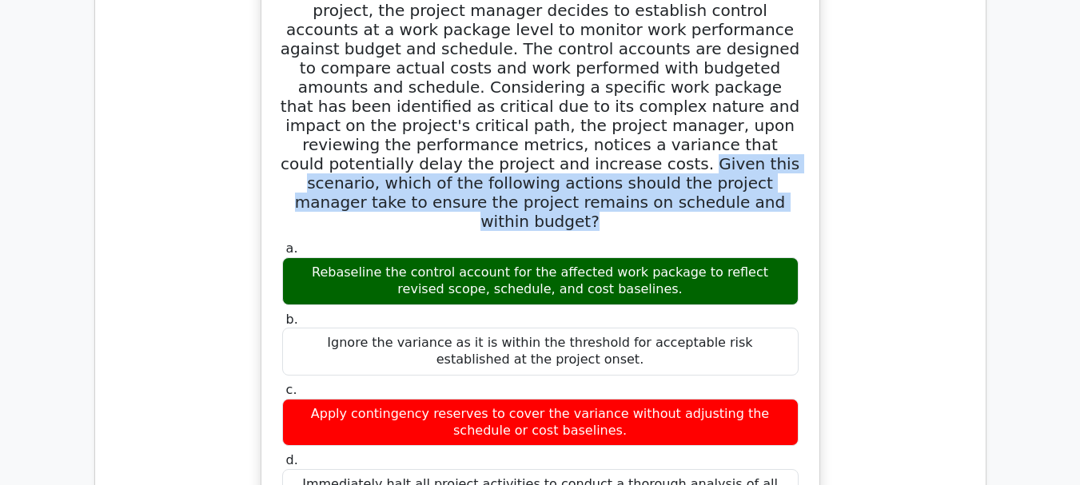
click at [935, 62] on div "In the implementation phase of a large-scale construction project, the project …" at bounding box center [540, 492] width 865 height 1074
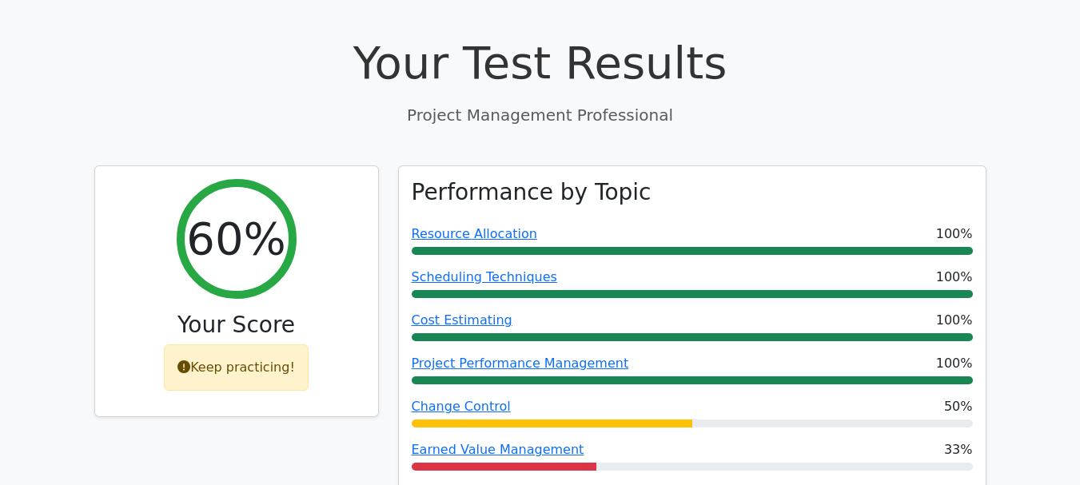
scroll to position [560, 0]
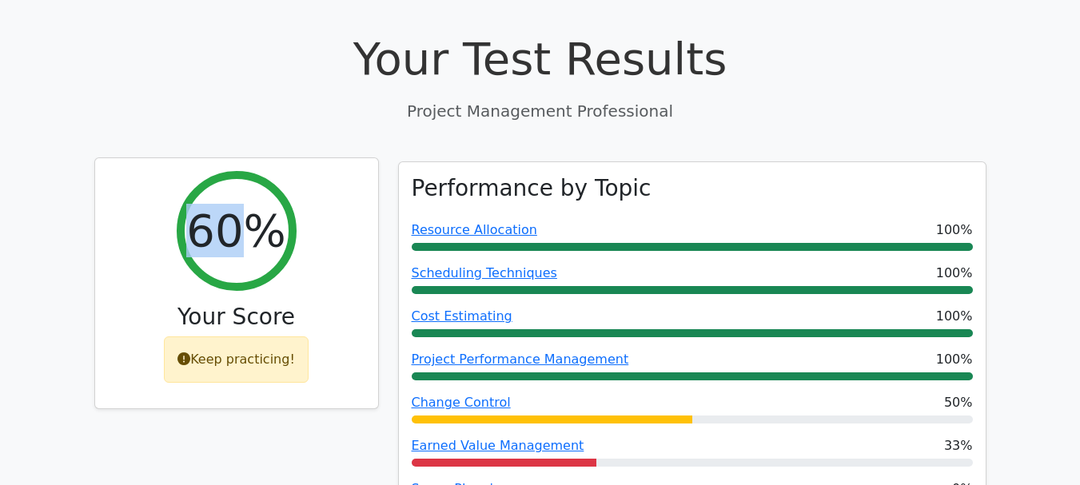
drag, startPoint x: 242, startPoint y: 159, endPoint x: 186, endPoint y: 162, distance: 56.0
click at [186, 171] on div "60%" at bounding box center [237, 231] width 120 height 120
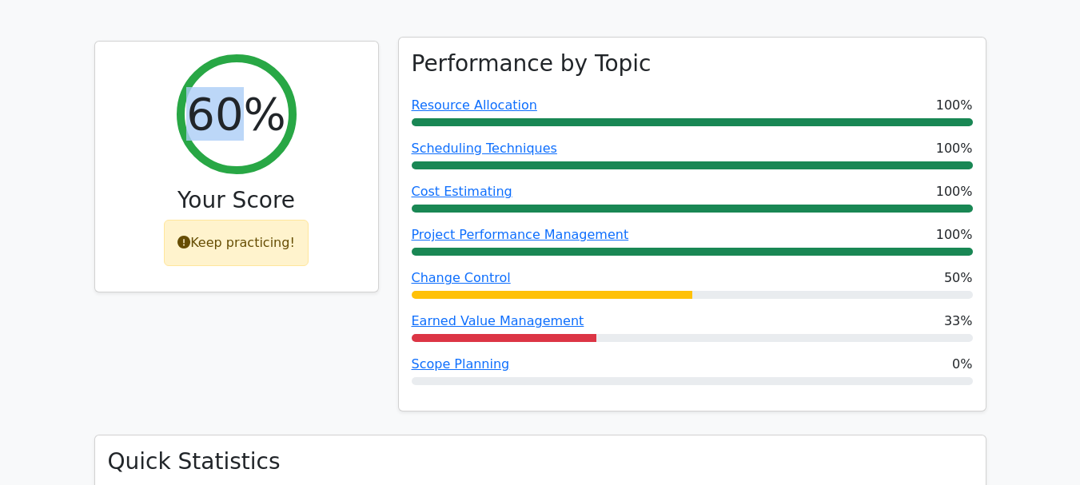
scroll to position [719, 0]
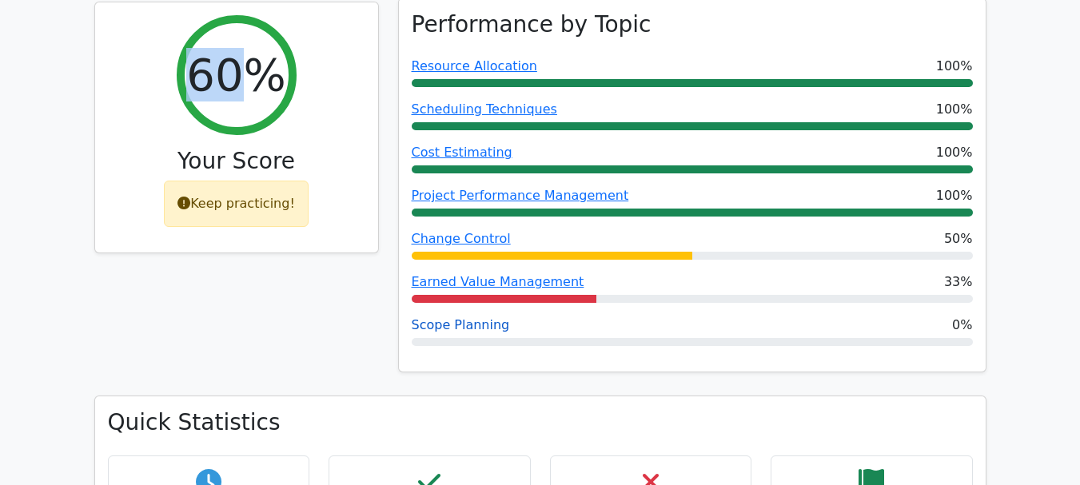
click at [449, 317] on link "Scope Planning" at bounding box center [461, 324] width 98 height 15
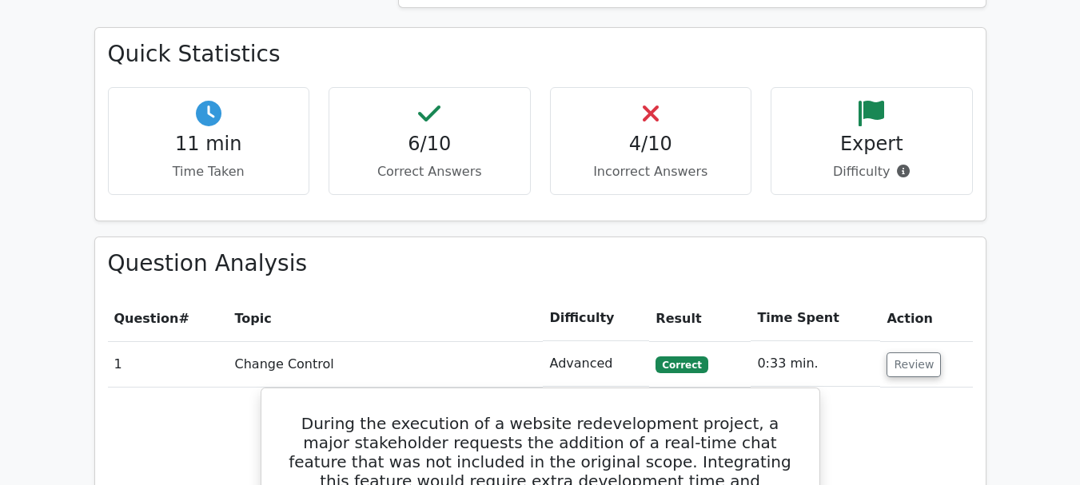
scroll to position [1119, 0]
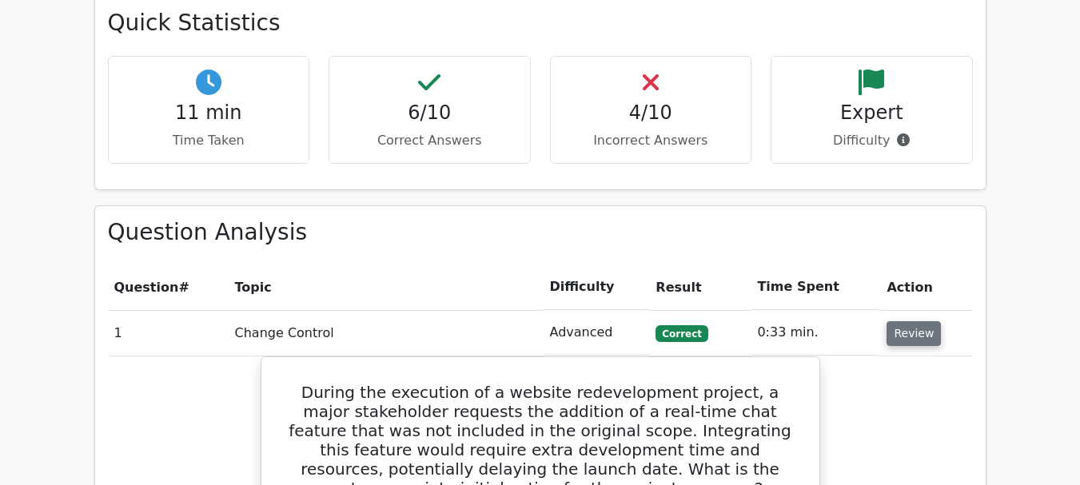
click at [917, 321] on button "Review" at bounding box center [913, 333] width 54 height 25
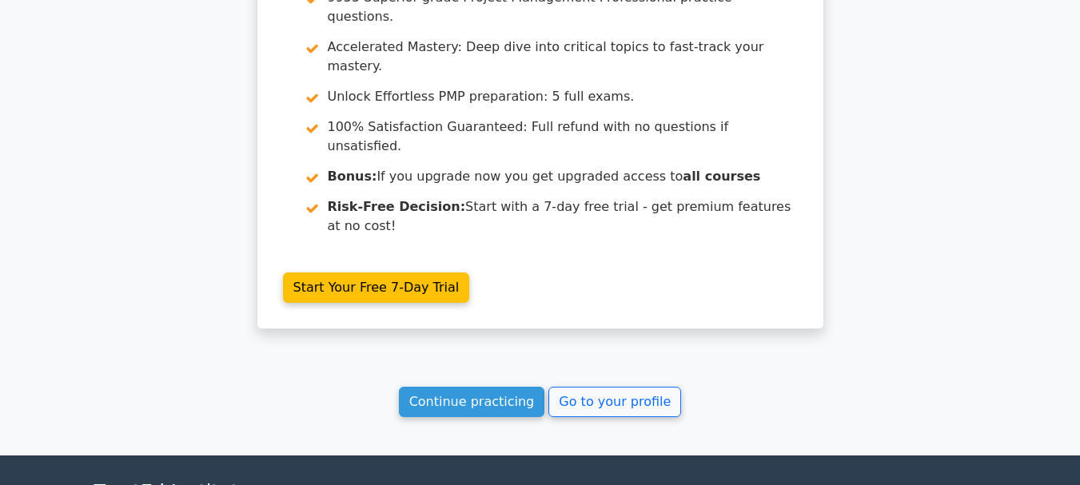
scroll to position [2124, 0]
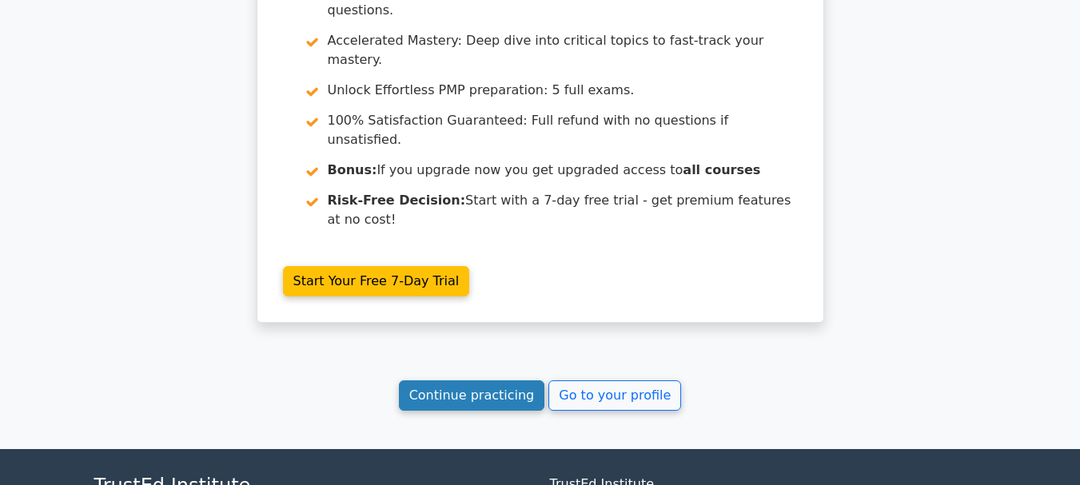
click at [484, 380] on link "Continue practicing" at bounding box center [472, 395] width 146 height 30
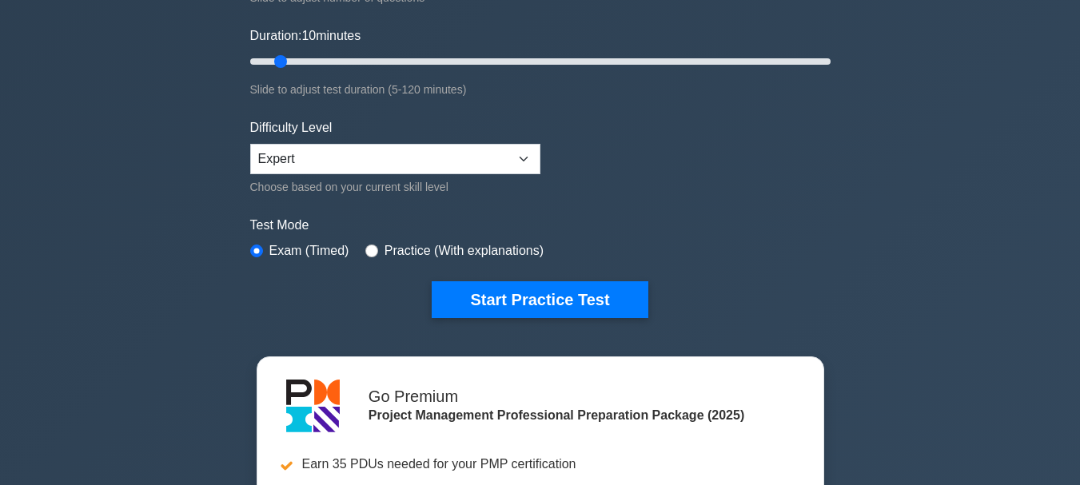
scroll to position [400, 0]
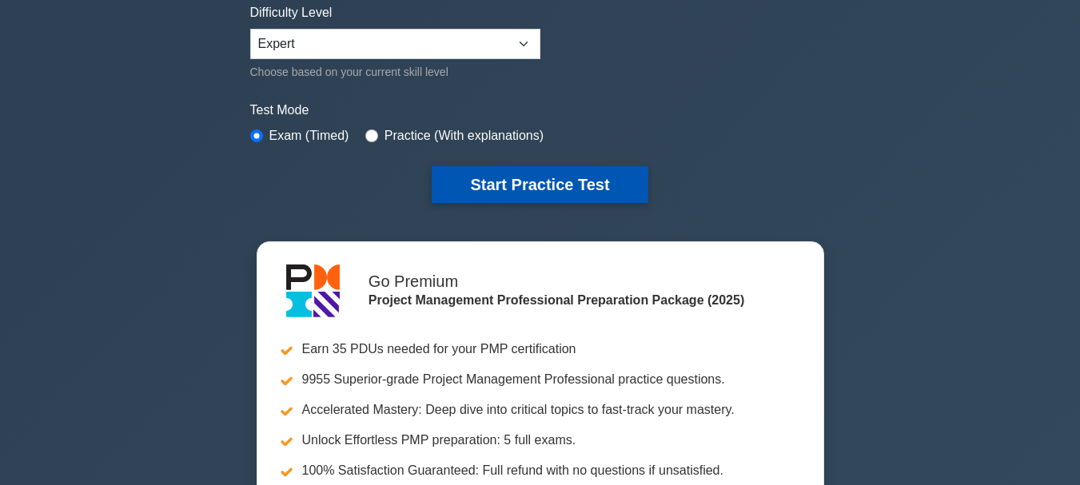
click at [468, 187] on button "Start Practice Test" at bounding box center [540, 184] width 216 height 37
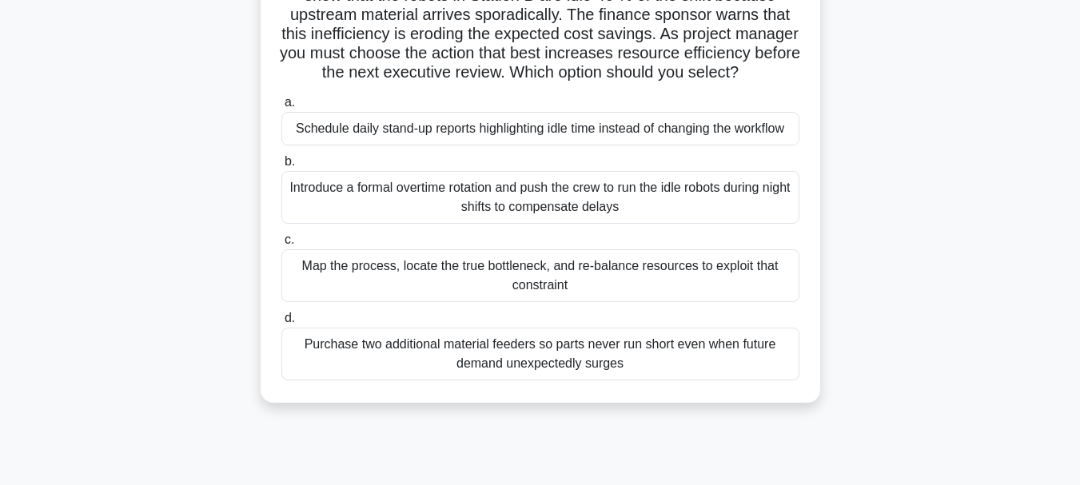
scroll to position [160, 0]
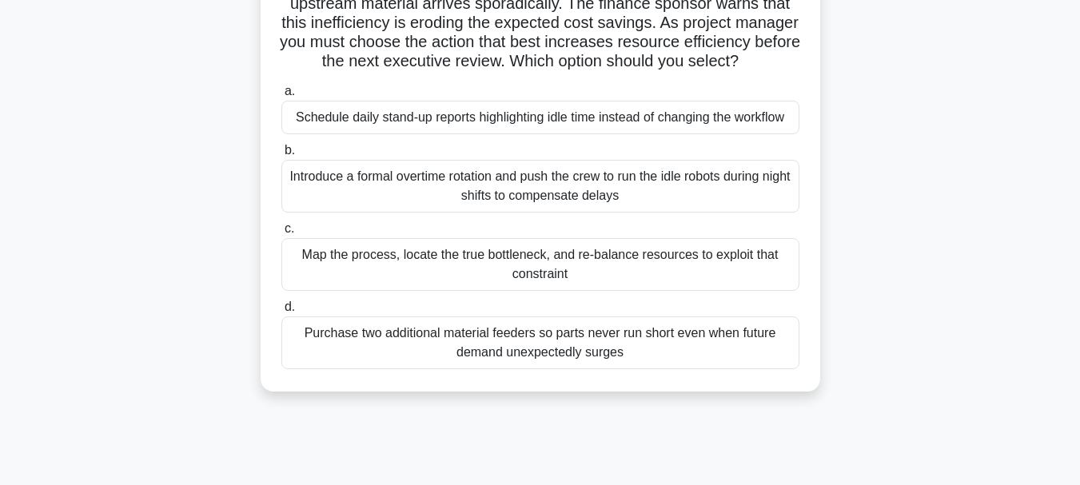
click at [543, 284] on div "Map the process, locate the true bottleneck, and re-balance resources to exploi…" at bounding box center [540, 264] width 518 height 53
click at [281, 234] on input "c. Map the process, locate the true bottleneck, and re-balance resources to exp…" at bounding box center [281, 229] width 0 height 10
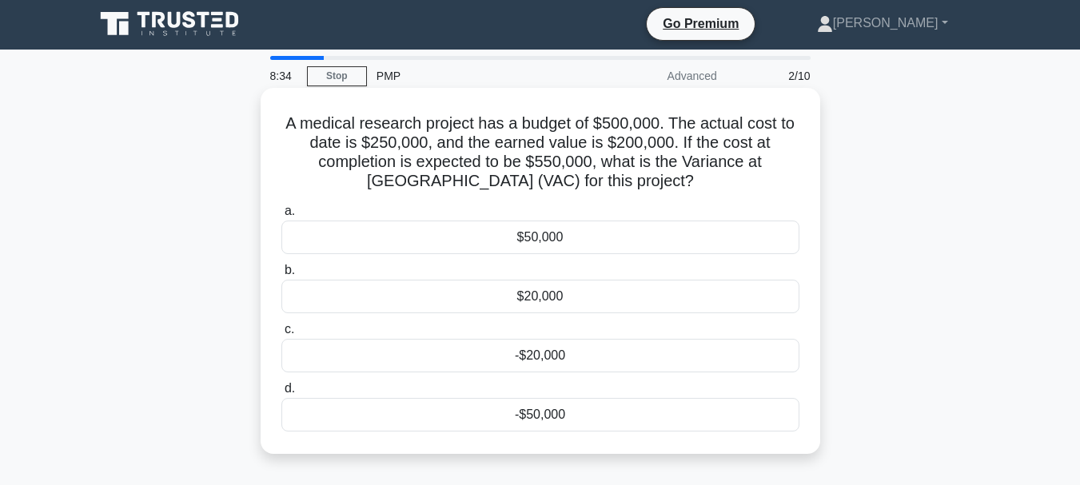
scroll to position [0, 0]
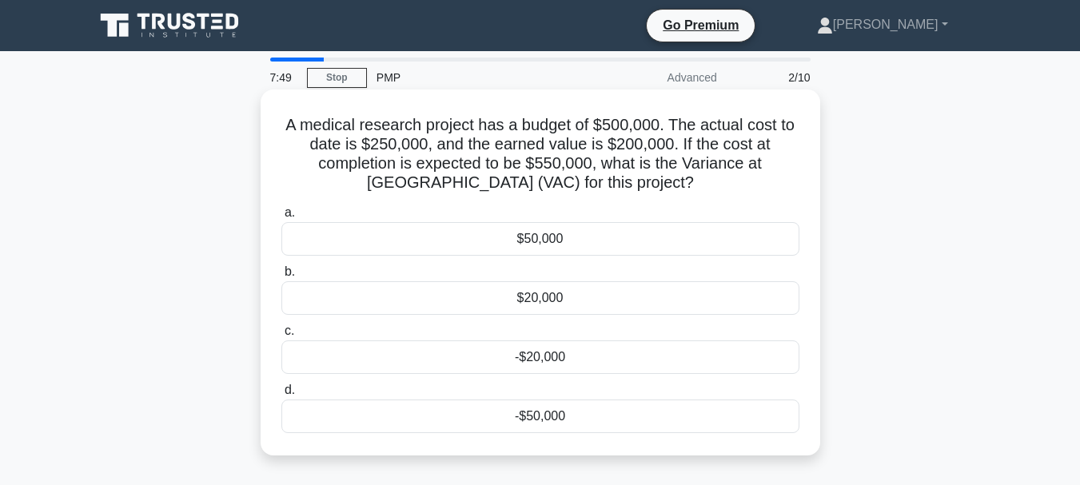
click at [520, 420] on div "-$50,000" at bounding box center [540, 417] width 518 height 34
click at [281, 396] on input "d. -$50,000" at bounding box center [281, 390] width 0 height 10
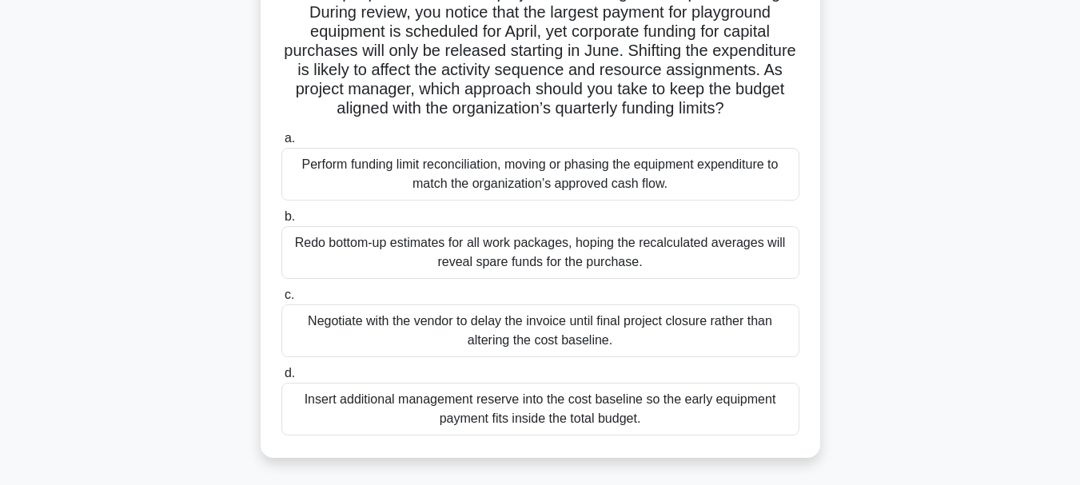
scroll to position [160, 0]
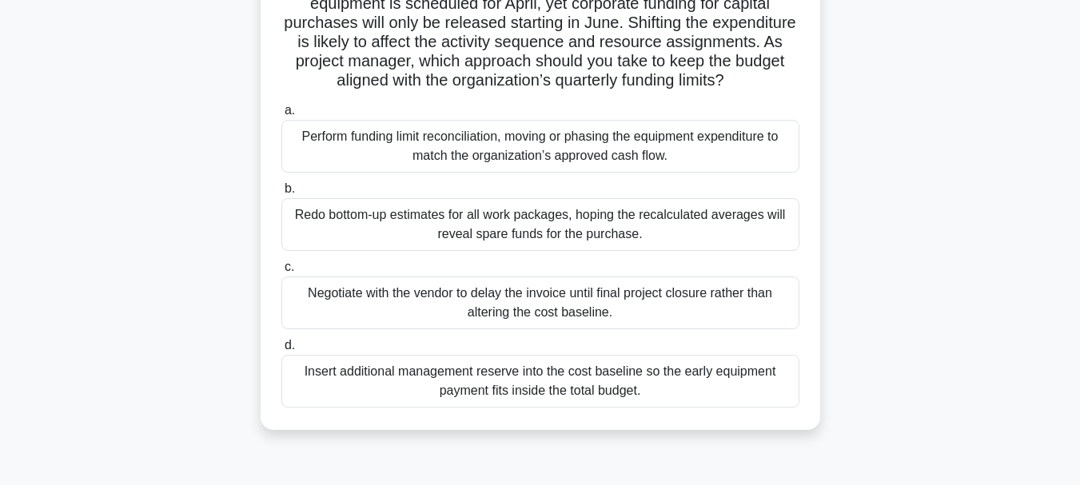
click at [510, 241] on div "Redo bottom-up estimates for all work packages, hoping the recalculated average…" at bounding box center [540, 224] width 518 height 53
click at [281, 194] on input "b. Redo bottom-up estimates for all work packages, hoping the recalculated aver…" at bounding box center [281, 189] width 0 height 10
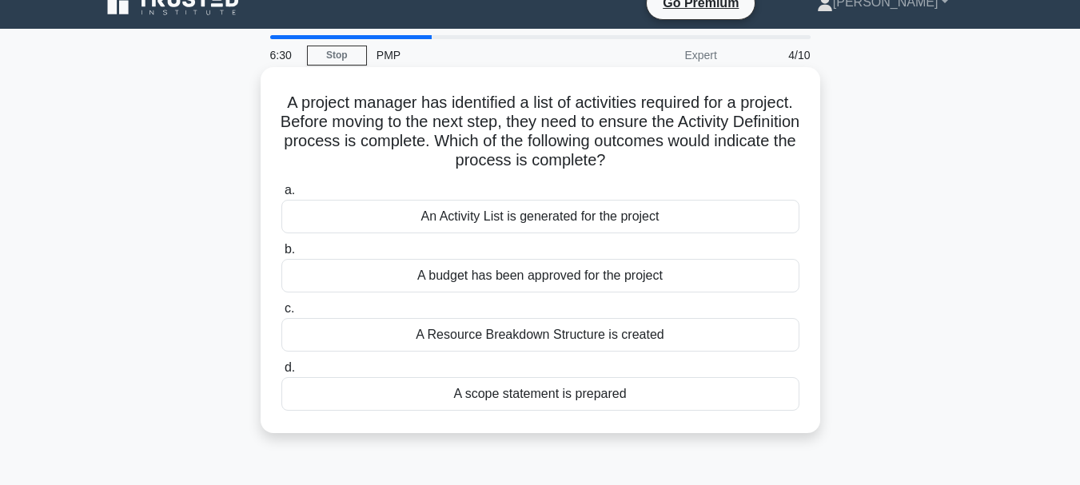
scroll to position [0, 0]
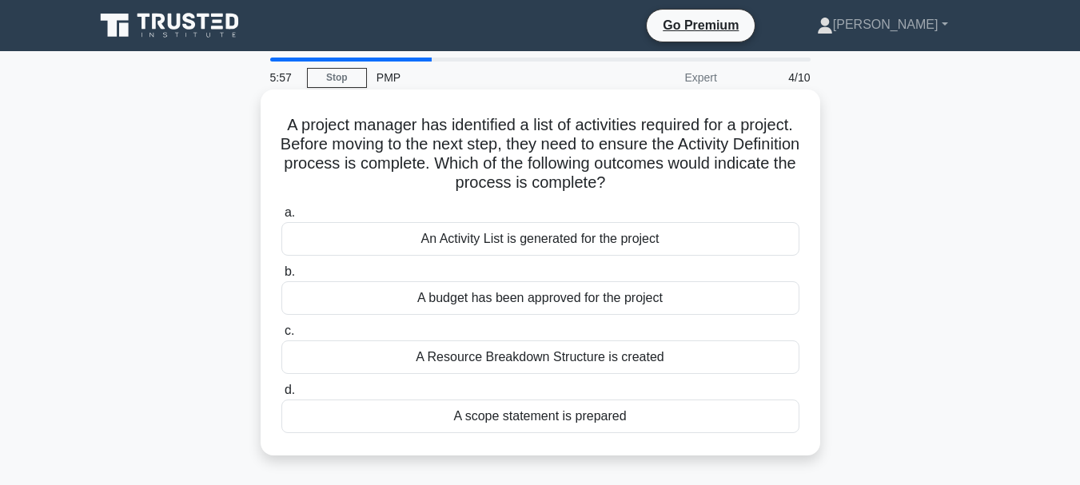
click at [514, 237] on div "An Activity List is generated for the project" at bounding box center [540, 239] width 518 height 34
click at [281, 218] on input "a. An Activity List is generated for the project" at bounding box center [281, 213] width 0 height 10
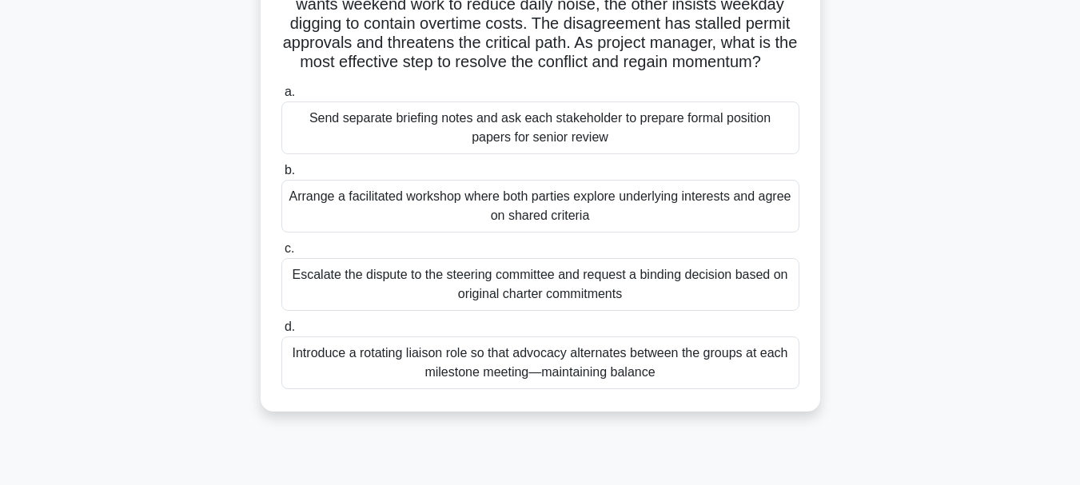
scroll to position [160, 0]
click at [536, 230] on div "Arrange a facilitated workshop where both parties explore underlying interests …" at bounding box center [540, 205] width 518 height 53
click at [281, 175] on input "b. Arrange a facilitated workshop where both parties explore underlying interes…" at bounding box center [281, 170] width 0 height 10
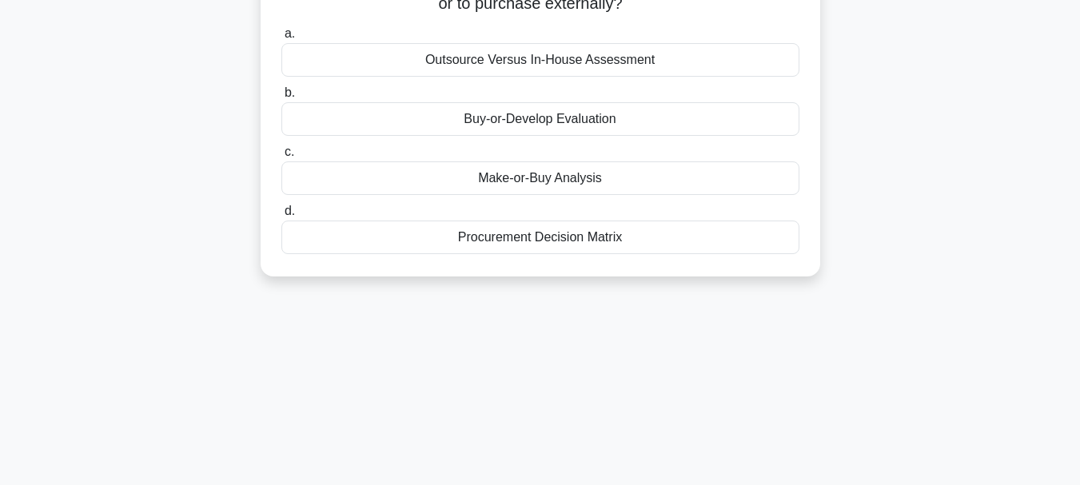
scroll to position [0, 0]
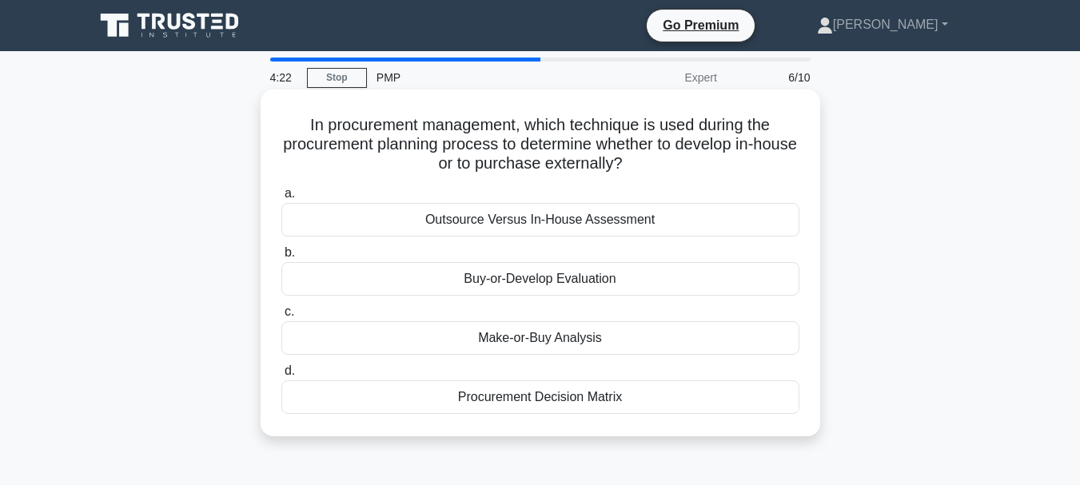
click at [573, 337] on div "Make-or-Buy Analysis" at bounding box center [540, 338] width 518 height 34
click at [281, 317] on input "c. Make-or-Buy Analysis" at bounding box center [281, 312] width 0 height 10
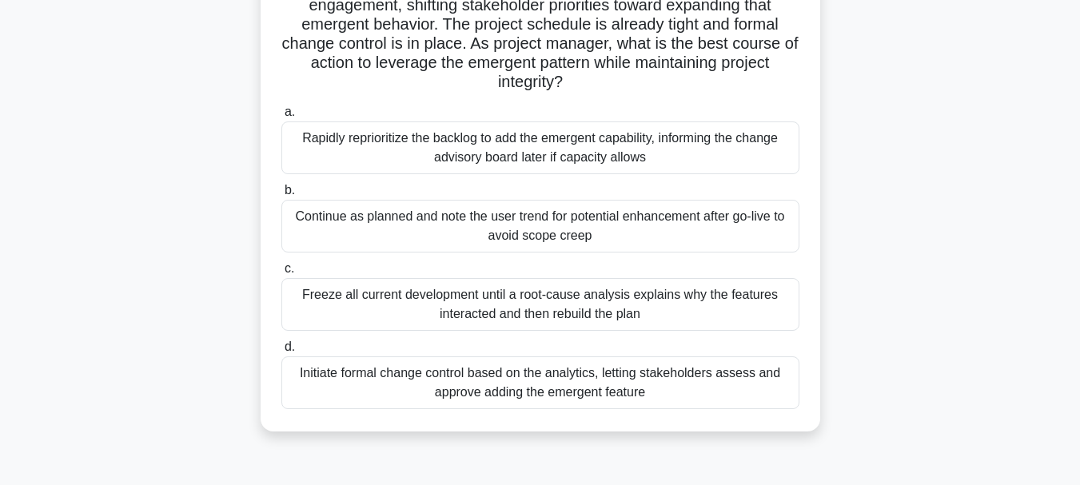
scroll to position [160, 0]
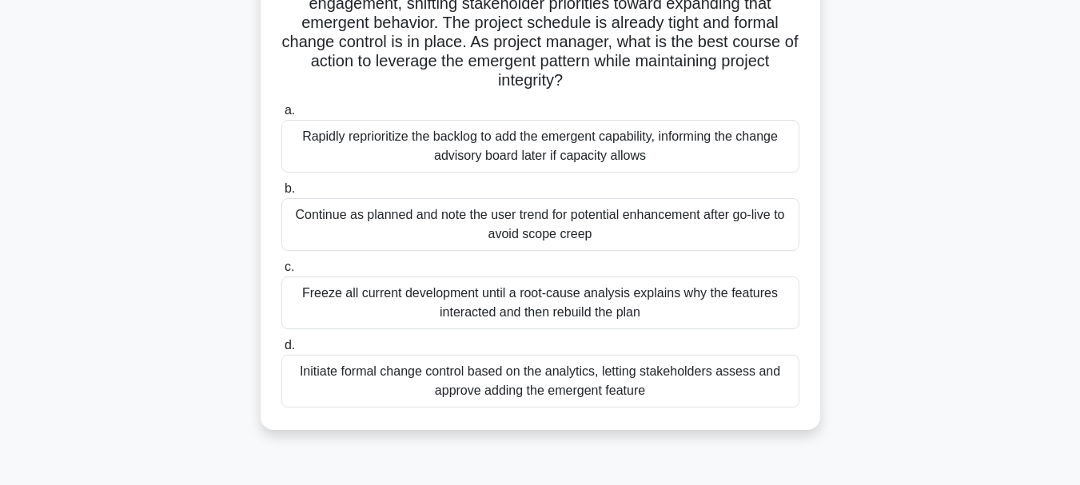
click at [608, 388] on div "Initiate formal change control based on the analytics, letting stakeholders ass…" at bounding box center [540, 381] width 518 height 53
click at [281, 351] on input "d. Initiate formal change control based on the analytics, letting stakeholders …" at bounding box center [281, 346] width 0 height 10
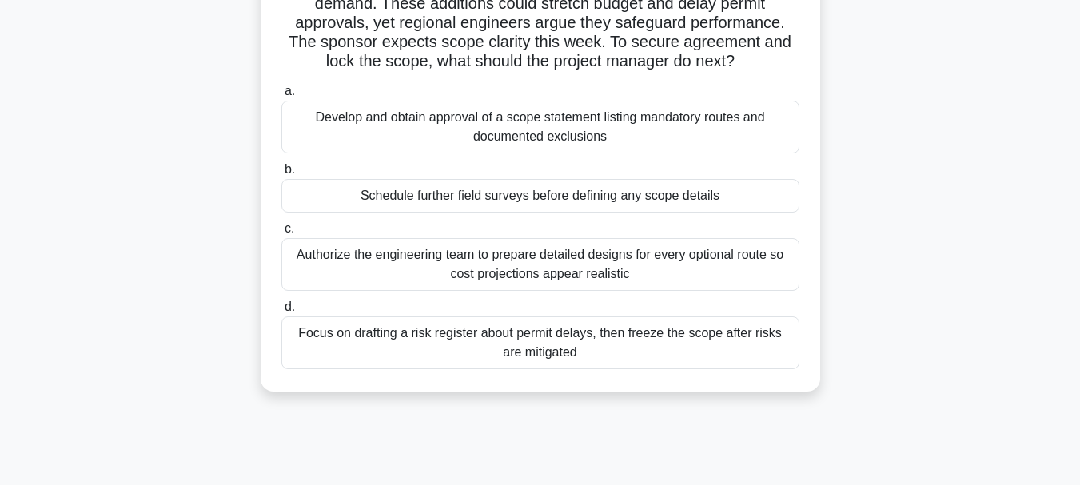
click at [619, 255] on div "Authorize the engineering team to prepare detailed designs for every optional r…" at bounding box center [540, 264] width 518 height 53
click at [281, 234] on input "c. Authorize the engineering team to prepare detailed designs for every optiona…" at bounding box center [281, 229] width 0 height 10
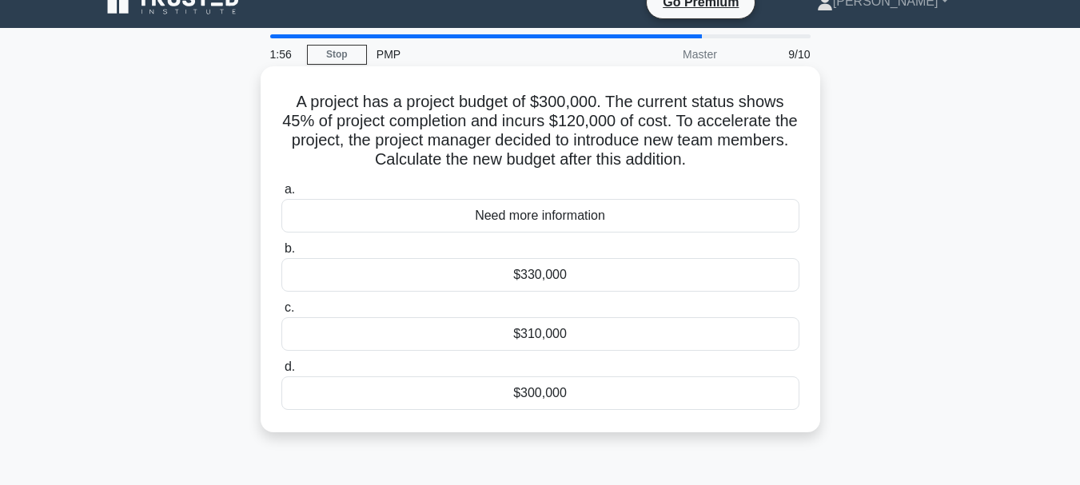
scroll to position [0, 0]
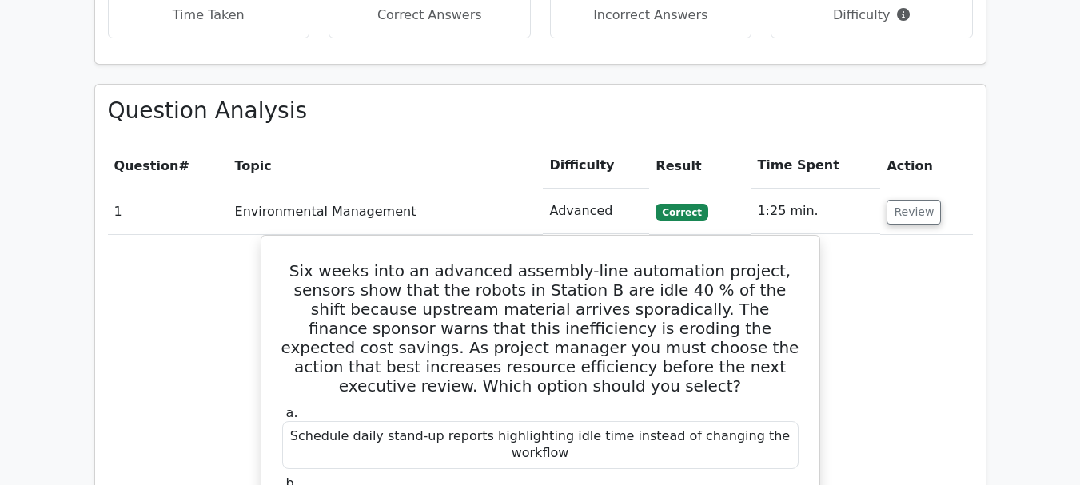
scroll to position [1359, 0]
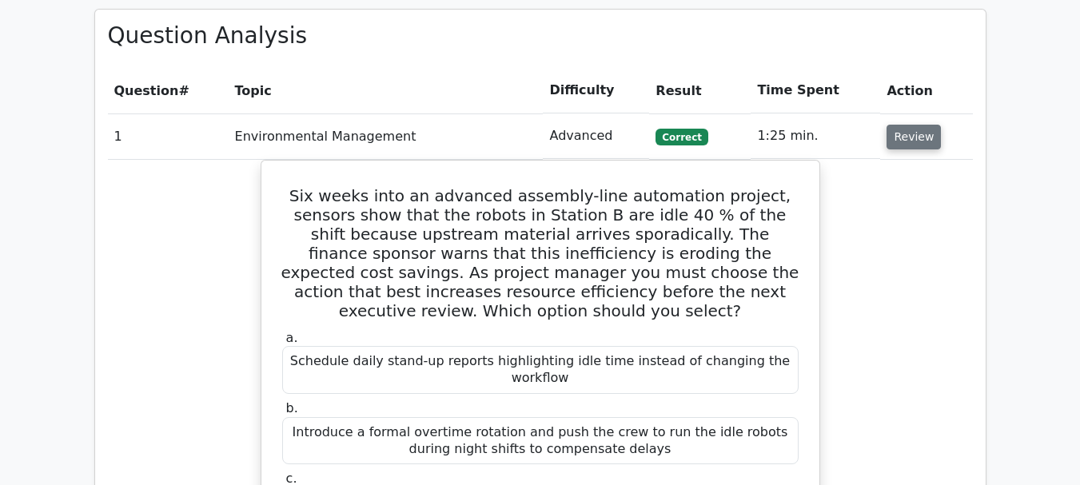
click at [922, 125] on button "Review" at bounding box center [913, 137] width 54 height 25
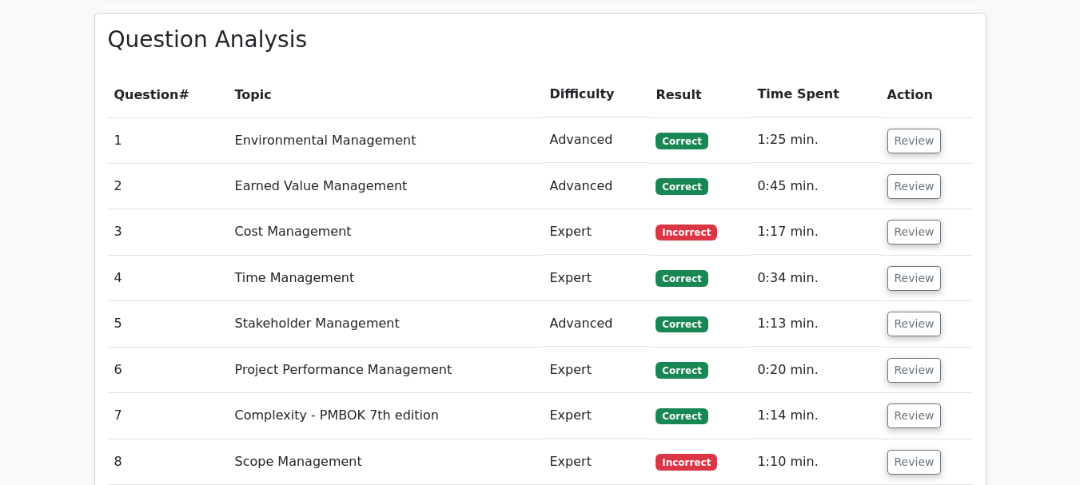
scroll to position [1356, 0]
click at [921, 219] on button "Review" at bounding box center [914, 231] width 54 height 25
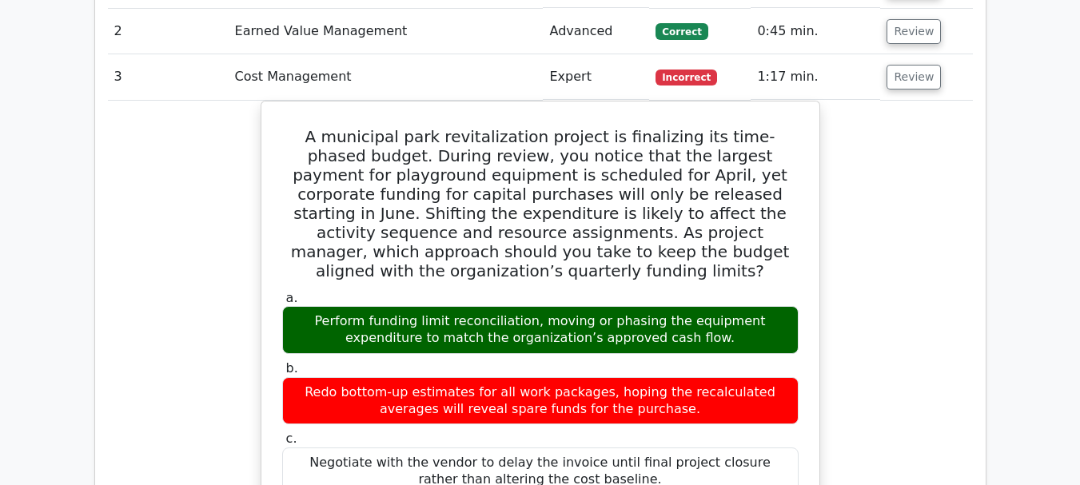
scroll to position [1587, 0]
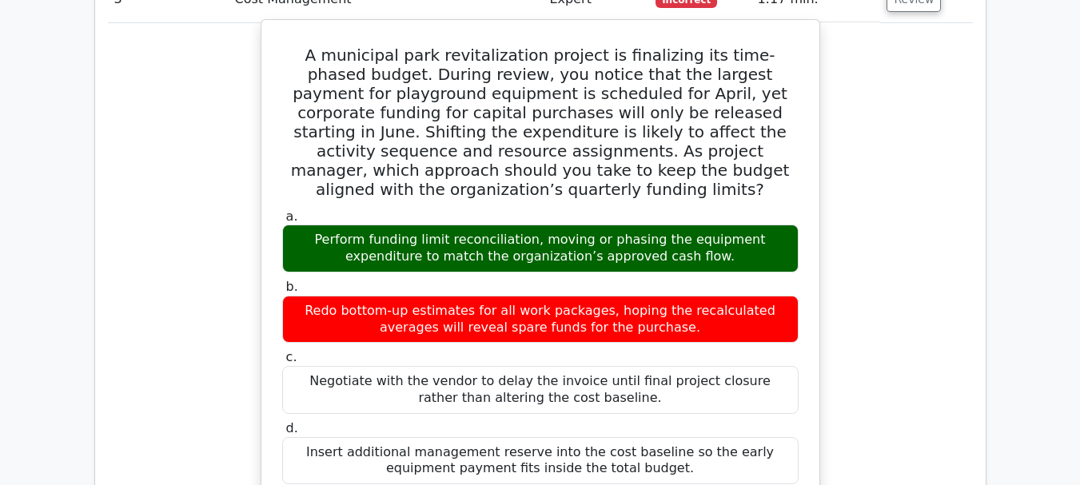
drag, startPoint x: 297, startPoint y: 207, endPoint x: 679, endPoint y: 380, distance: 418.9
click at [675, 386] on div "A municipal park revitalization project is finalizing its time-phased budget. D…" at bounding box center [540, 482] width 545 height 912
copy div "L ipsumdolo sita consecteturadi elitsed do eiusmodtem inc utla-etdolo magnaa. E…"
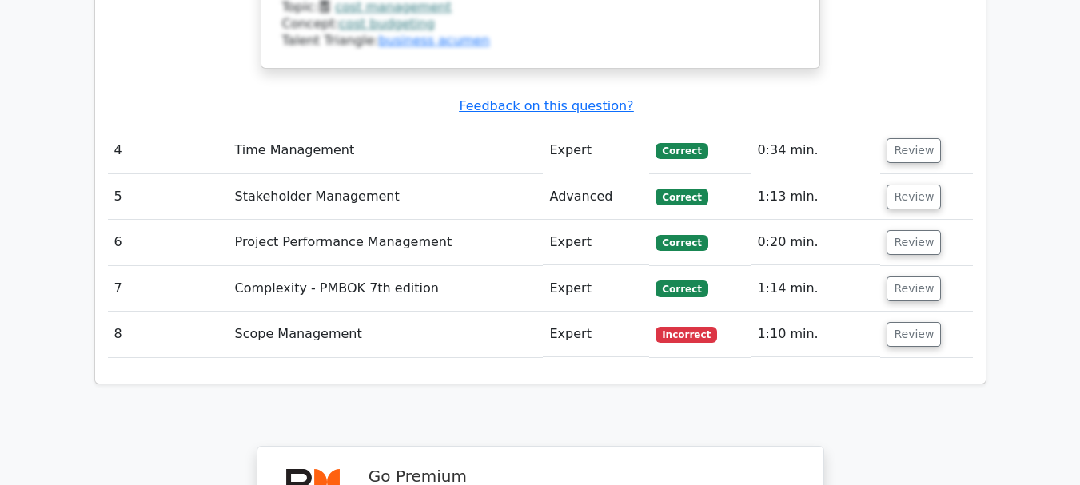
scroll to position [2467, 0]
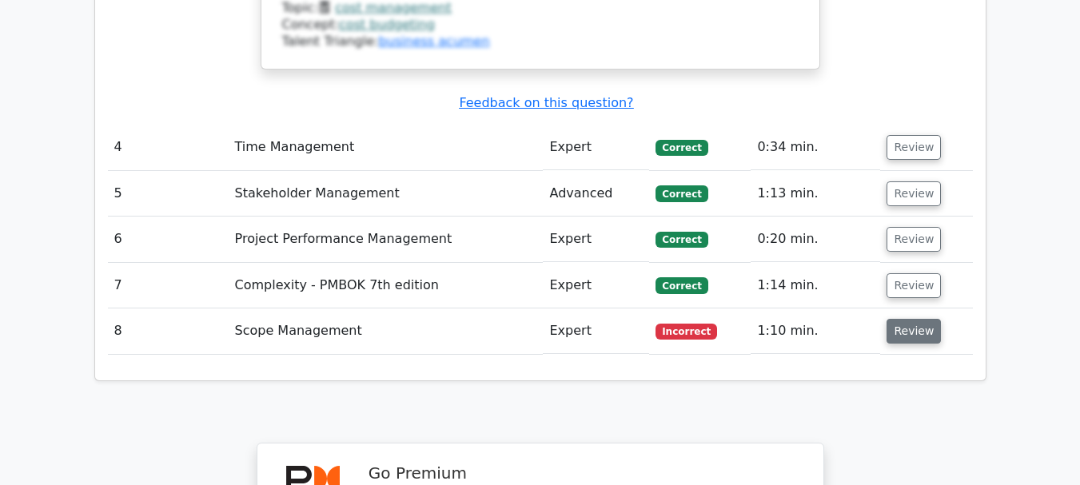
click at [909, 319] on button "Review" at bounding box center [913, 331] width 54 height 25
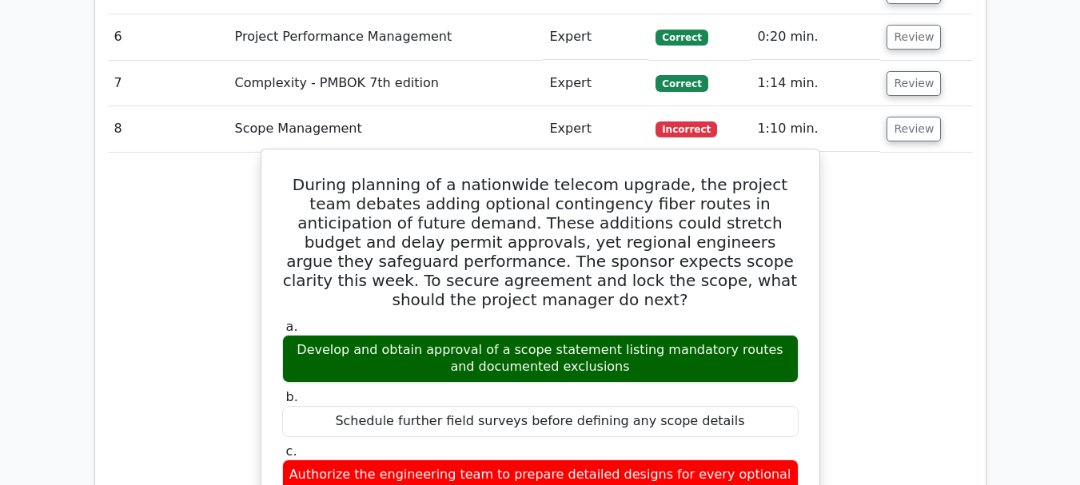
scroll to position [2707, 0]
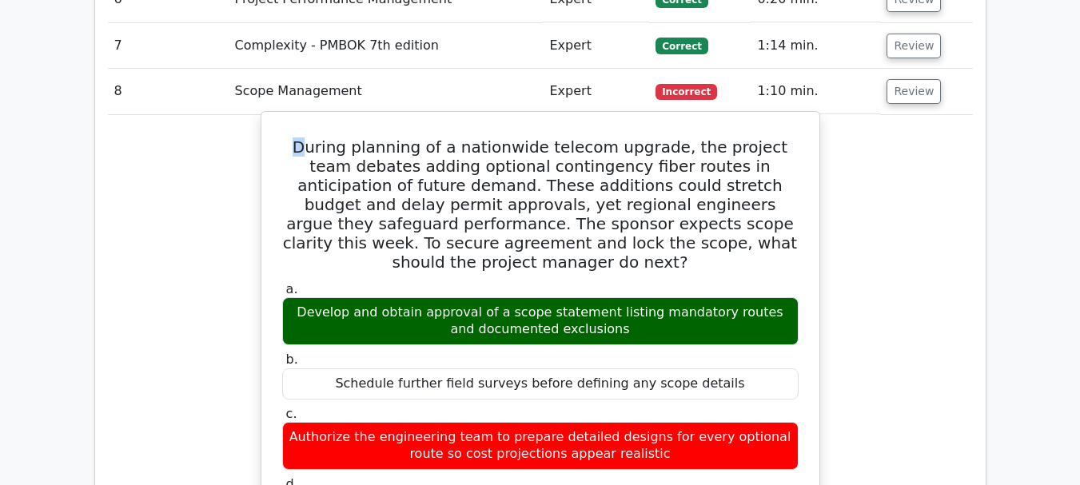
click at [296, 137] on h5 "During planning of a nationwide telecom upgrade, the project team debates addin…" at bounding box center [541, 204] width 520 height 134
click at [281, 137] on h5 "During planning of a nationwide telecom upgrade, the project team debates addin…" at bounding box center [541, 204] width 520 height 134
drag, startPoint x: 307, startPoint y: 74, endPoint x: 606, endPoint y: 388, distance: 433.7
drag, startPoint x: 577, startPoint y: 411, endPoint x: 280, endPoint y: 54, distance: 464.2
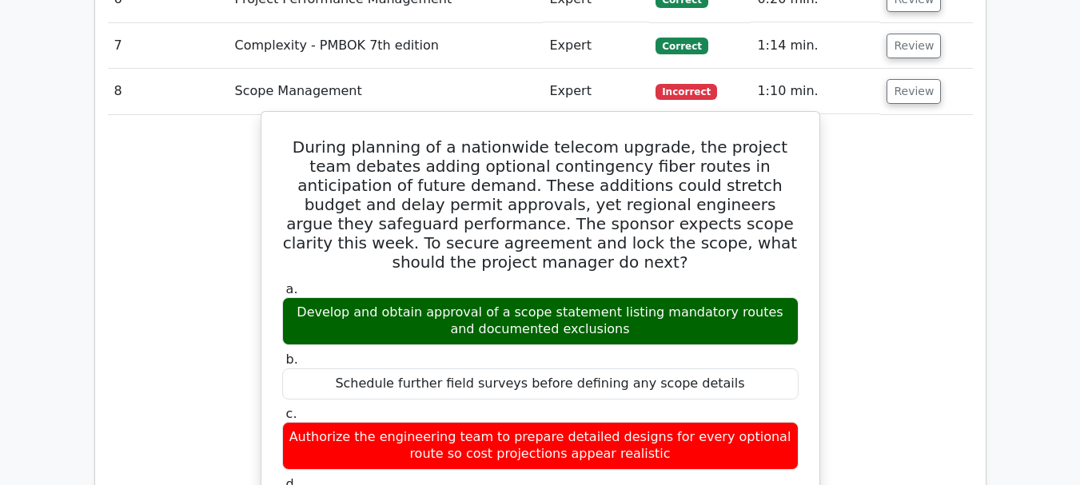
copy div "During planning of a nationwide telecom upgrade, the project team debates addin…"
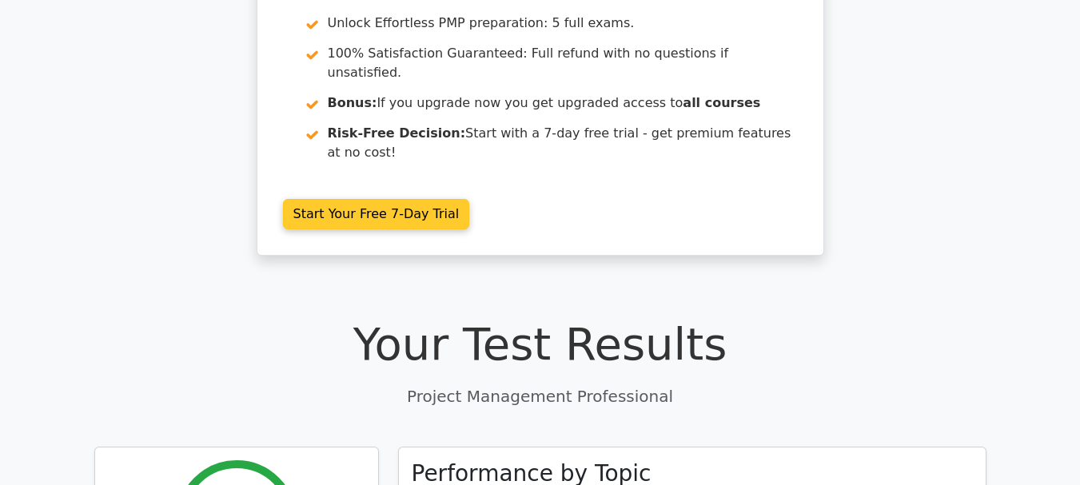
scroll to position [440, 0]
